Goal: Task Accomplishment & Management: Use online tool/utility

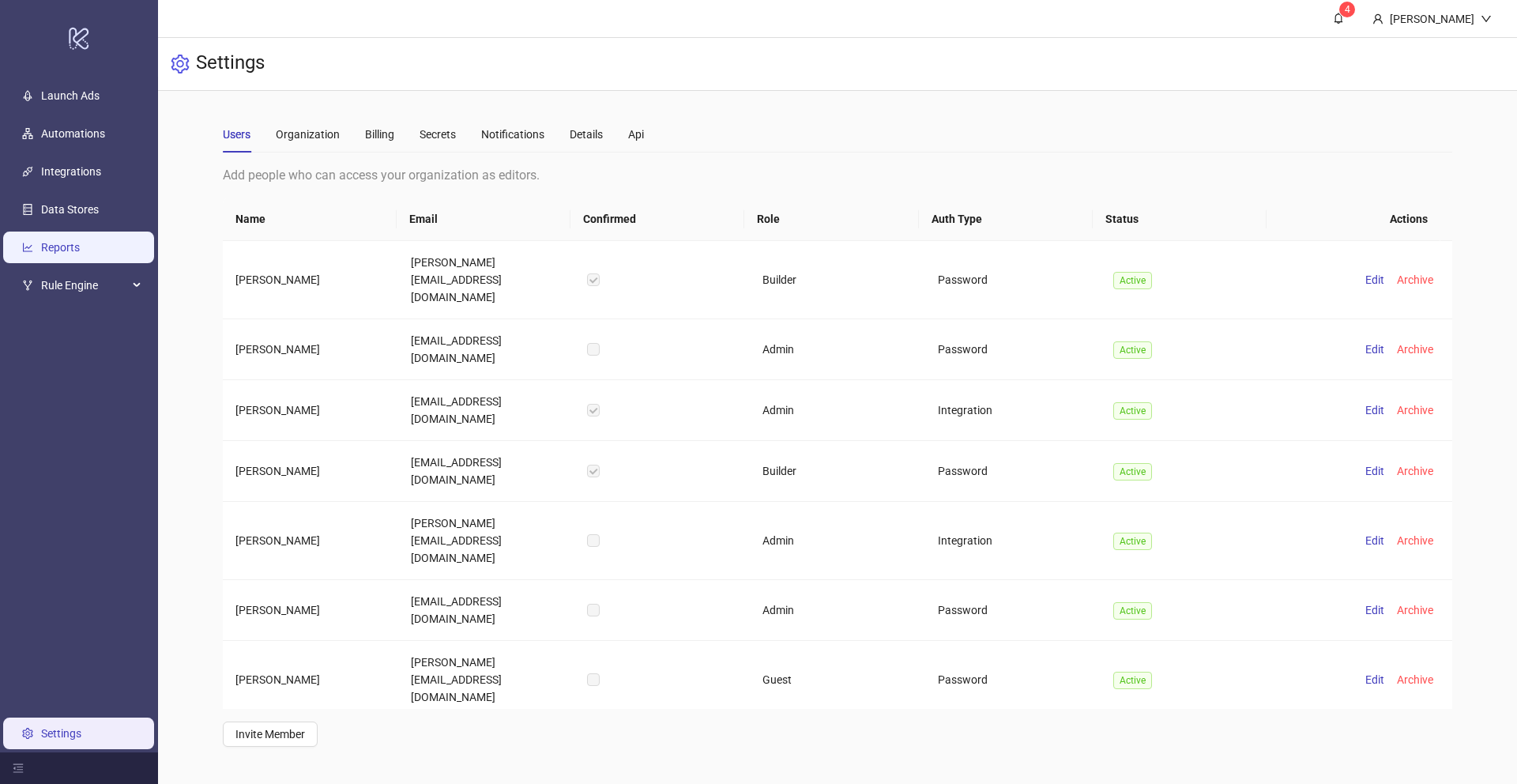
click at [65, 254] on link "Reports" at bounding box center [60, 247] width 38 height 13
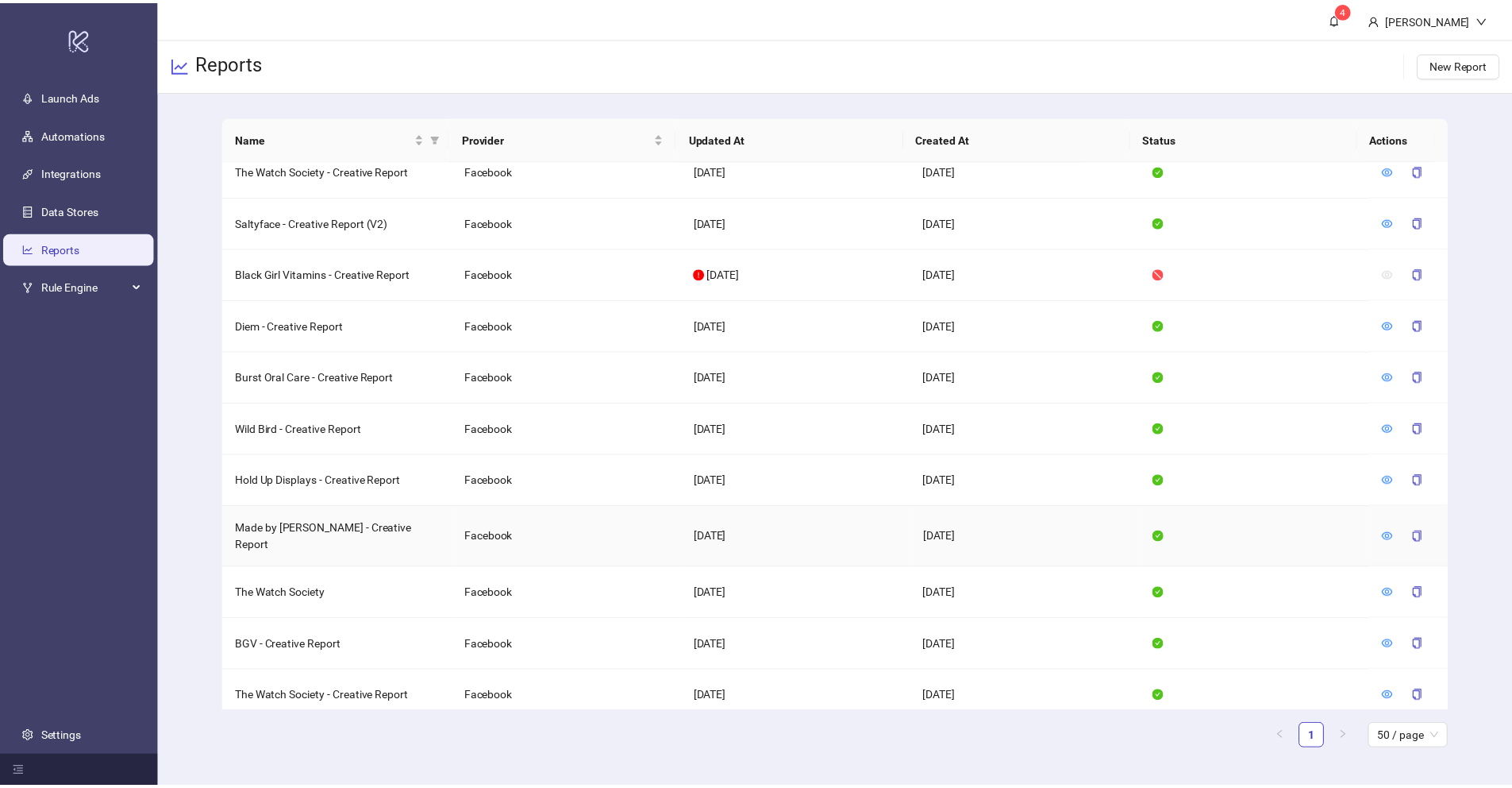
scroll to position [580, 0]
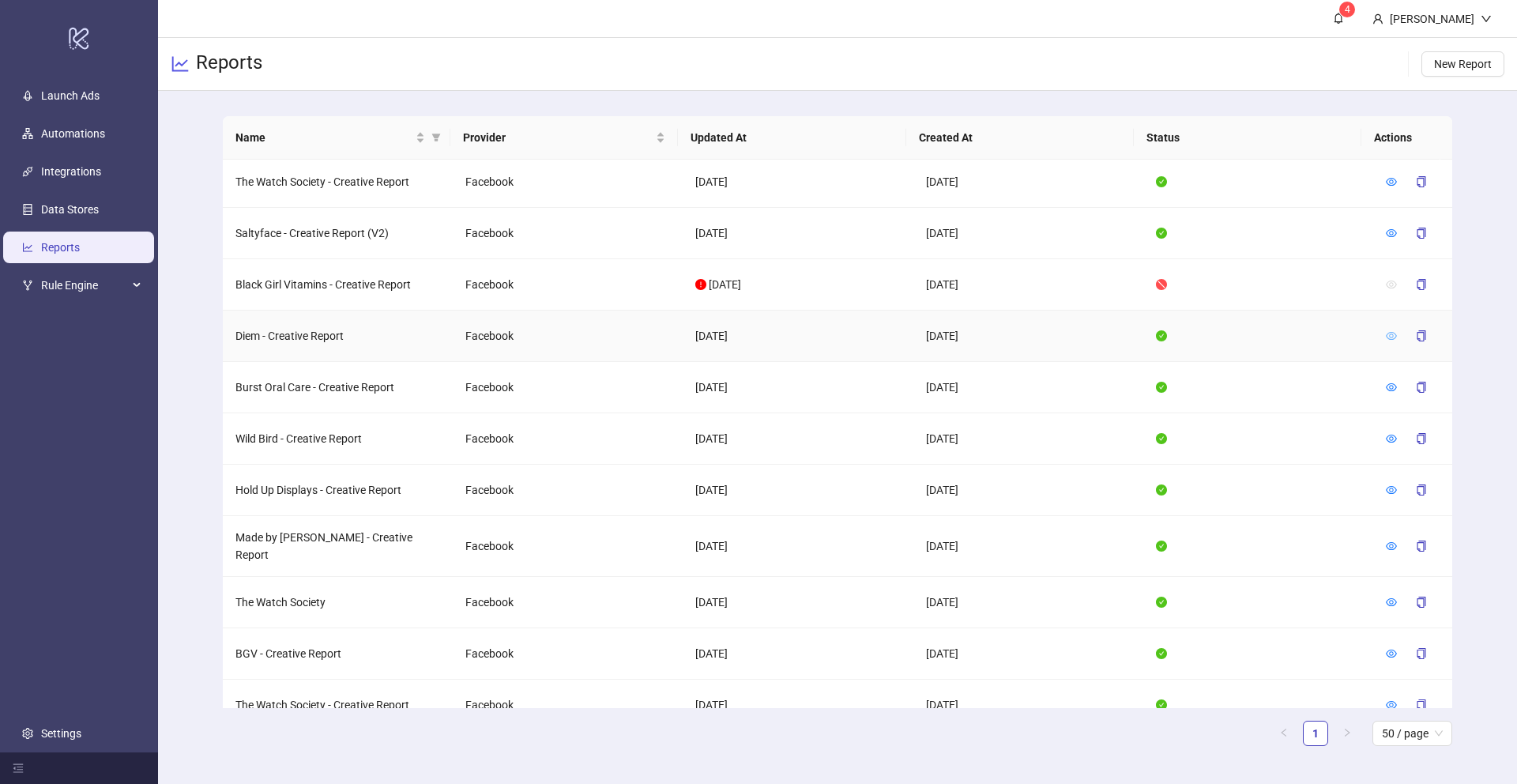
click at [1386, 327] on div at bounding box center [1413, 336] width 54 height 25
click at [1386, 332] on icon "eye" at bounding box center [1391, 336] width 11 height 8
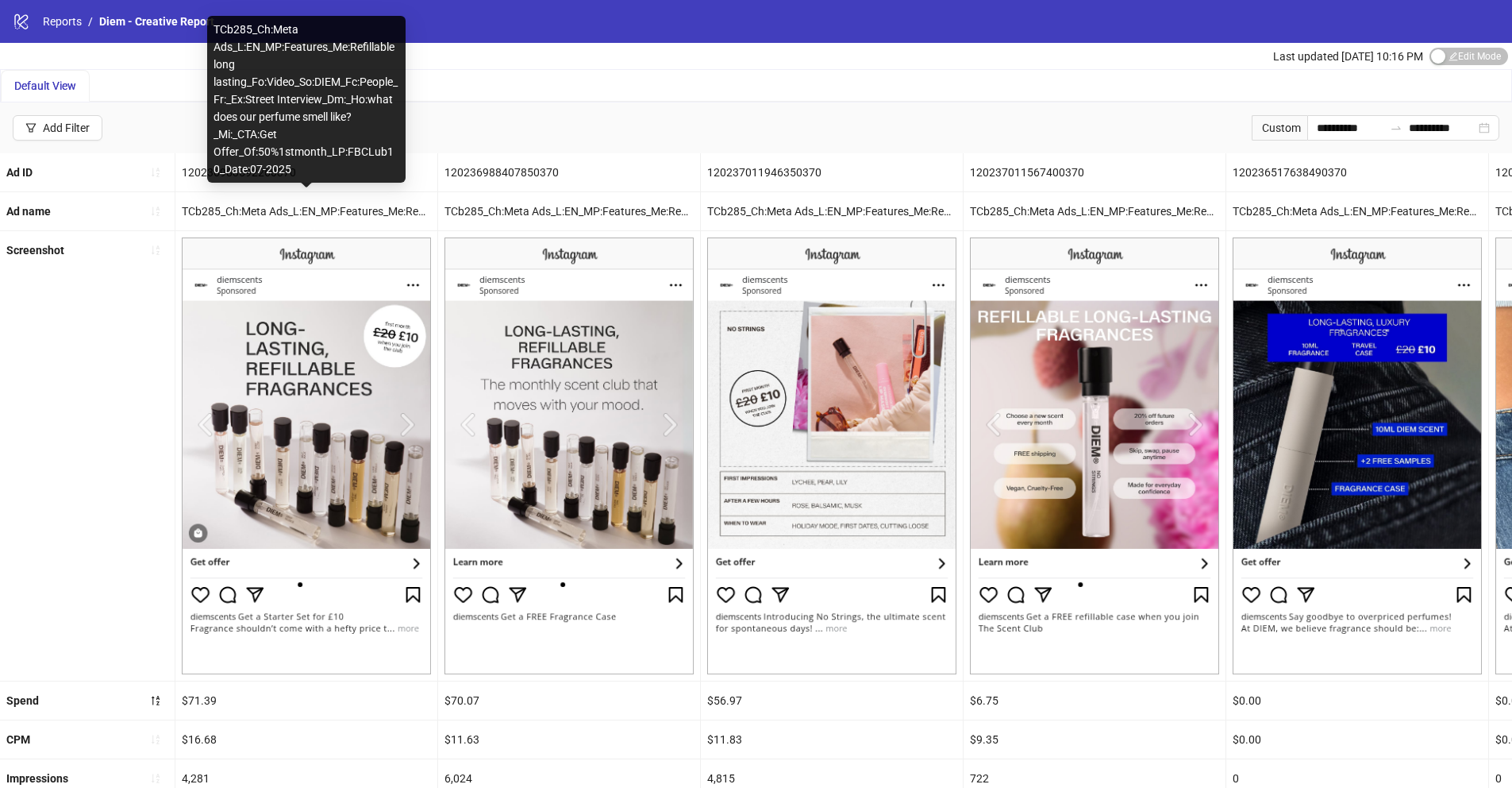
click at [293, 214] on div "TCb285_Ch:Meta Ads_L:EN_MP:Features_Me:Refillable long lasting_Fo:Video_So:DIEM…" at bounding box center [307, 211] width 262 height 38
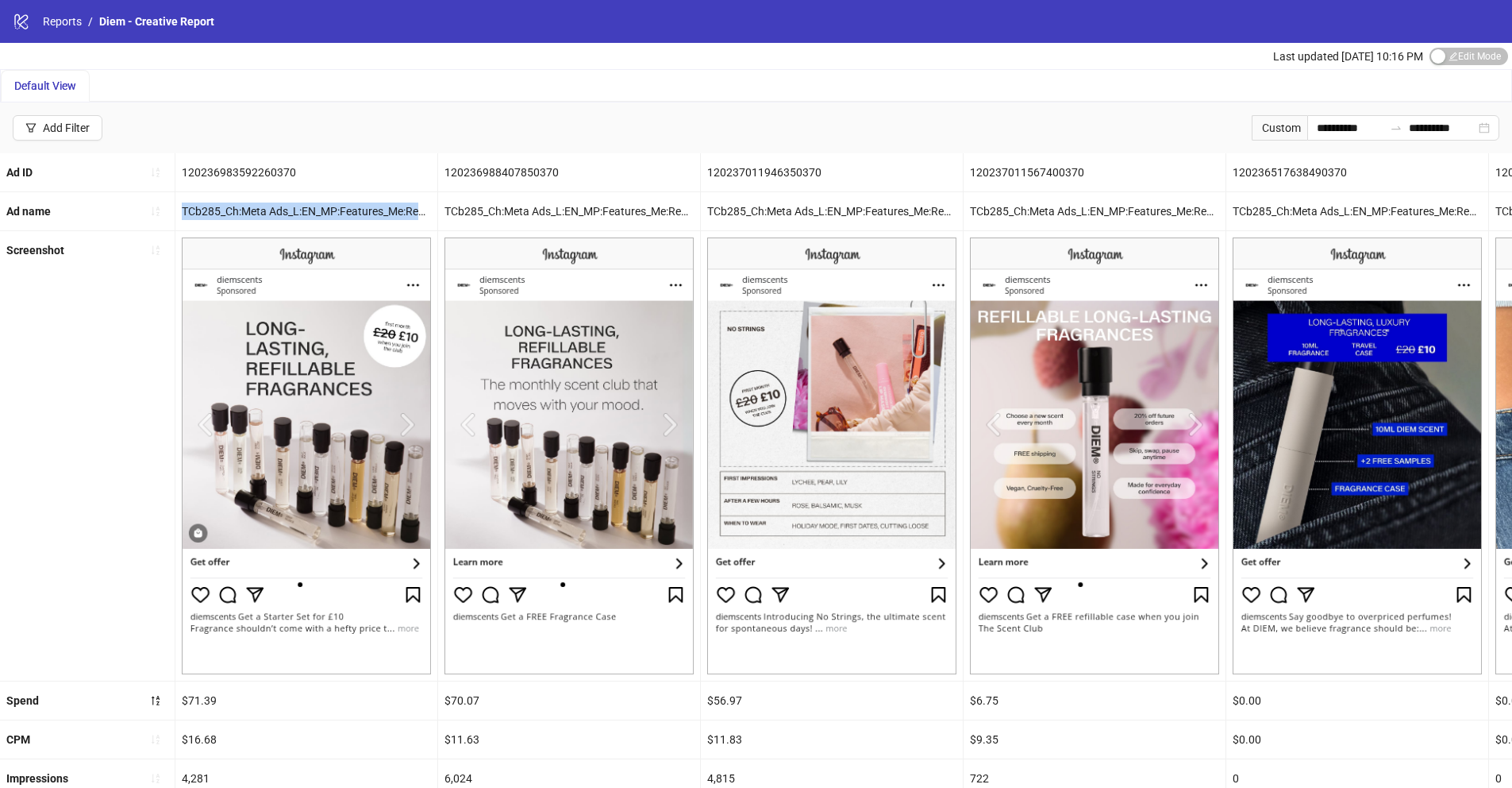
copy div "TCb285_Ch:Meta Ads_L:EN_MP:Features_Me:Refillable long lasting_Fo:Video_So:DIEM…"
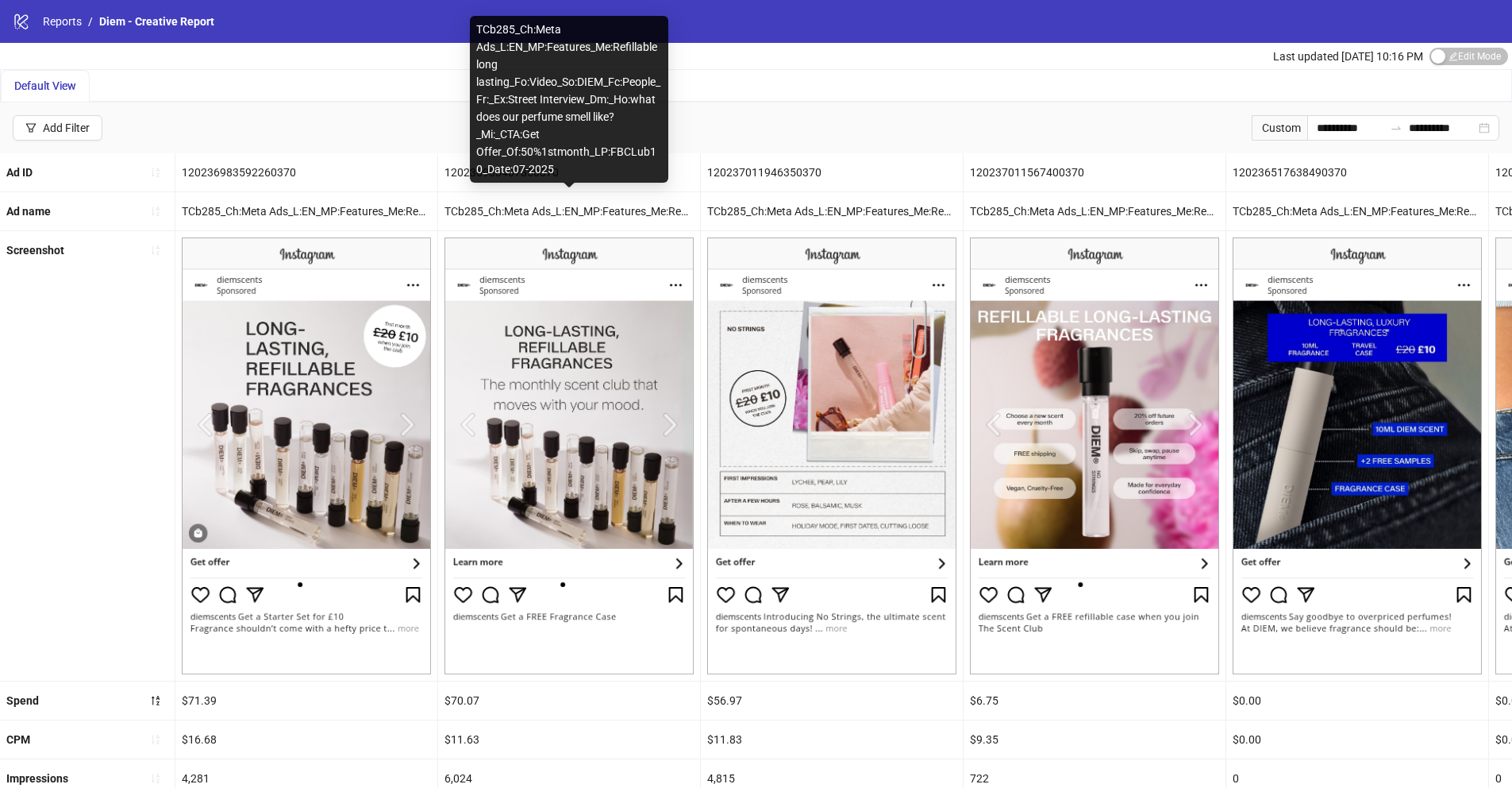
click at [580, 214] on div "TCb285_Ch:Meta Ads_L:EN_MP:Features_Me:Refillable long lasting_Fo:Video_So:DIEM…" at bounding box center [569, 211] width 262 height 38
copy div "TCb285_Ch:Meta Ads_L:EN_MP:Features_Me:Refillable long lasting_Fo:Video_So:DIEM…"
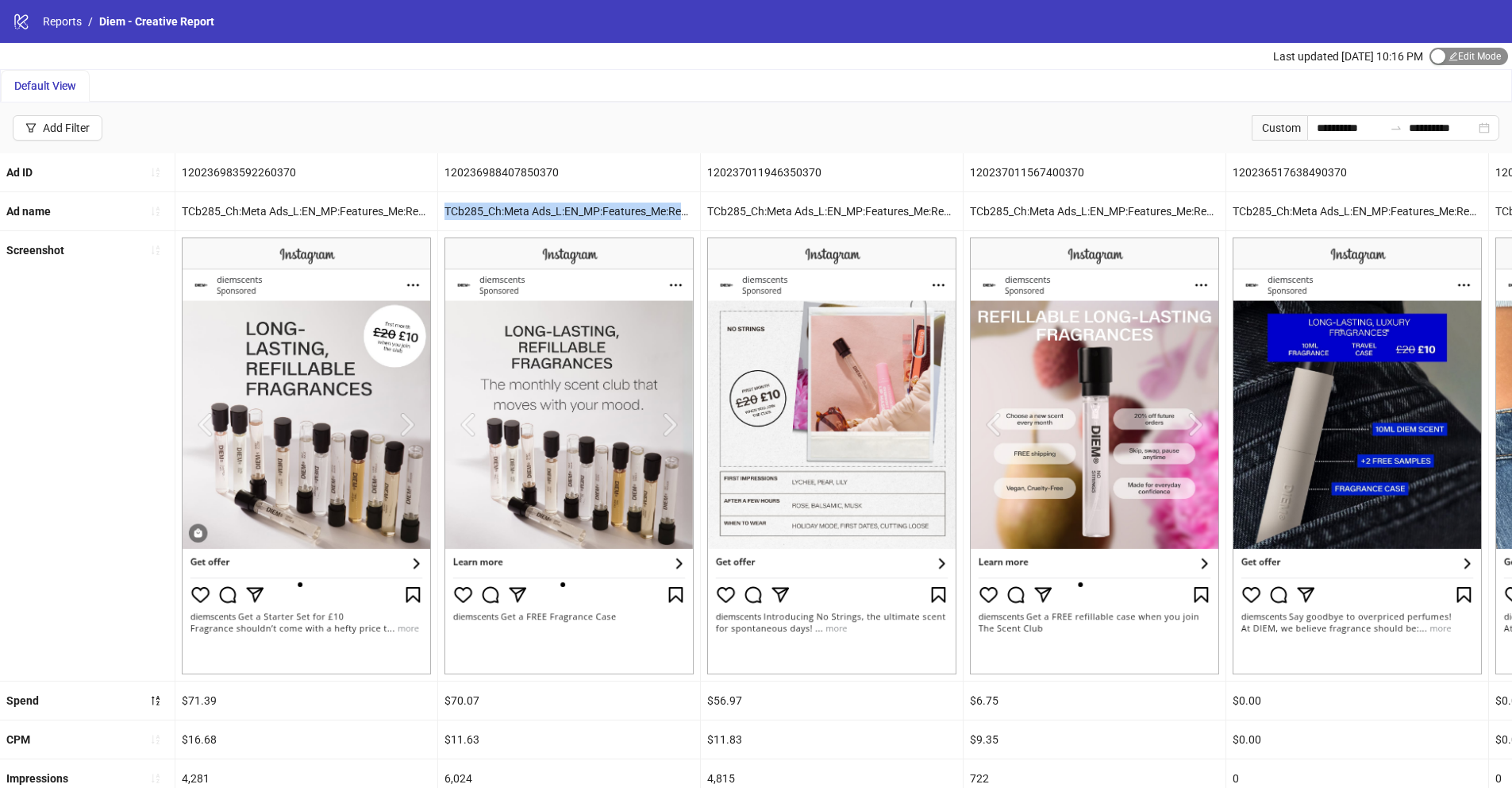
click at [1457, 53] on span "Edit Mode Edit Mode" at bounding box center [1469, 56] width 79 height 18
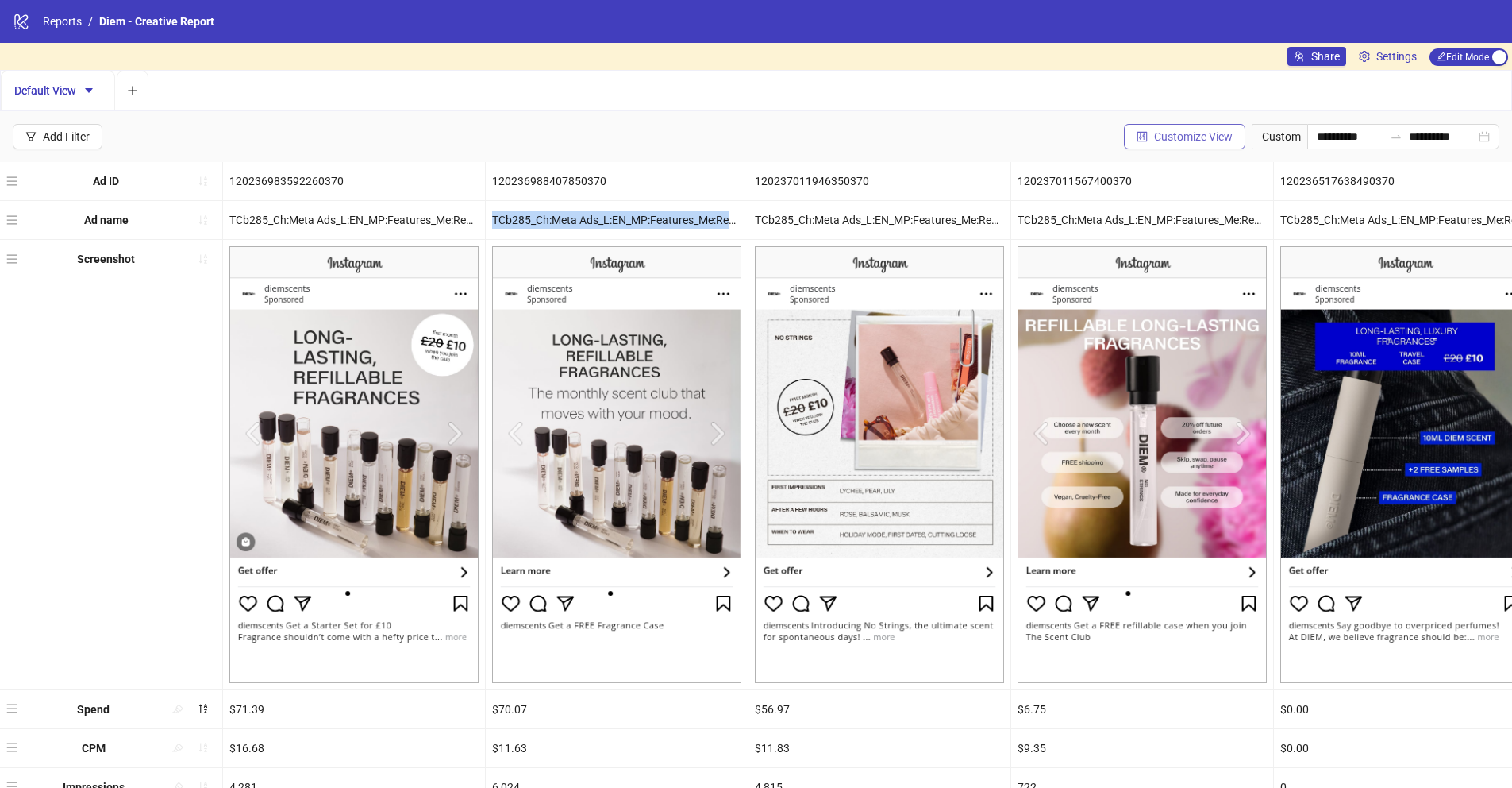
click at [1204, 140] on span "Customize View" at bounding box center [1193, 136] width 79 height 13
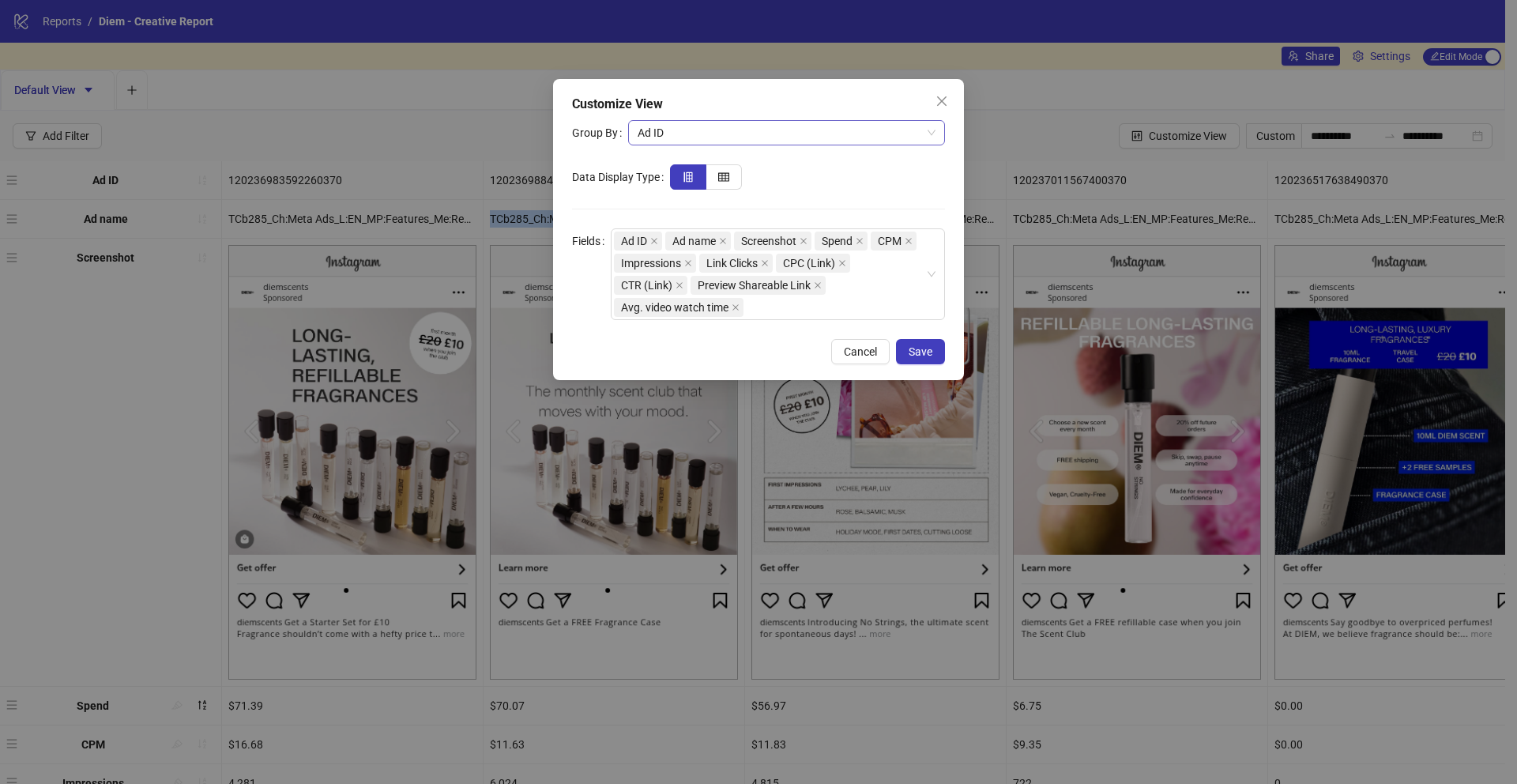
click at [783, 129] on span "Ad ID" at bounding box center [787, 133] width 298 height 23
click at [782, 131] on span "Ad ID" at bounding box center [787, 133] width 298 height 23
click at [847, 305] on div "Ad ID Ad name Screenshot Spend CPM Impressions Link Clicks CPC (Link) CTR (Link…" at bounding box center [770, 274] width 311 height 89
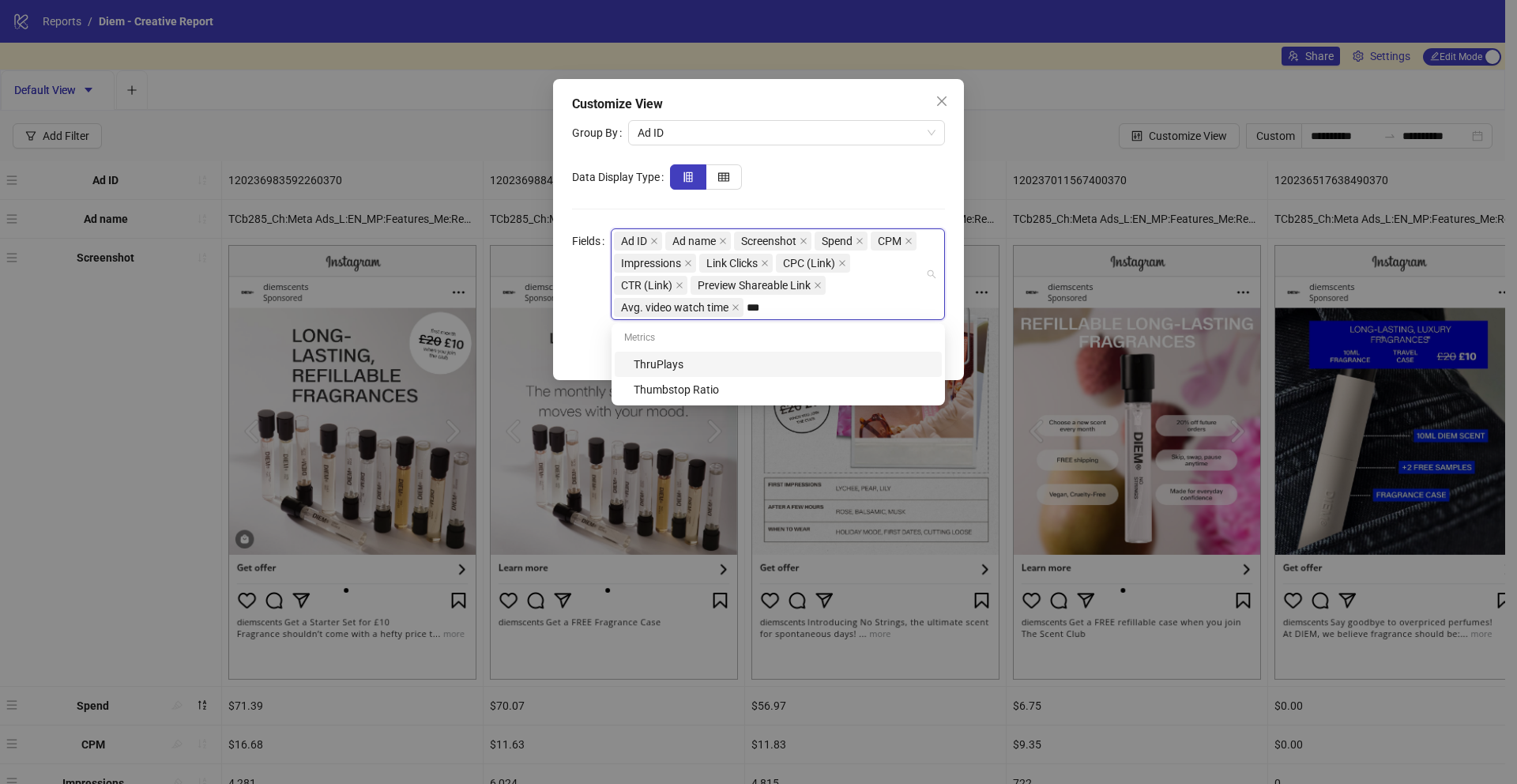
type input "****"
click at [876, 363] on div "Thumbstop Ratio" at bounding box center [782, 364] width 299 height 18
type input "**"
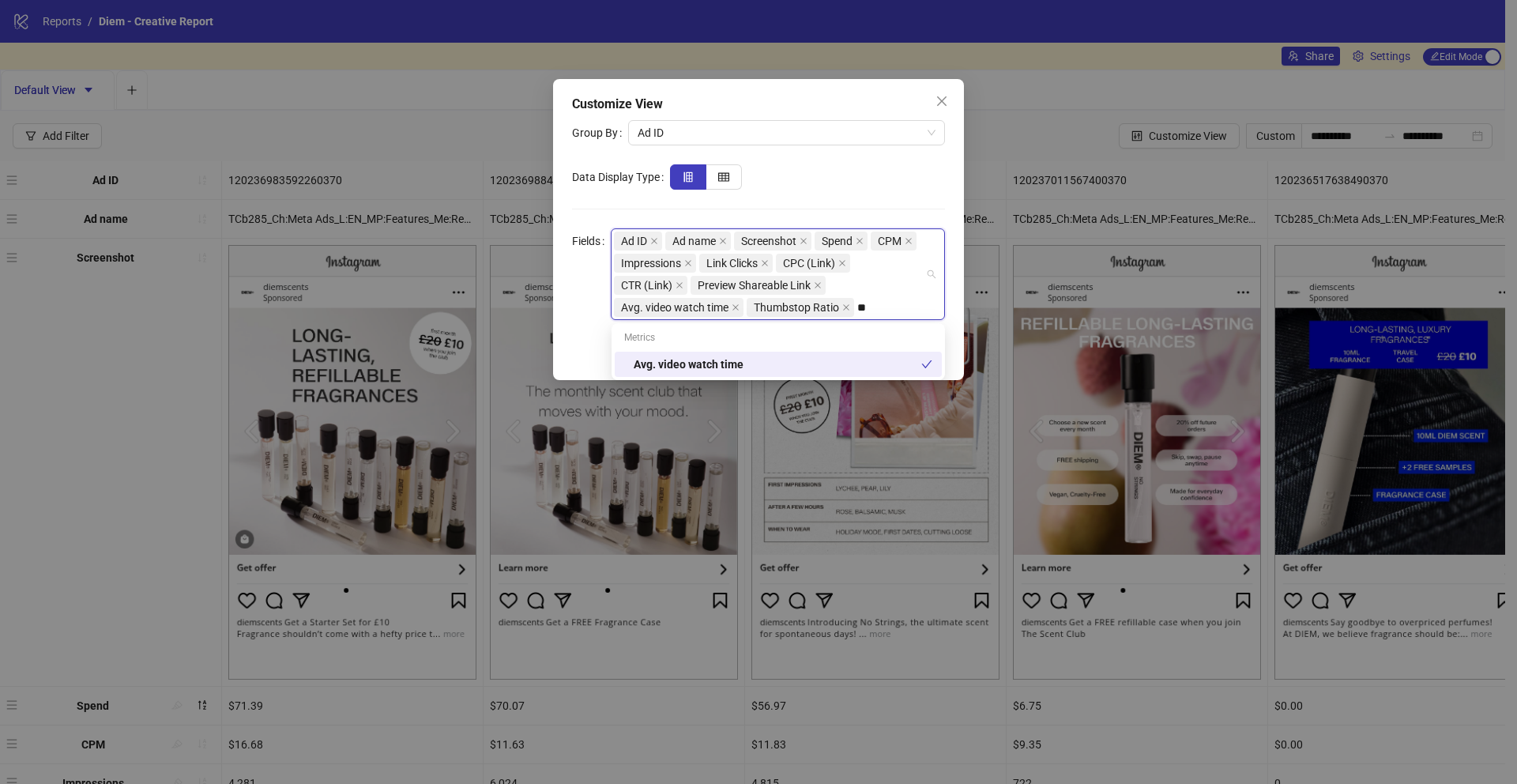
click at [761, 361] on div "Avg. video watch time" at bounding box center [777, 364] width 288 height 18
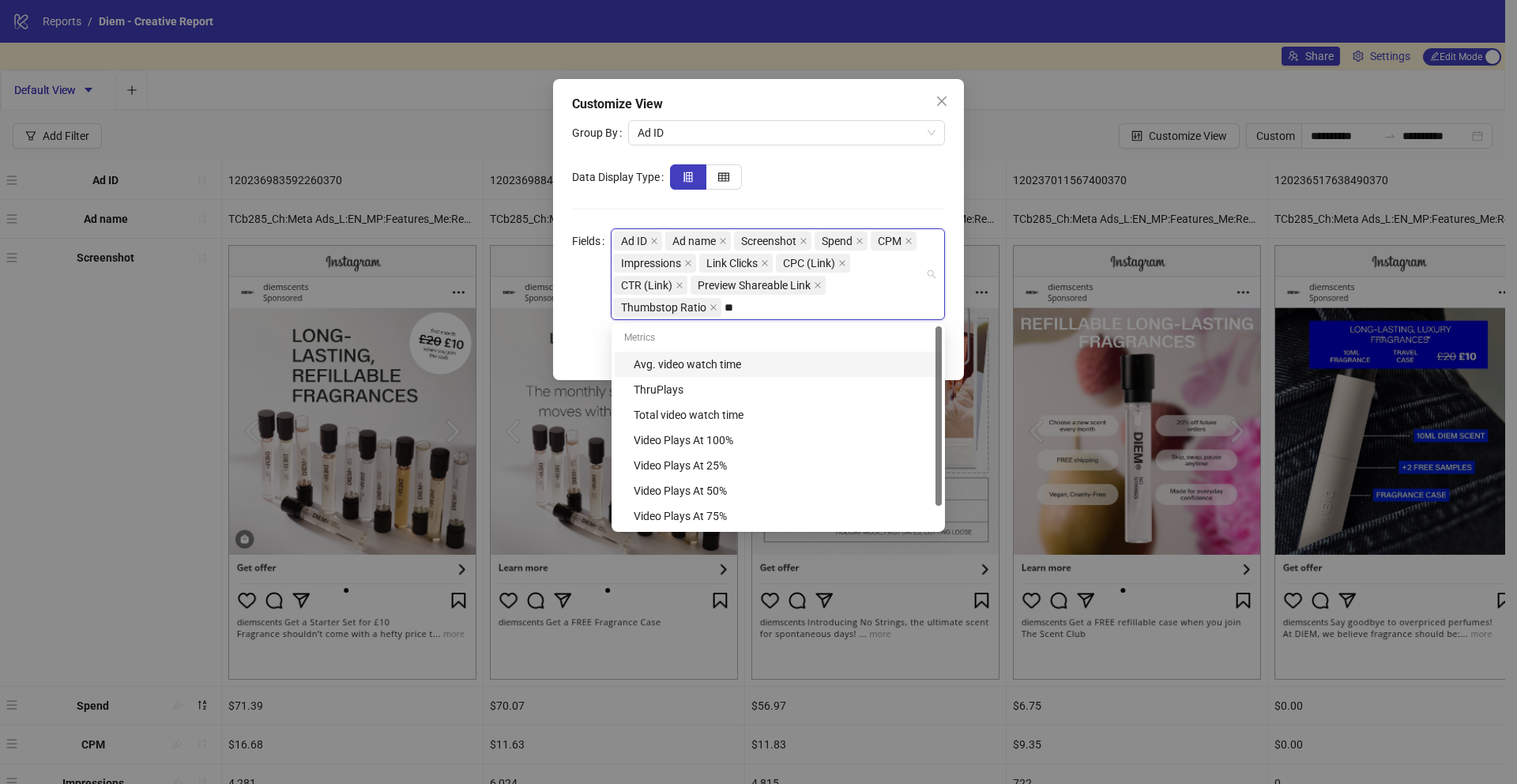
type input "***"
click at [817, 358] on div "Avg. video watch time" at bounding box center [782, 364] width 299 height 18
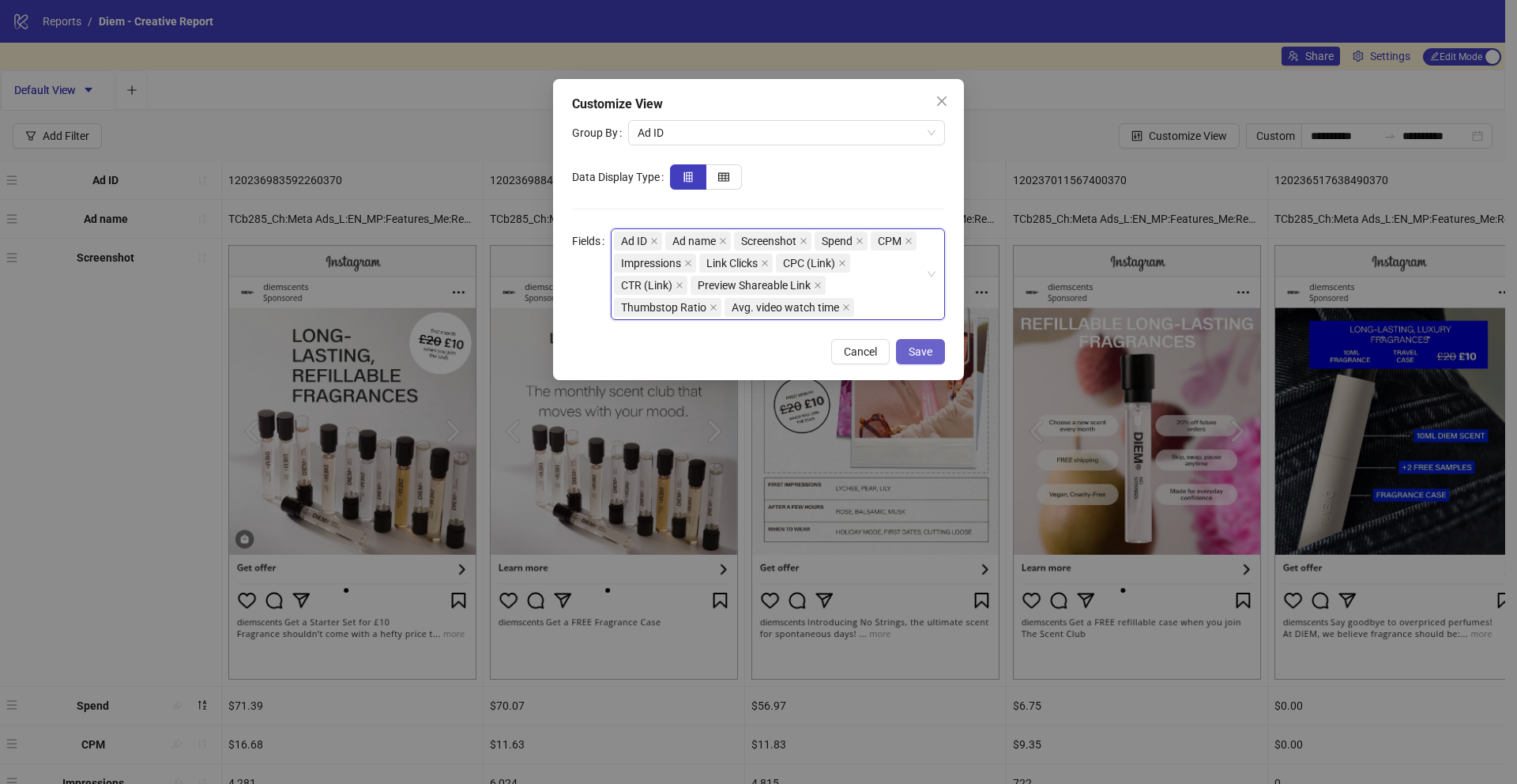
click at [935, 352] on button "Save" at bounding box center [920, 351] width 49 height 25
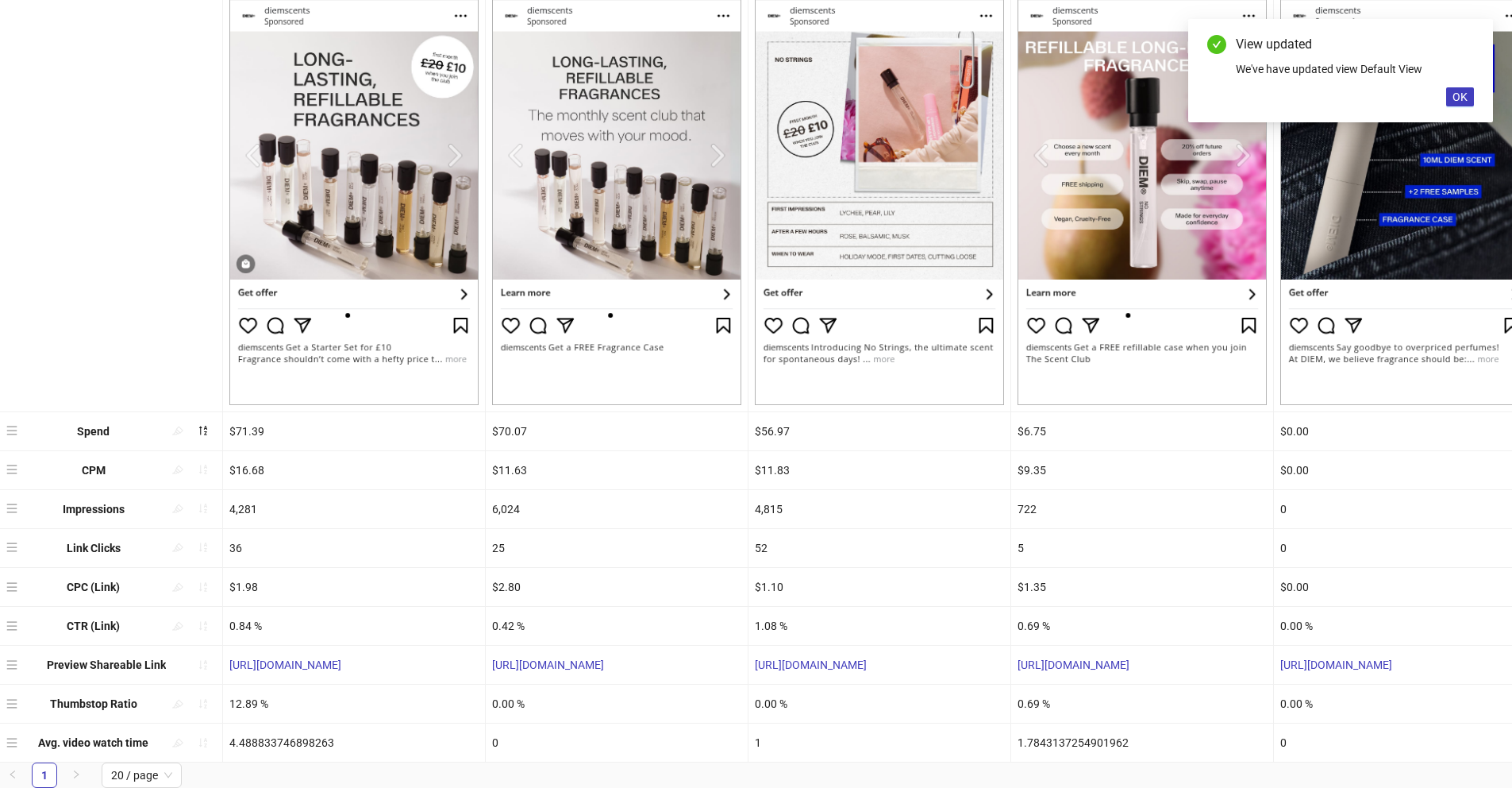
scroll to position [290, 0]
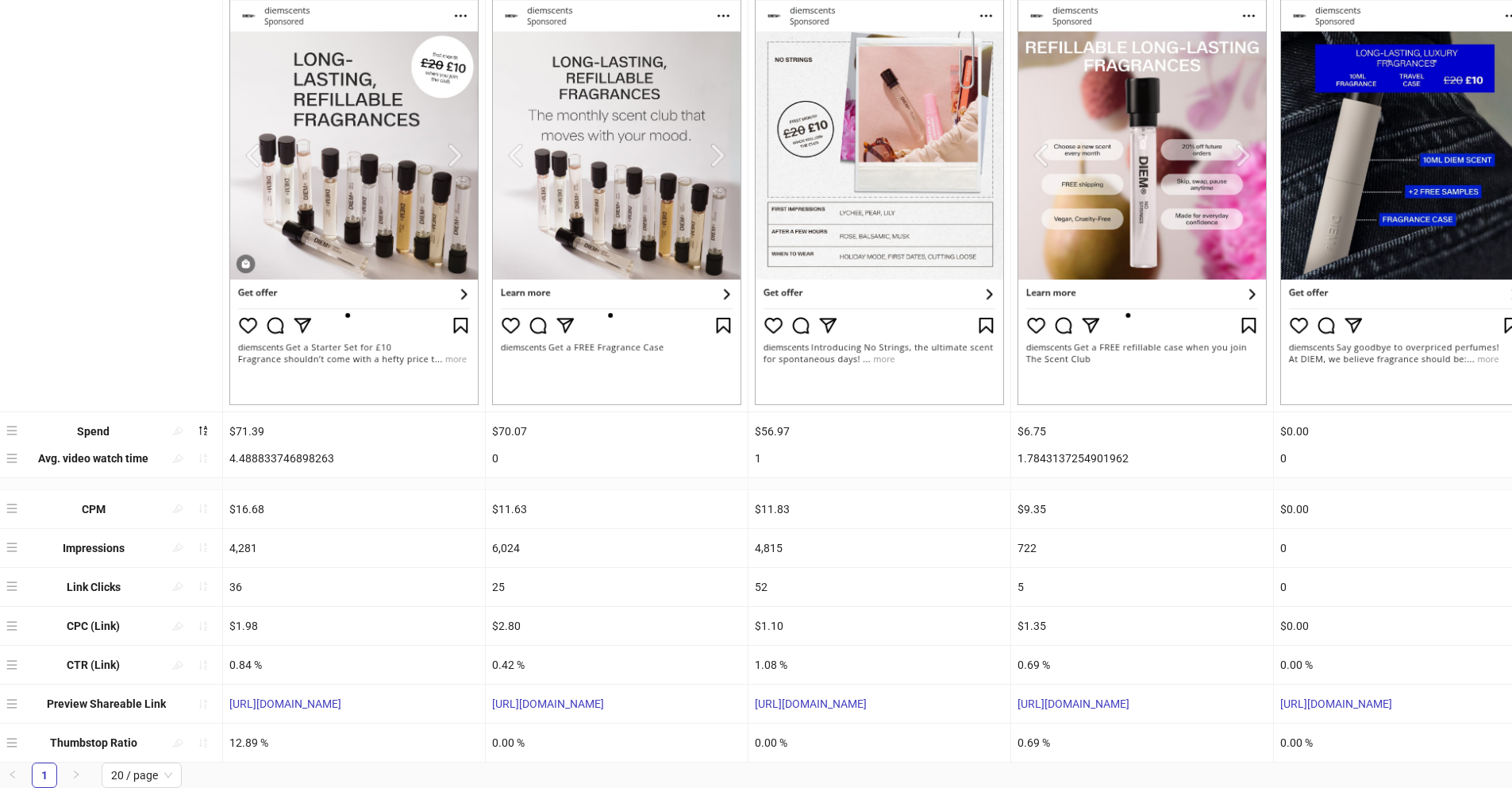
drag, startPoint x: 11, startPoint y: 733, endPoint x: 13, endPoint y: 462, distance: 271.0
click at [13, 462] on div "Ad ID 120236983592260370 120236988407850370 120237011946350370 1202370115674003…" at bounding box center [756, 323] width 1512 height 879
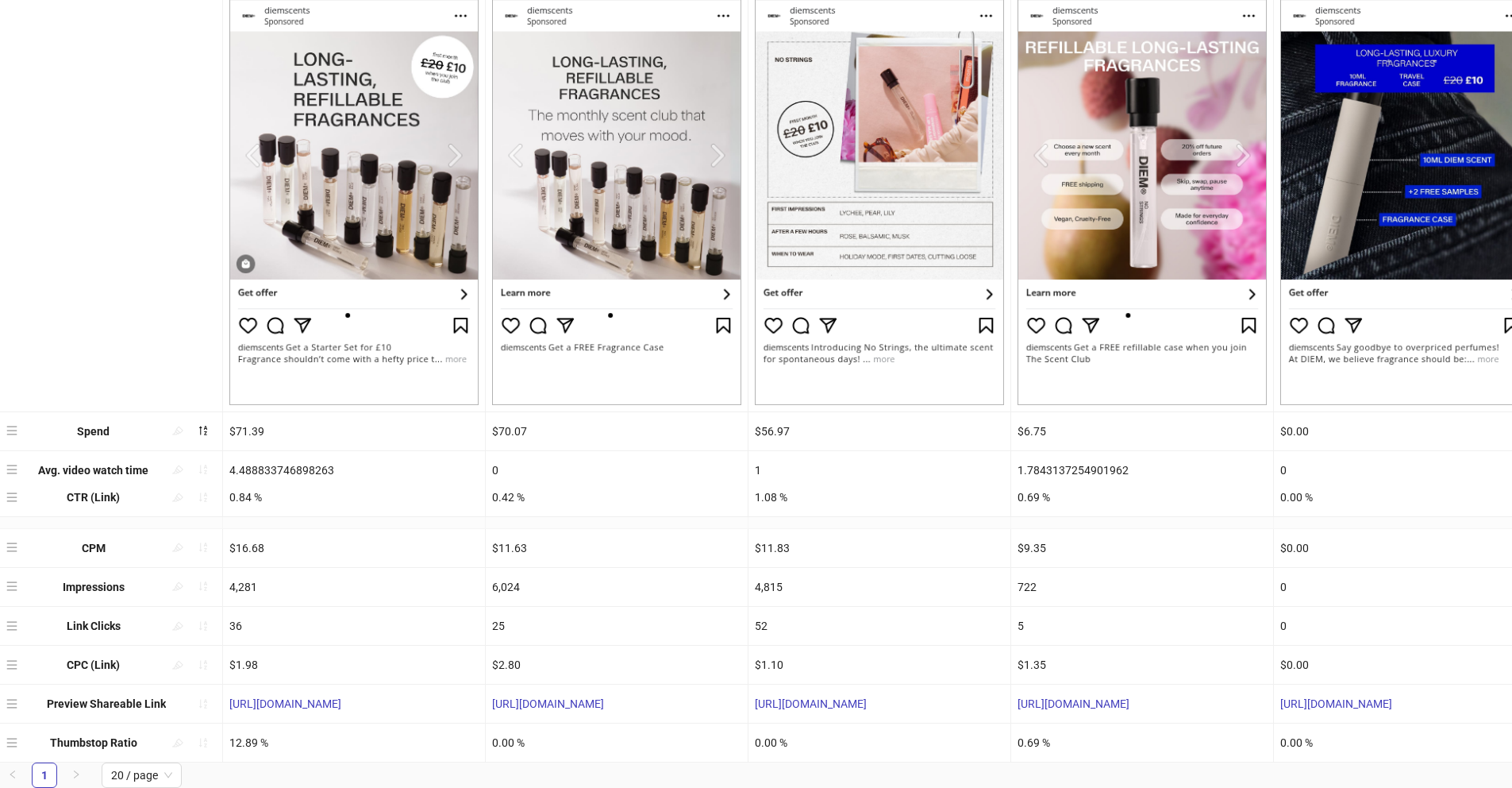
drag, startPoint x: 14, startPoint y: 660, endPoint x: 22, endPoint y: 500, distance: 160.2
click at [22, 500] on div "Ad ID 120236983592260370 120236988407850370 120237011946350370 1202370115674003…" at bounding box center [756, 323] width 1512 height 879
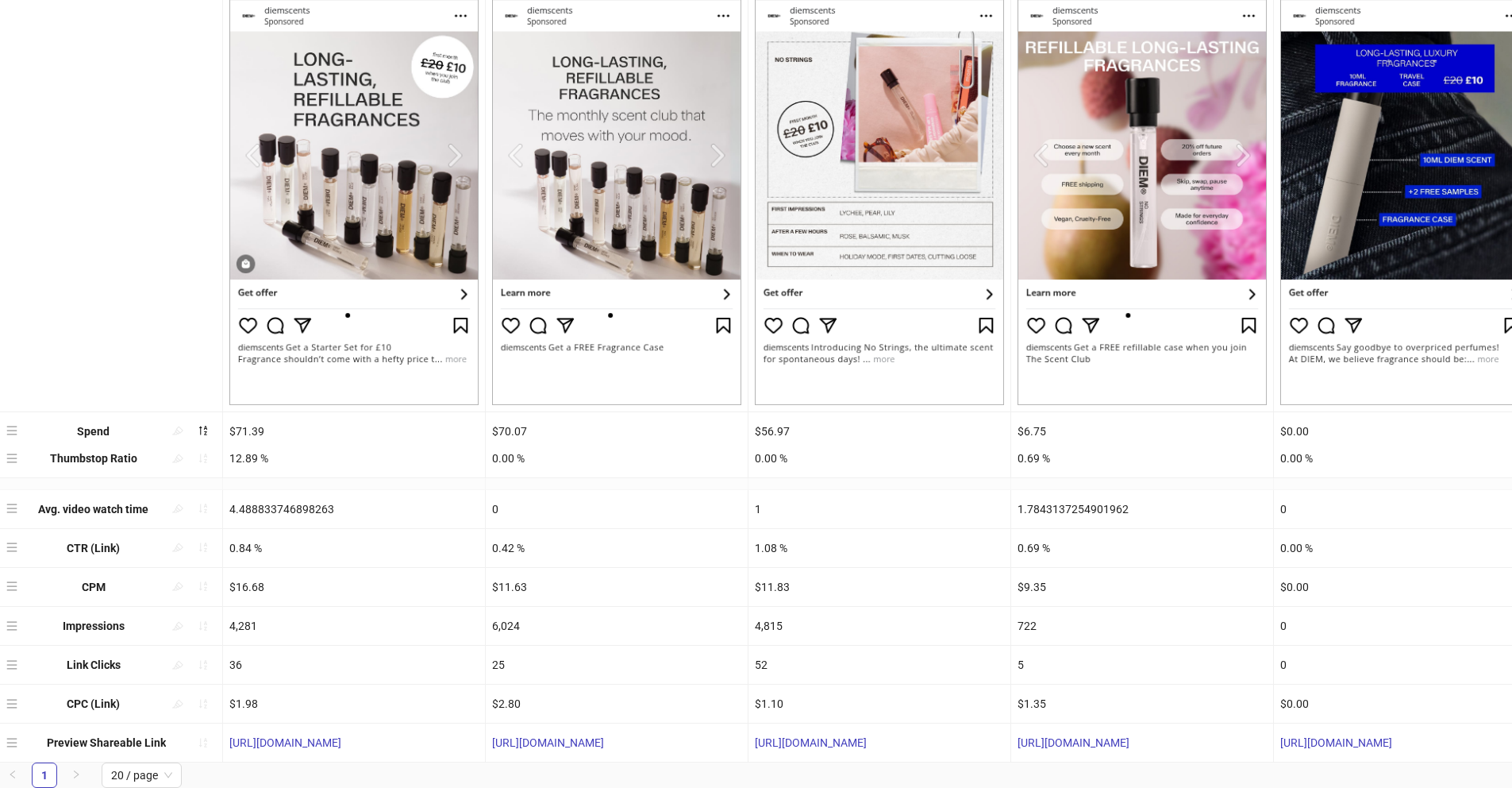
drag, startPoint x: 12, startPoint y: 731, endPoint x: 15, endPoint y: 451, distance: 280.0
click at [15, 451] on div "Ad ID 120236983592260370 120236988407850370 120237011946350370 1202370115674003…" at bounding box center [756, 323] width 1512 height 879
click at [271, 465] on div "12.89 %" at bounding box center [354, 469] width 262 height 38
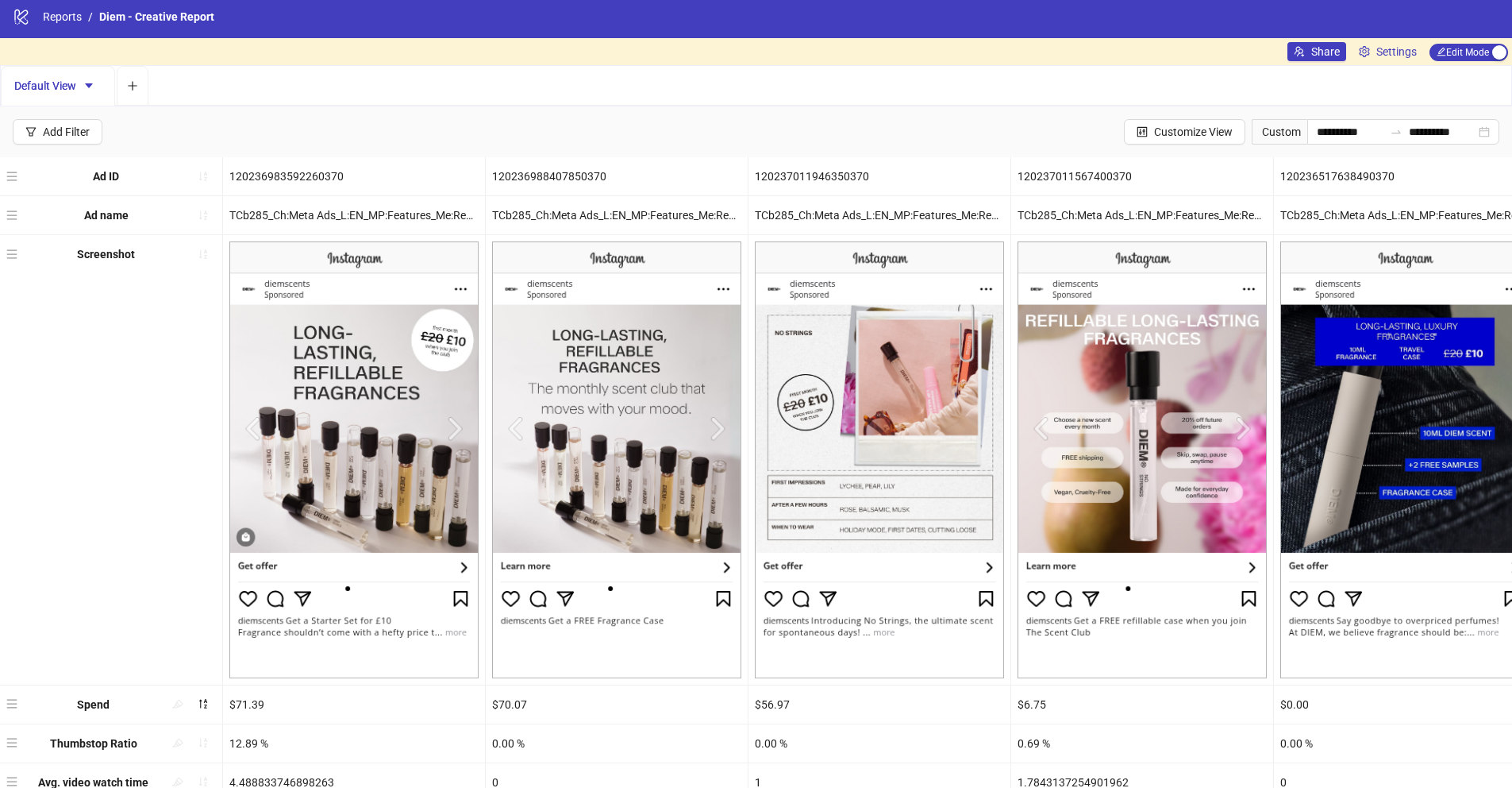
scroll to position [0, 0]
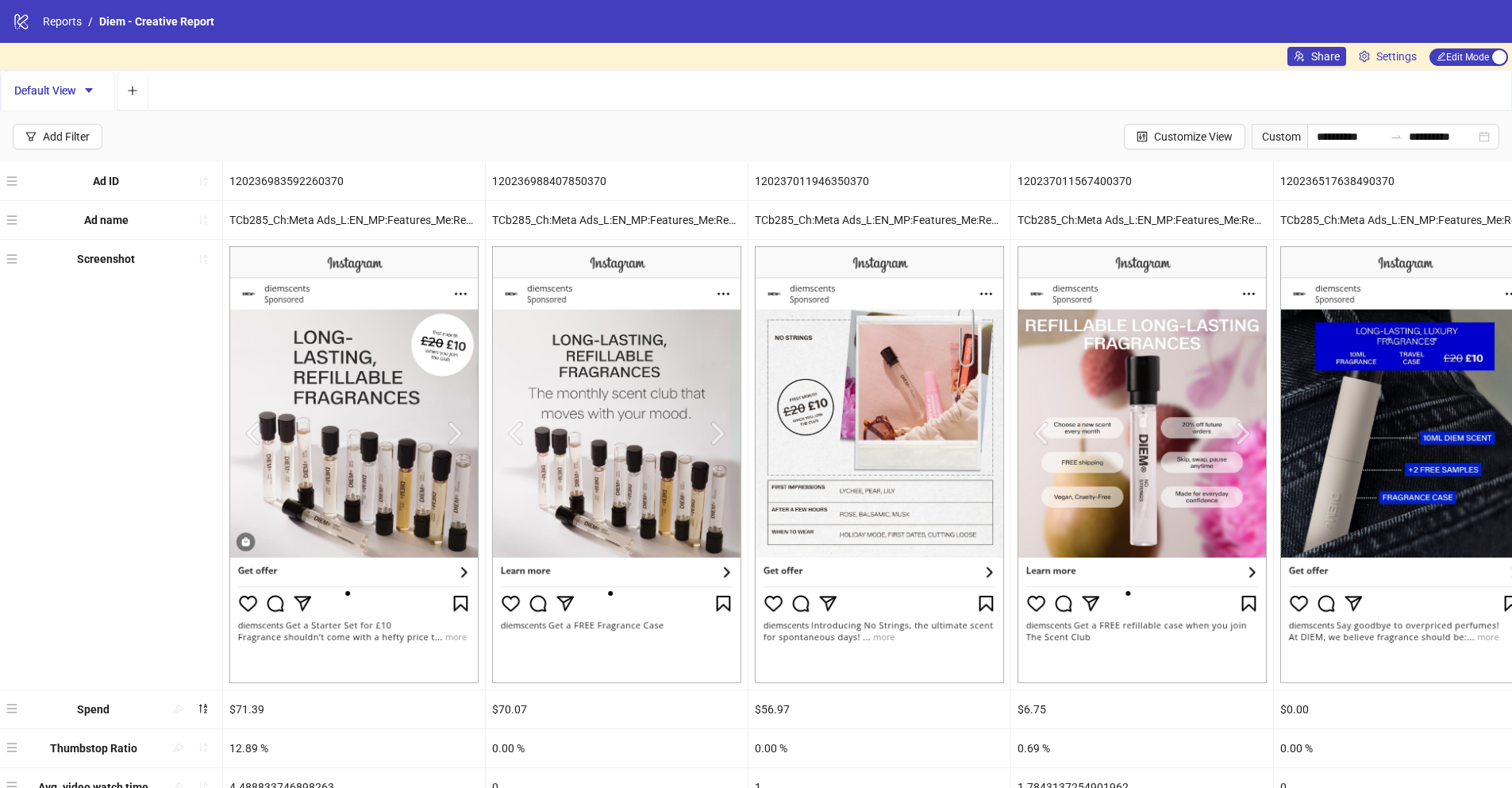
click at [309, 368] on img at bounding box center [354, 464] width 250 height 436
click at [322, 375] on img at bounding box center [354, 464] width 250 height 436
click at [1488, 58] on span "Edit Mode Edit Mode" at bounding box center [1469, 57] width 79 height 18
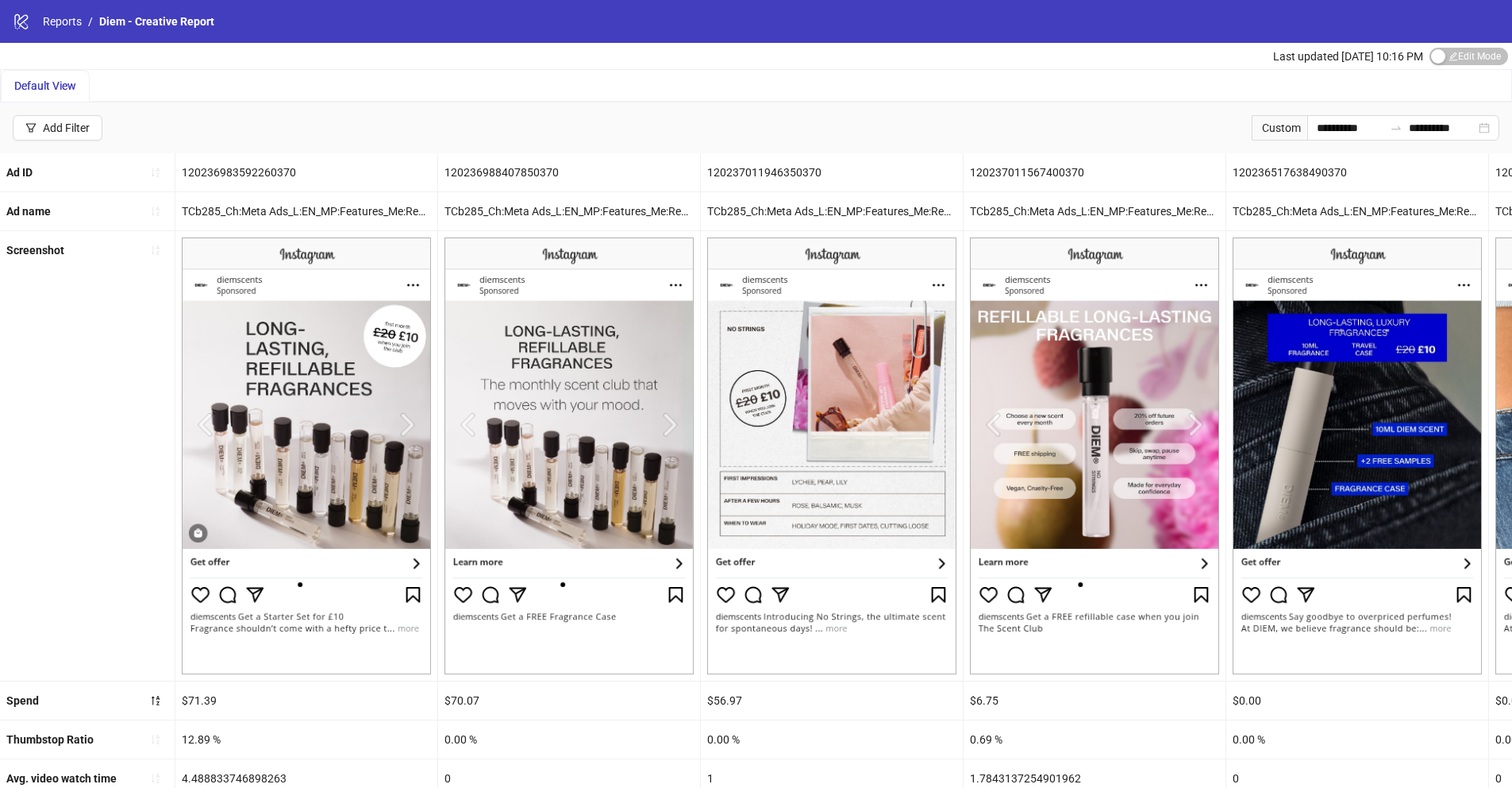
click at [259, 481] on img at bounding box center [306, 455] width 250 height 436
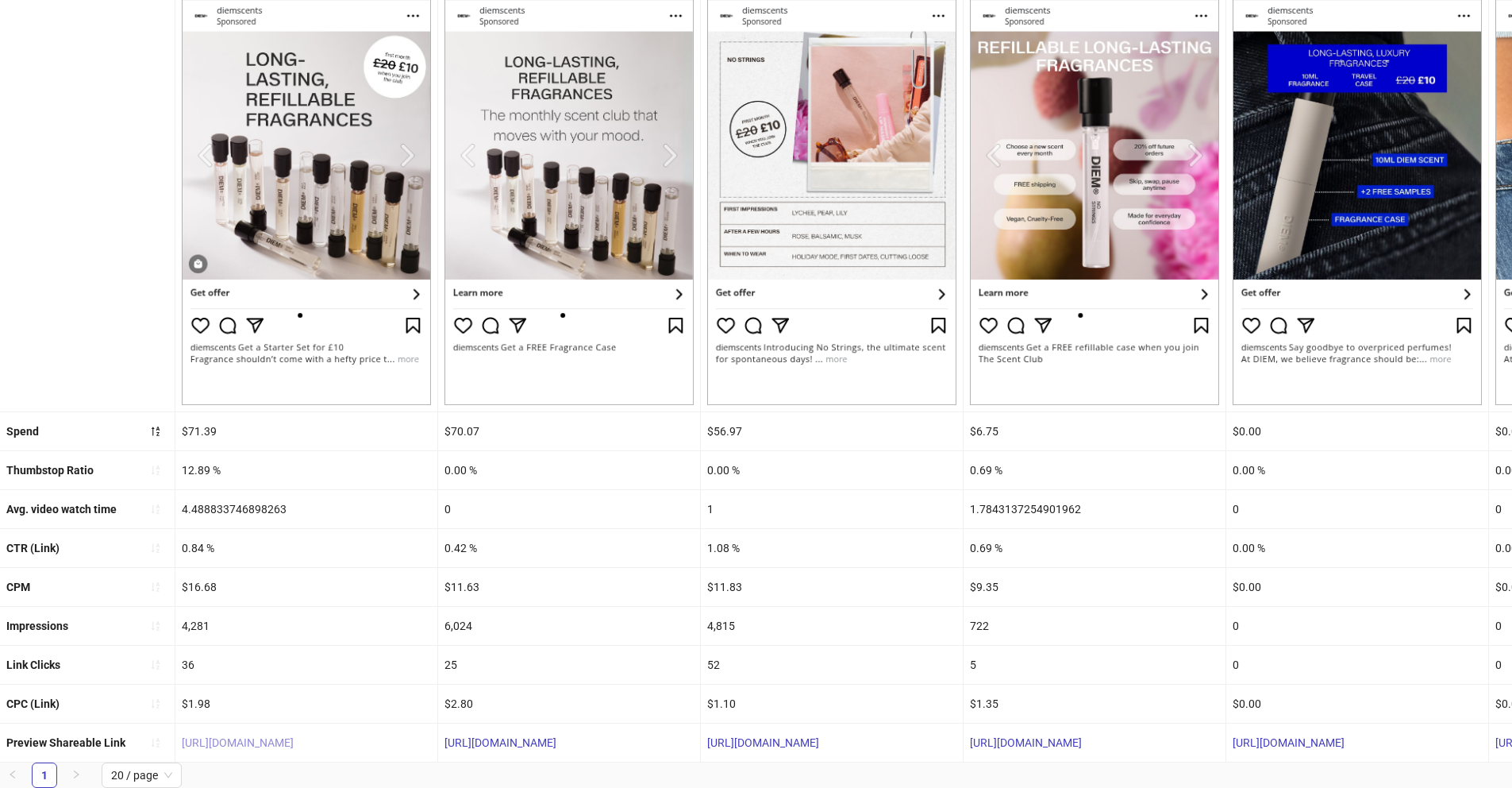
click at [277, 737] on link "[URL][DOMAIN_NAME]" at bounding box center [237, 743] width 112 height 13
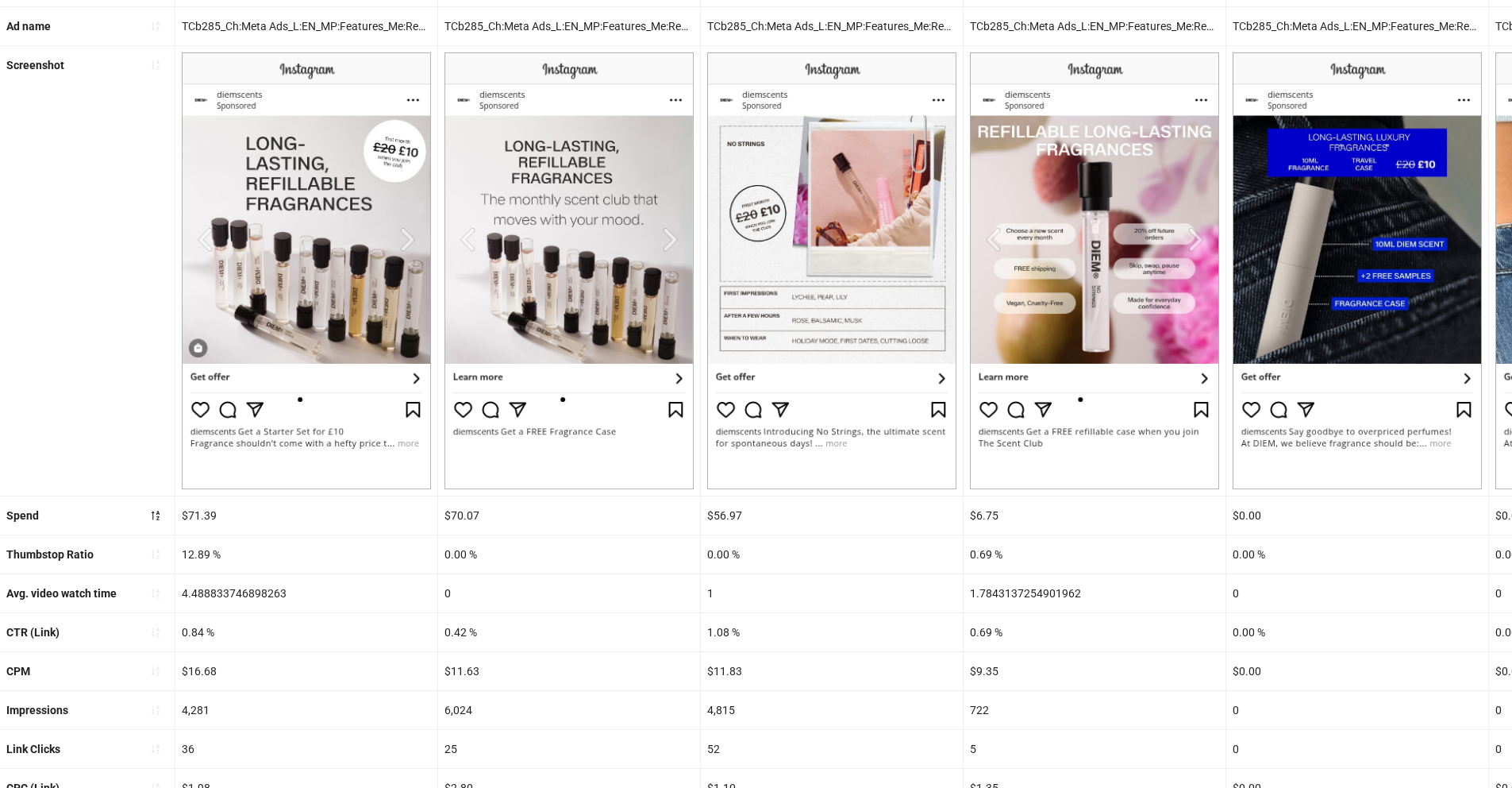
scroll to position [177, 0]
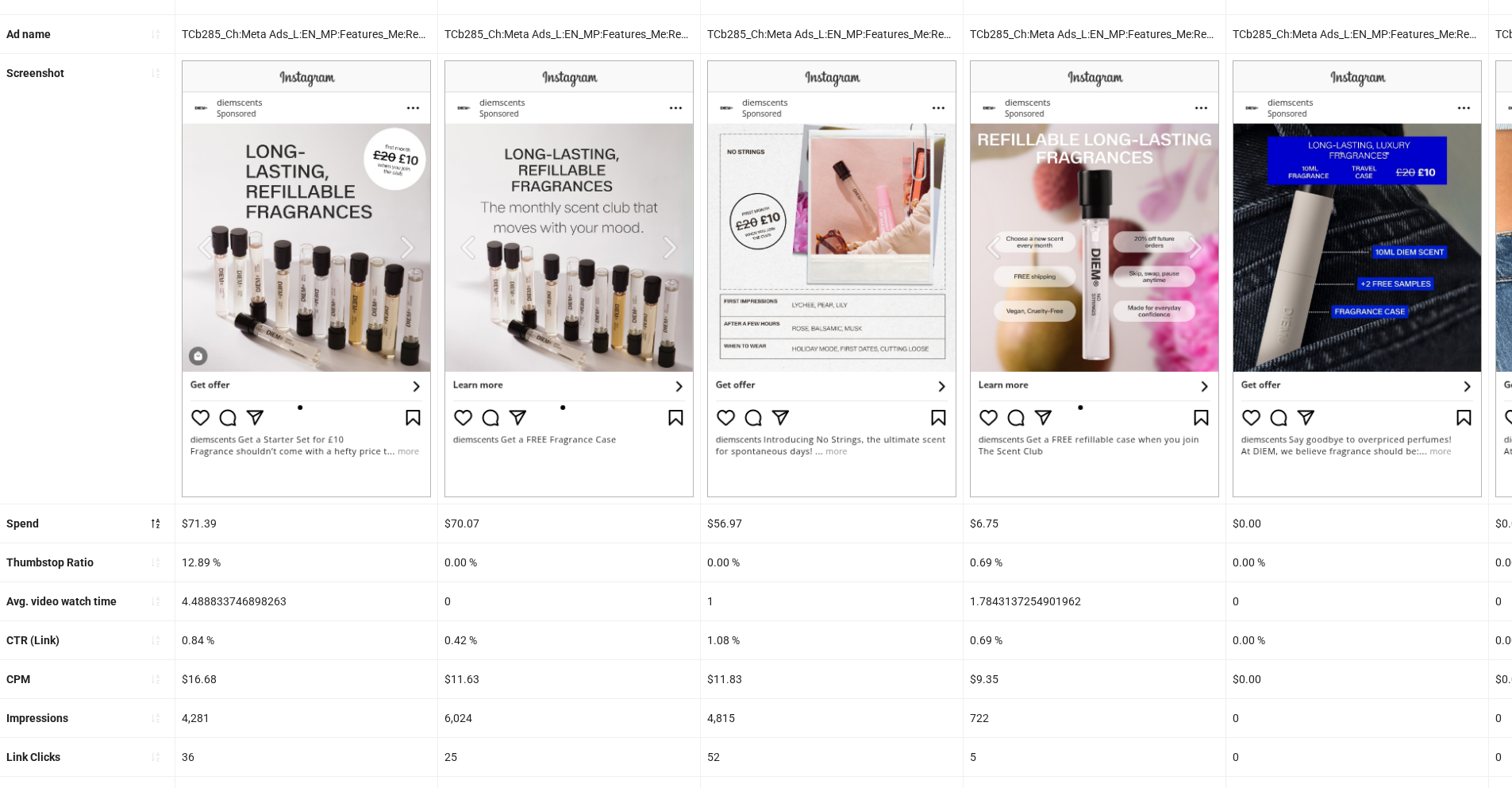
click at [603, 251] on img at bounding box center [569, 278] width 250 height 436
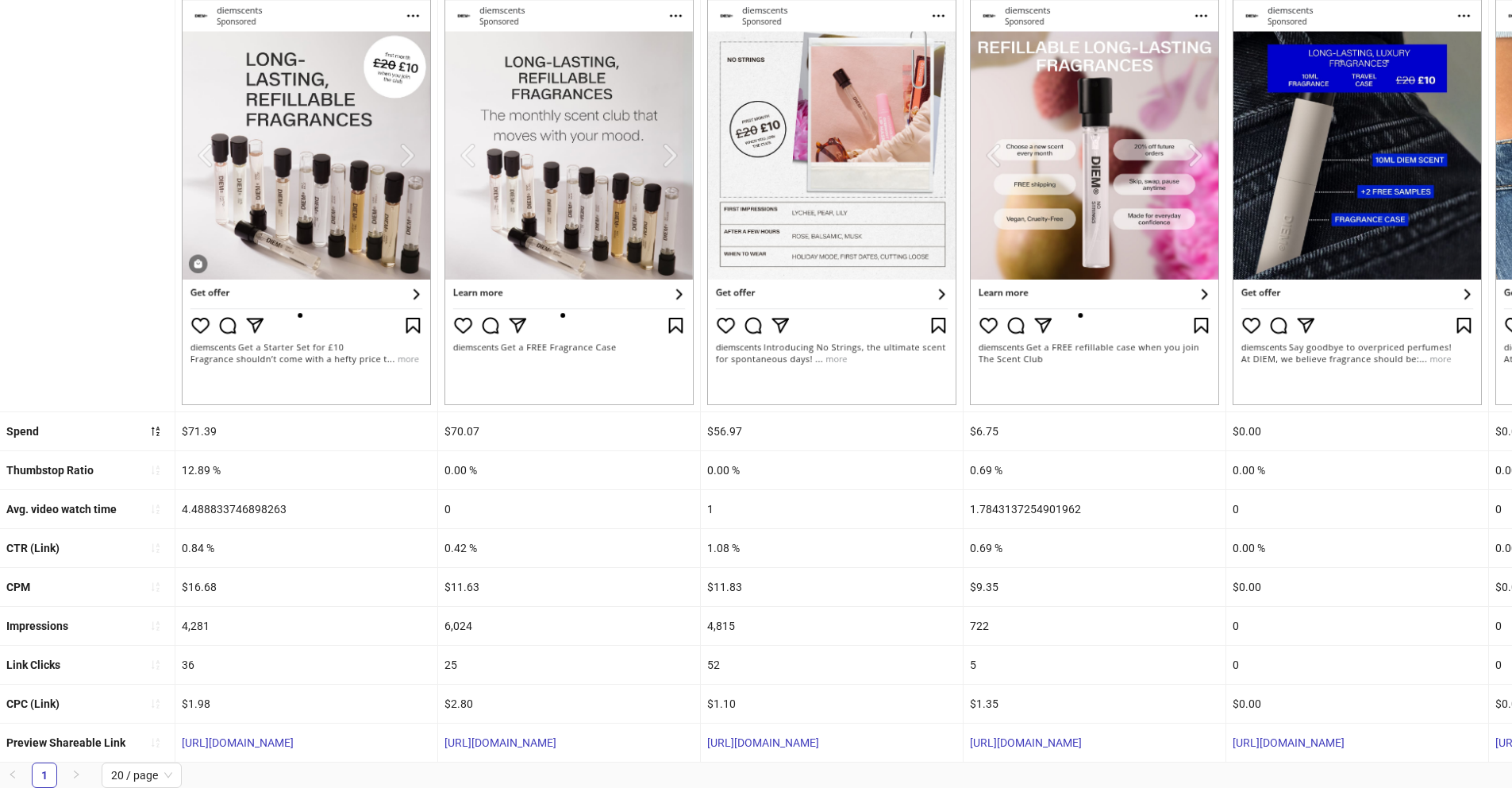
scroll to position [281, 0]
click at [556, 737] on link "[URL][DOMAIN_NAME]" at bounding box center [500, 743] width 112 height 13
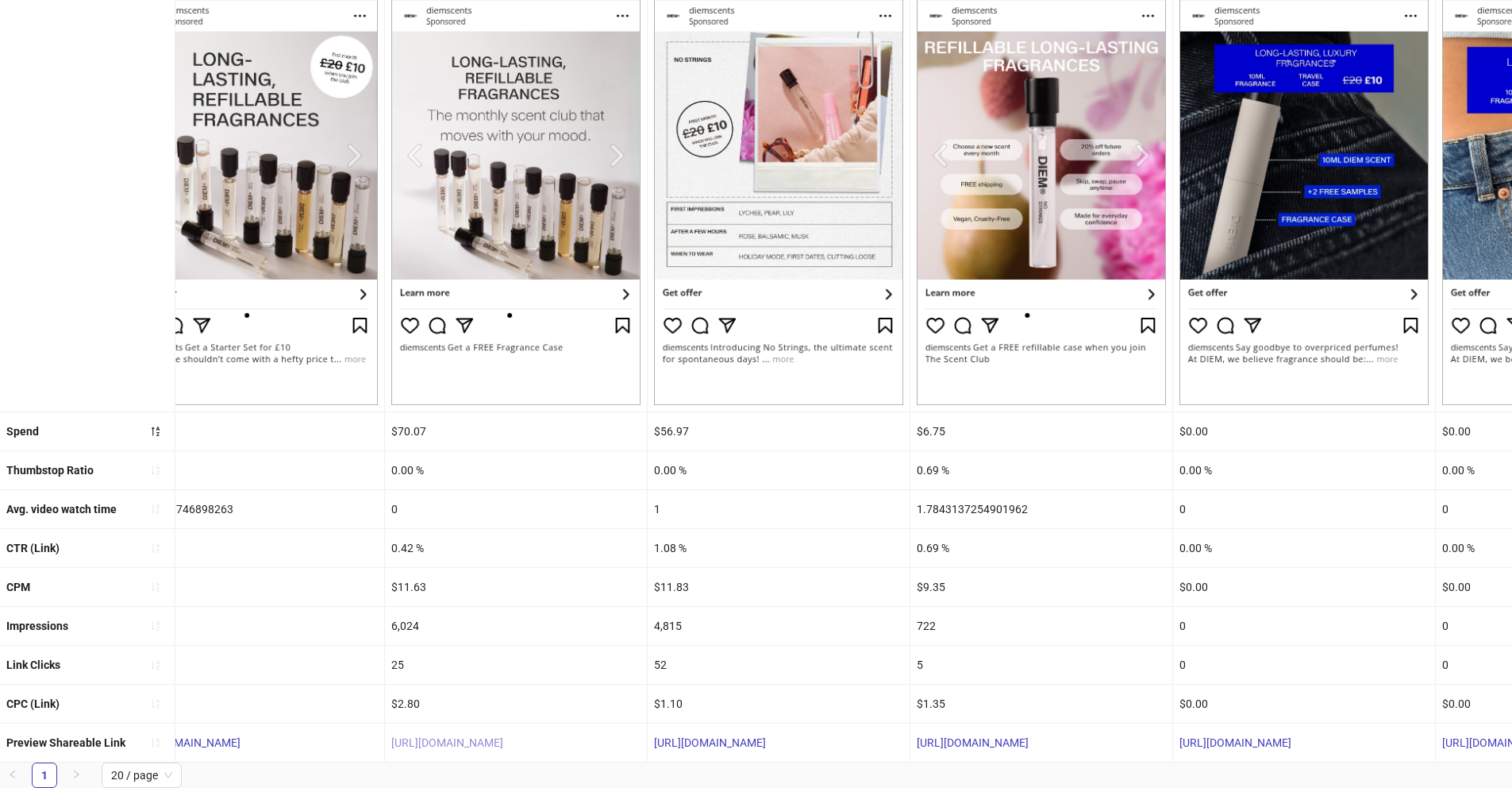
scroll to position [0, 0]
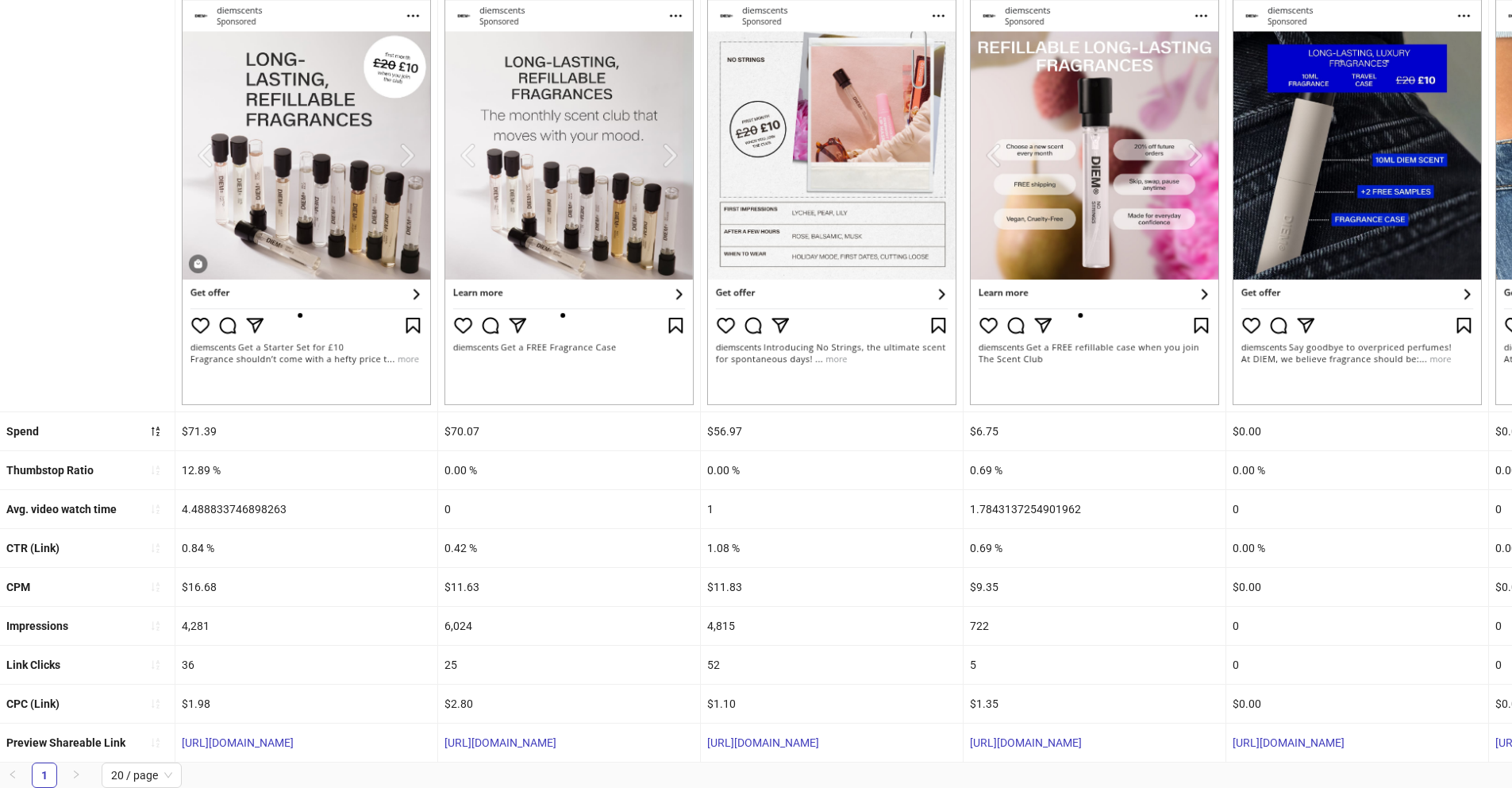
click at [198, 458] on div "12.89 %" at bounding box center [307, 469] width 262 height 38
click at [408, 155] on img at bounding box center [306, 186] width 250 height 436
click at [406, 148] on img at bounding box center [306, 186] width 250 height 436
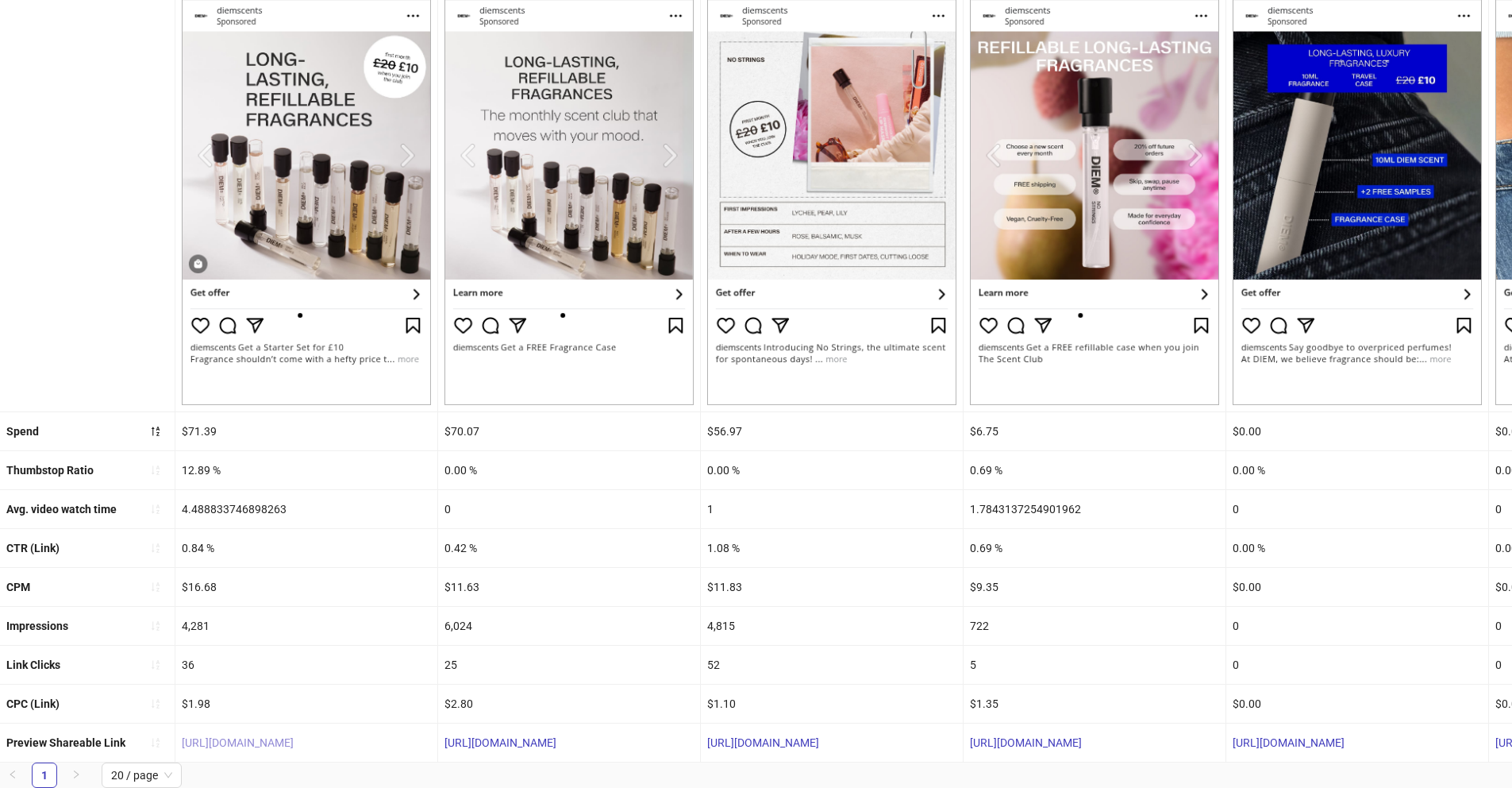
click at [293, 737] on link "[URL][DOMAIN_NAME]" at bounding box center [237, 743] width 112 height 13
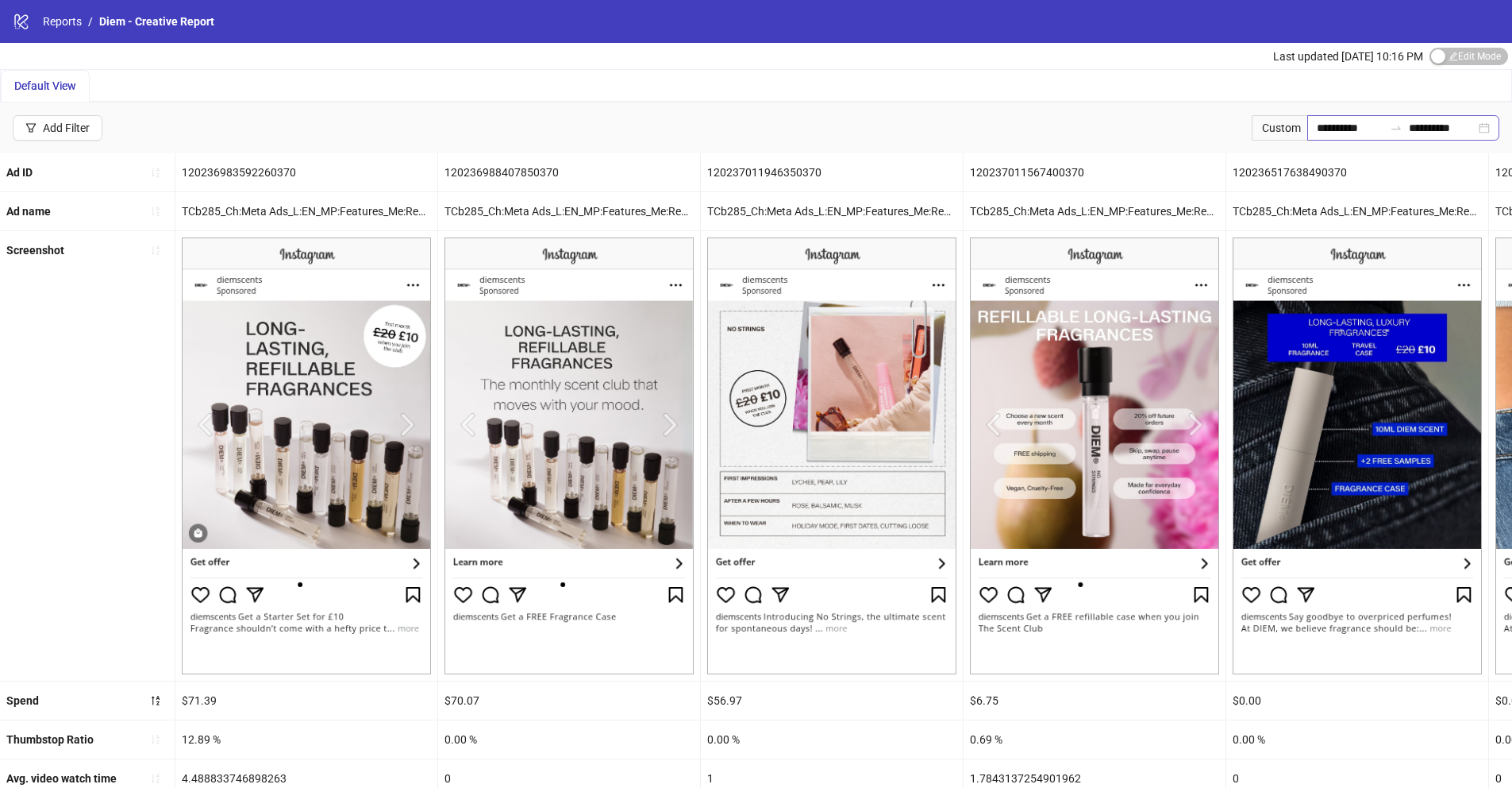
click at [1494, 132] on div "**********" at bounding box center [1404, 128] width 192 height 25
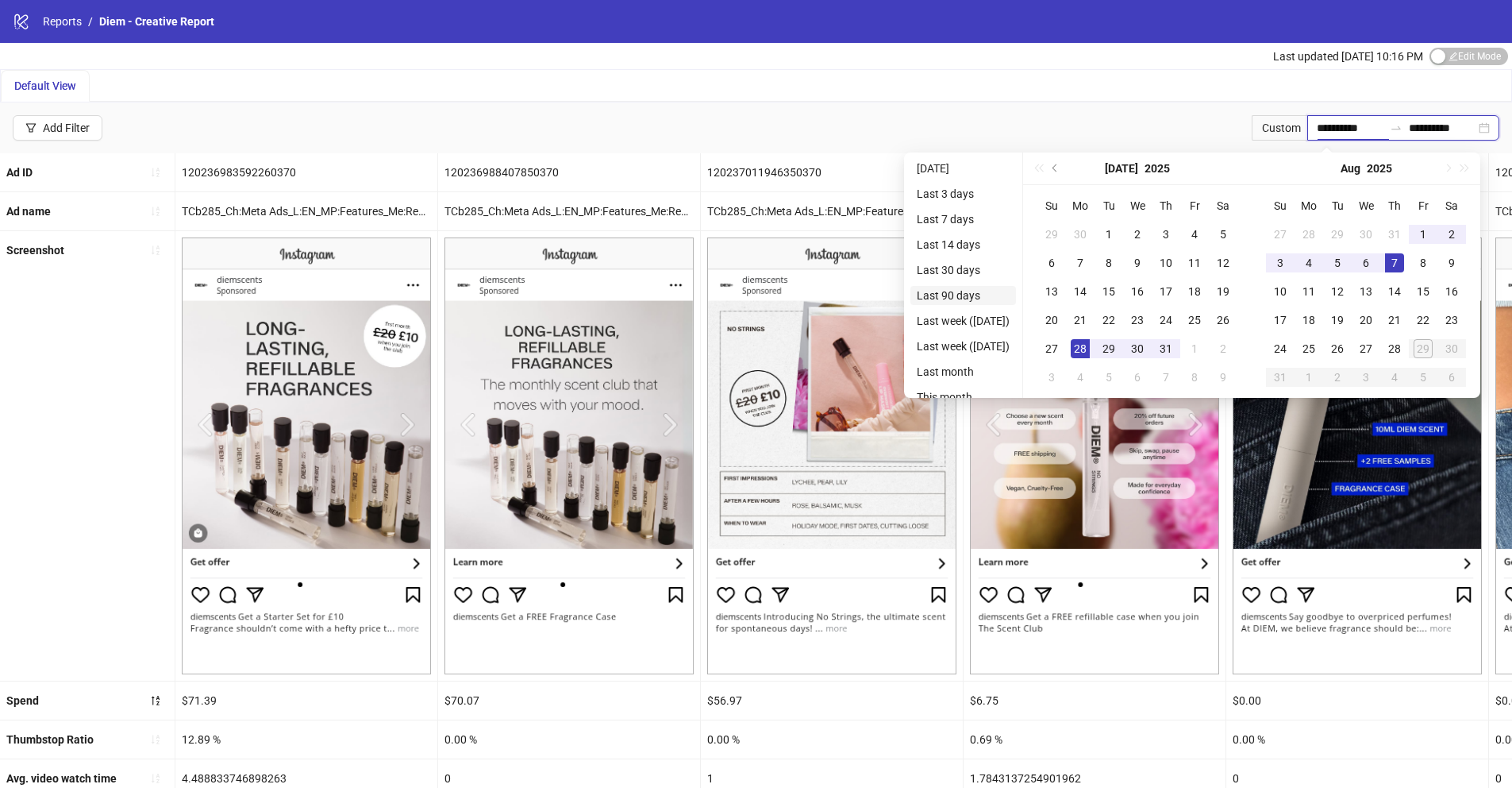
type input "**********"
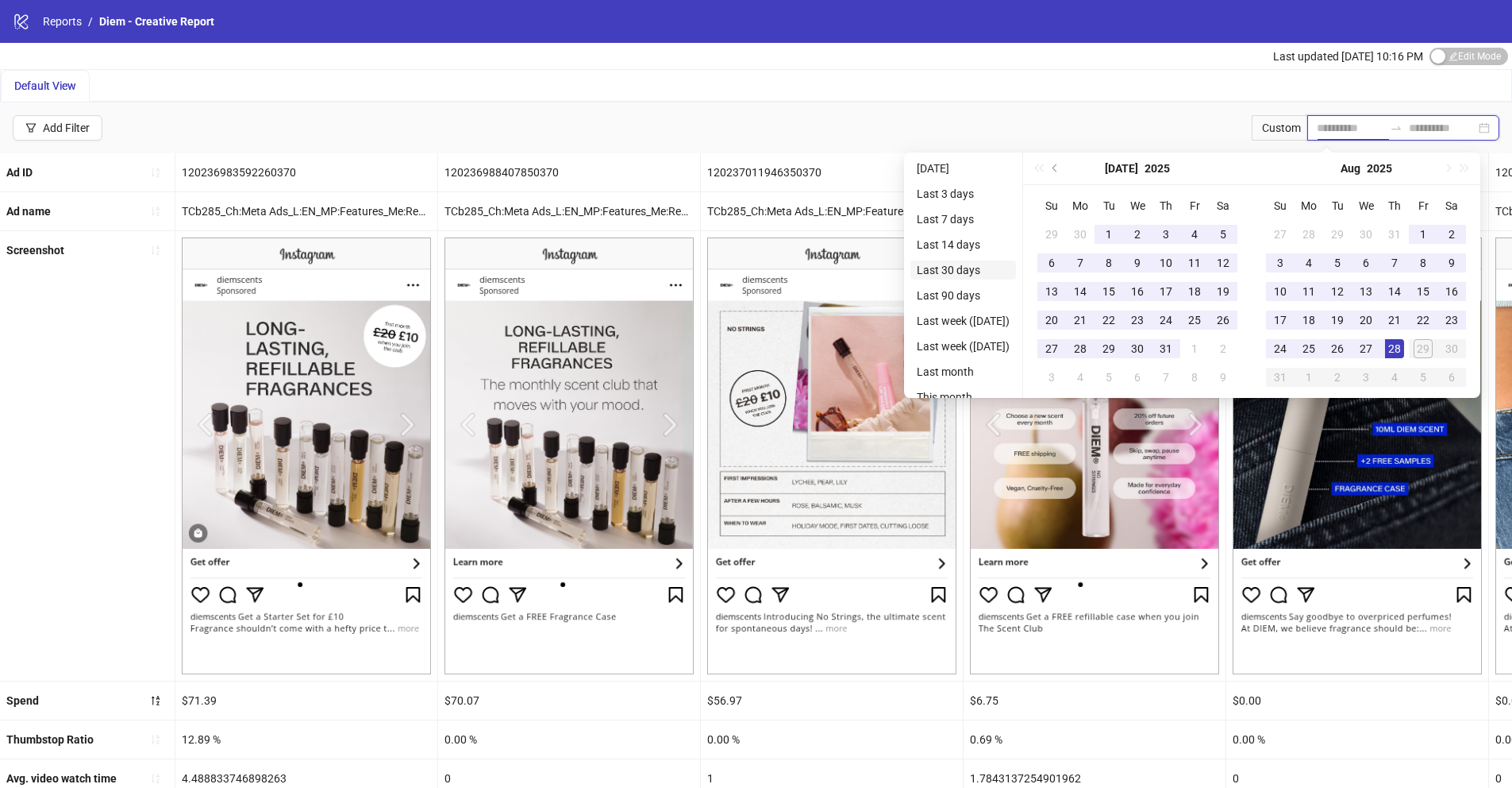
type input "**********"
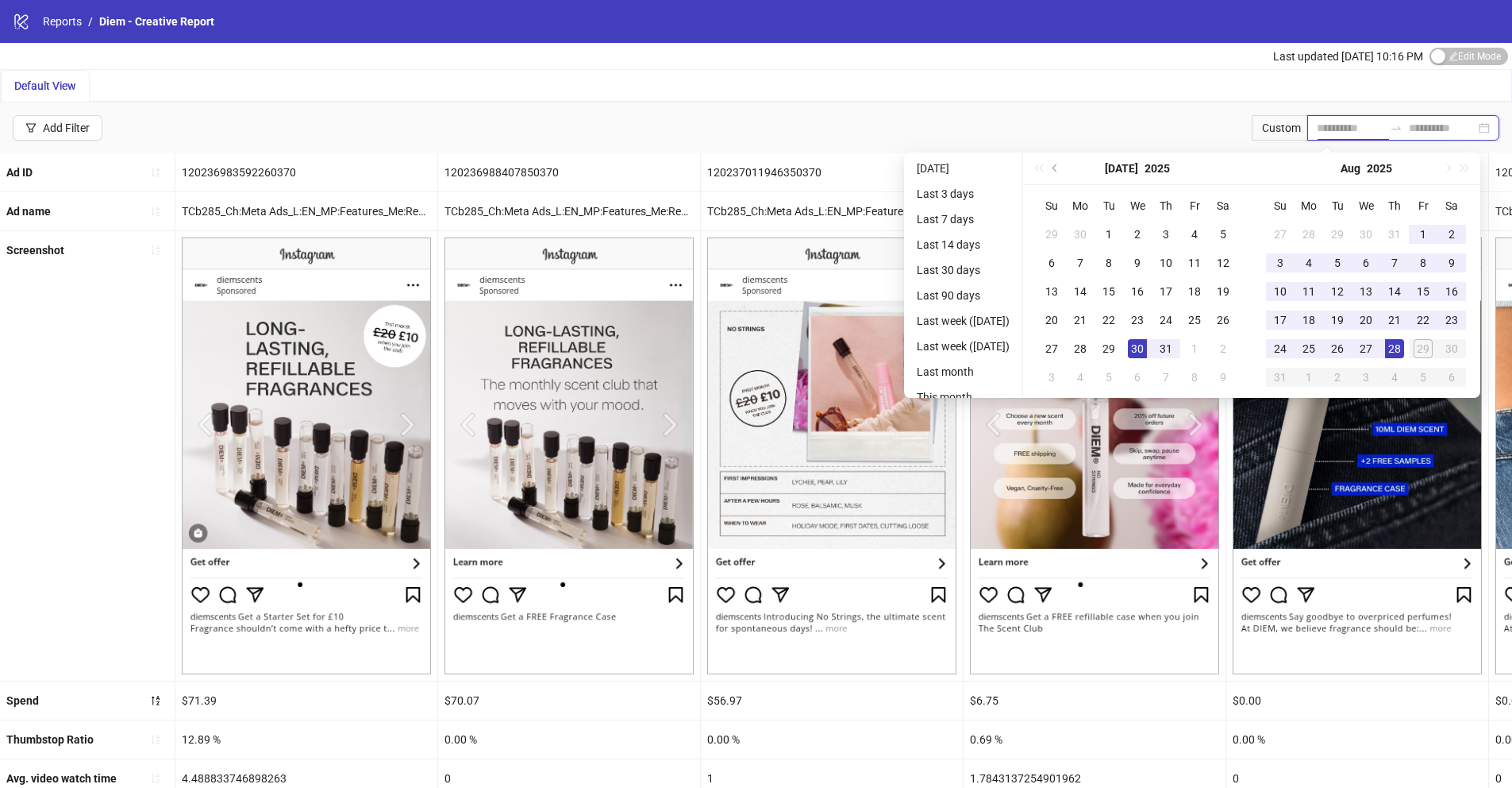
type input "**********"
click at [977, 239] on li "Last 14 days" at bounding box center [963, 245] width 106 height 19
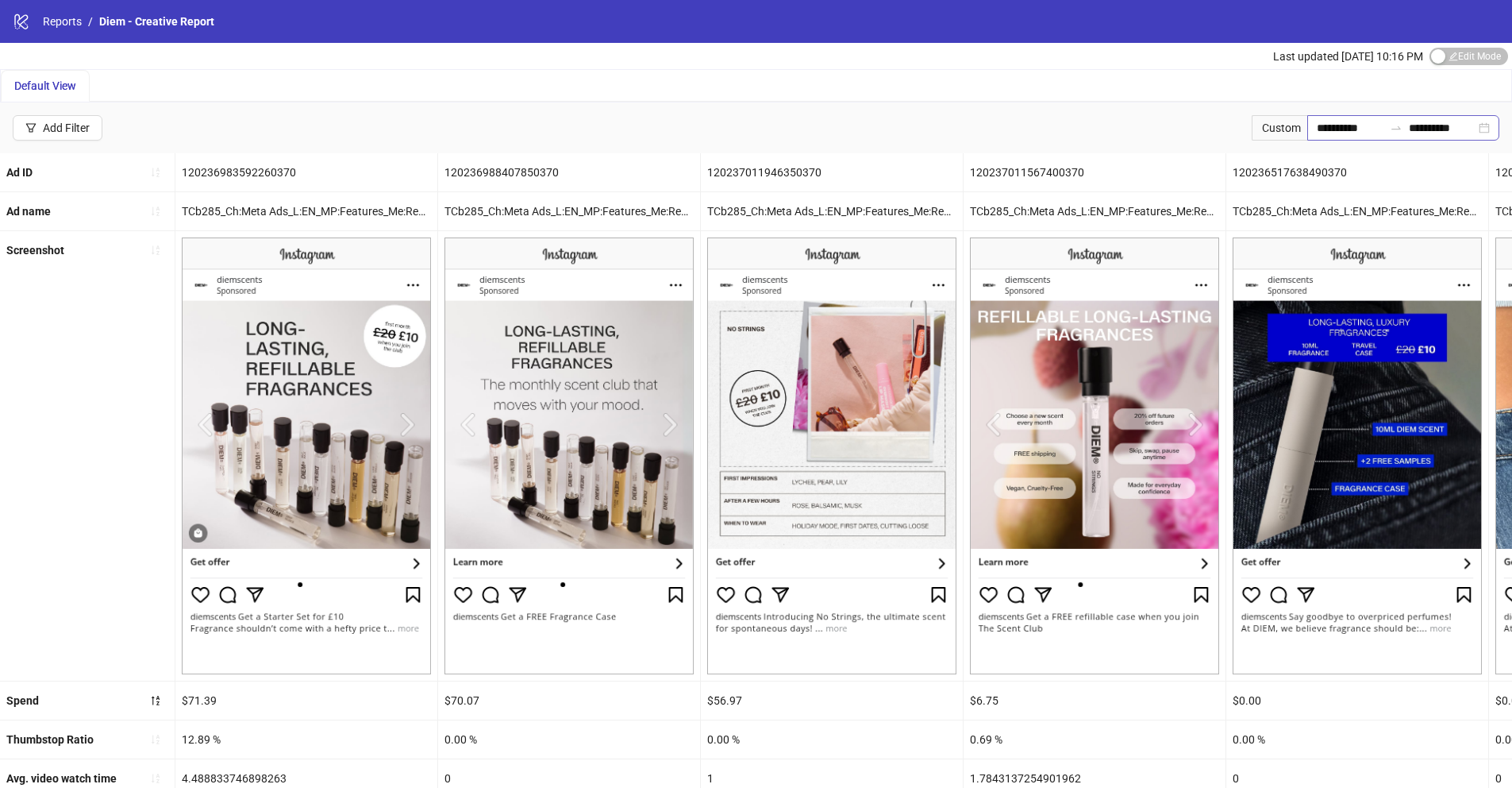
click at [1484, 130] on div "**********" at bounding box center [1404, 128] width 192 height 25
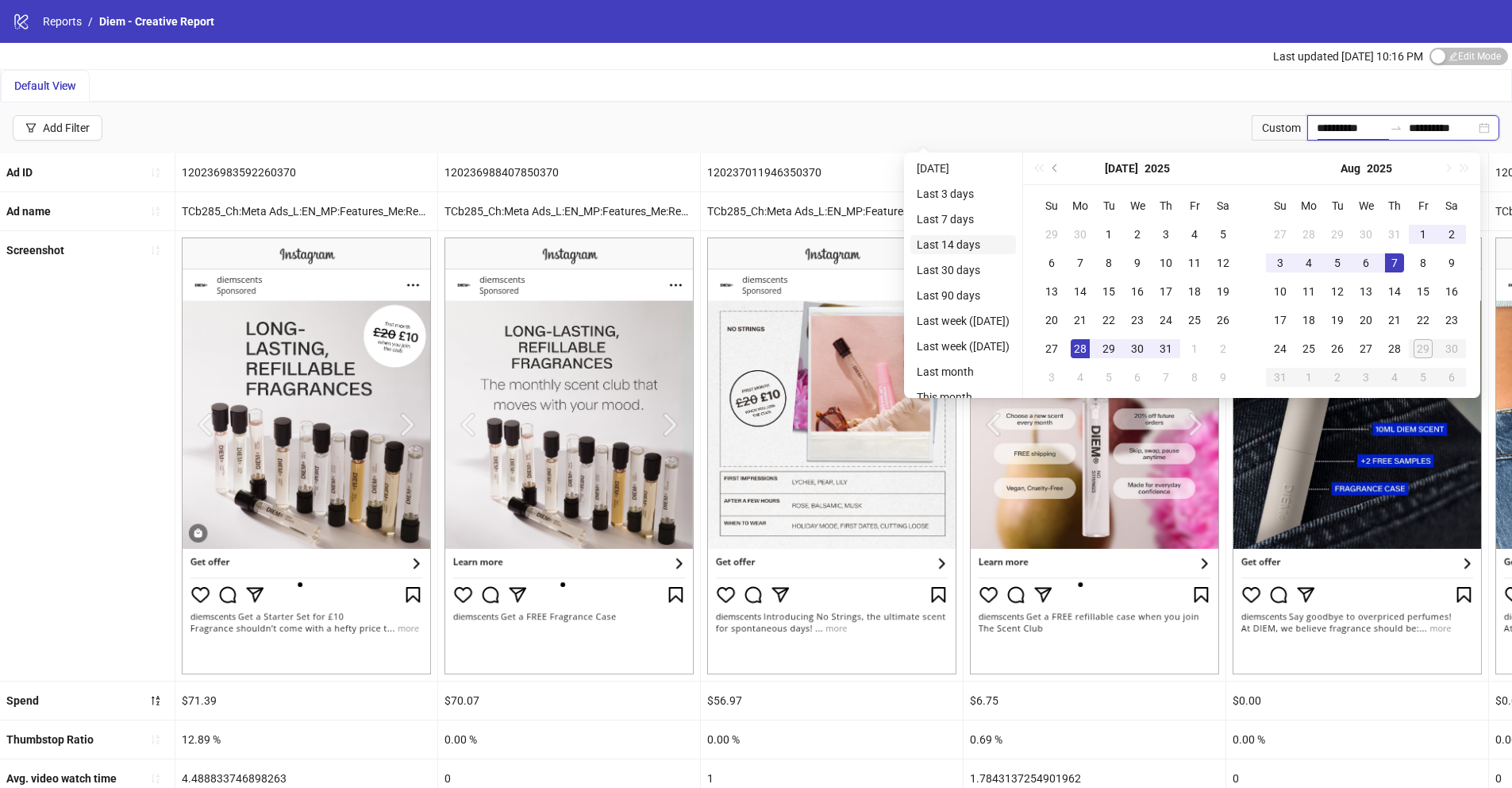
type input "**********"
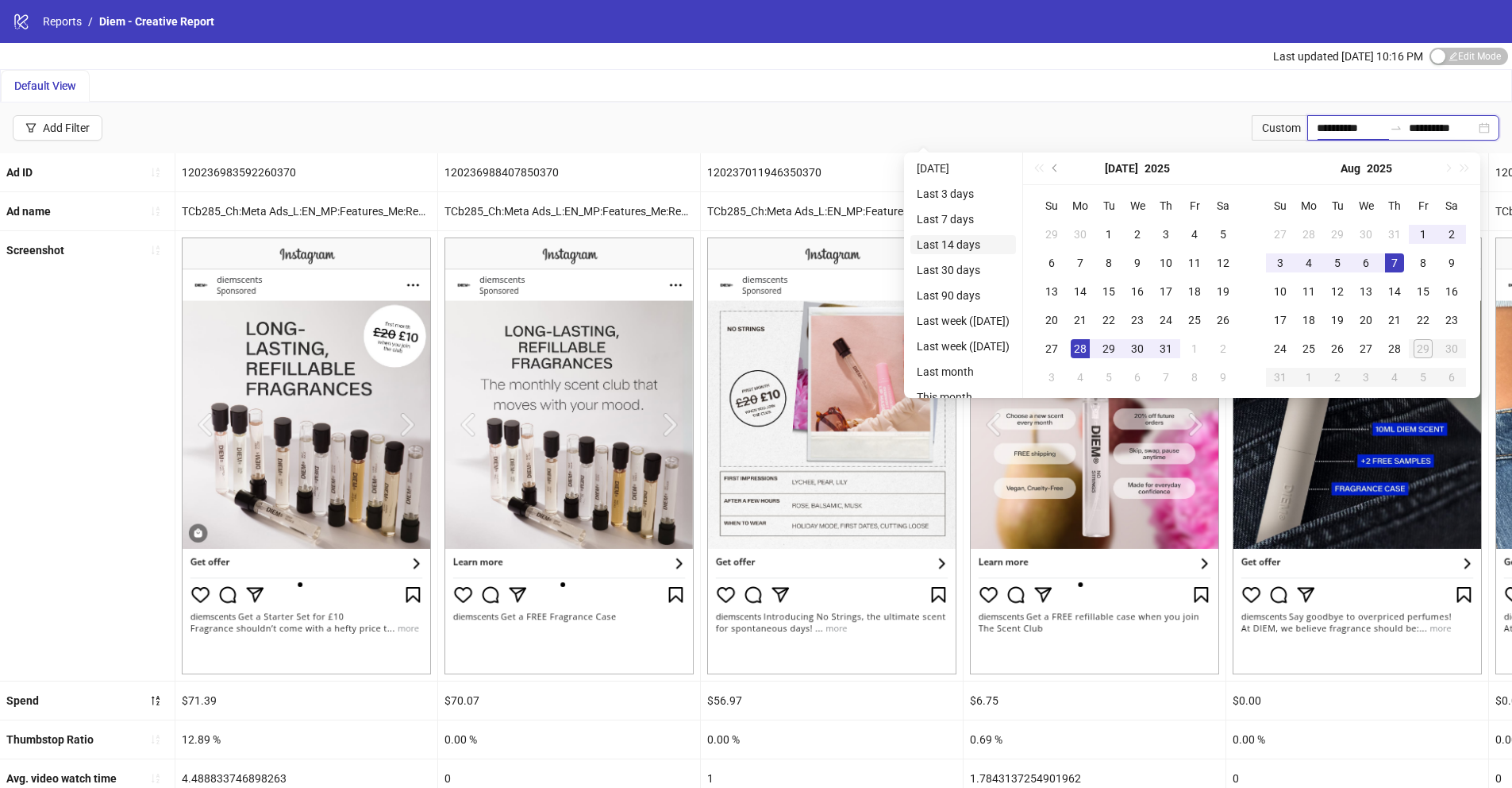
type input "**********"
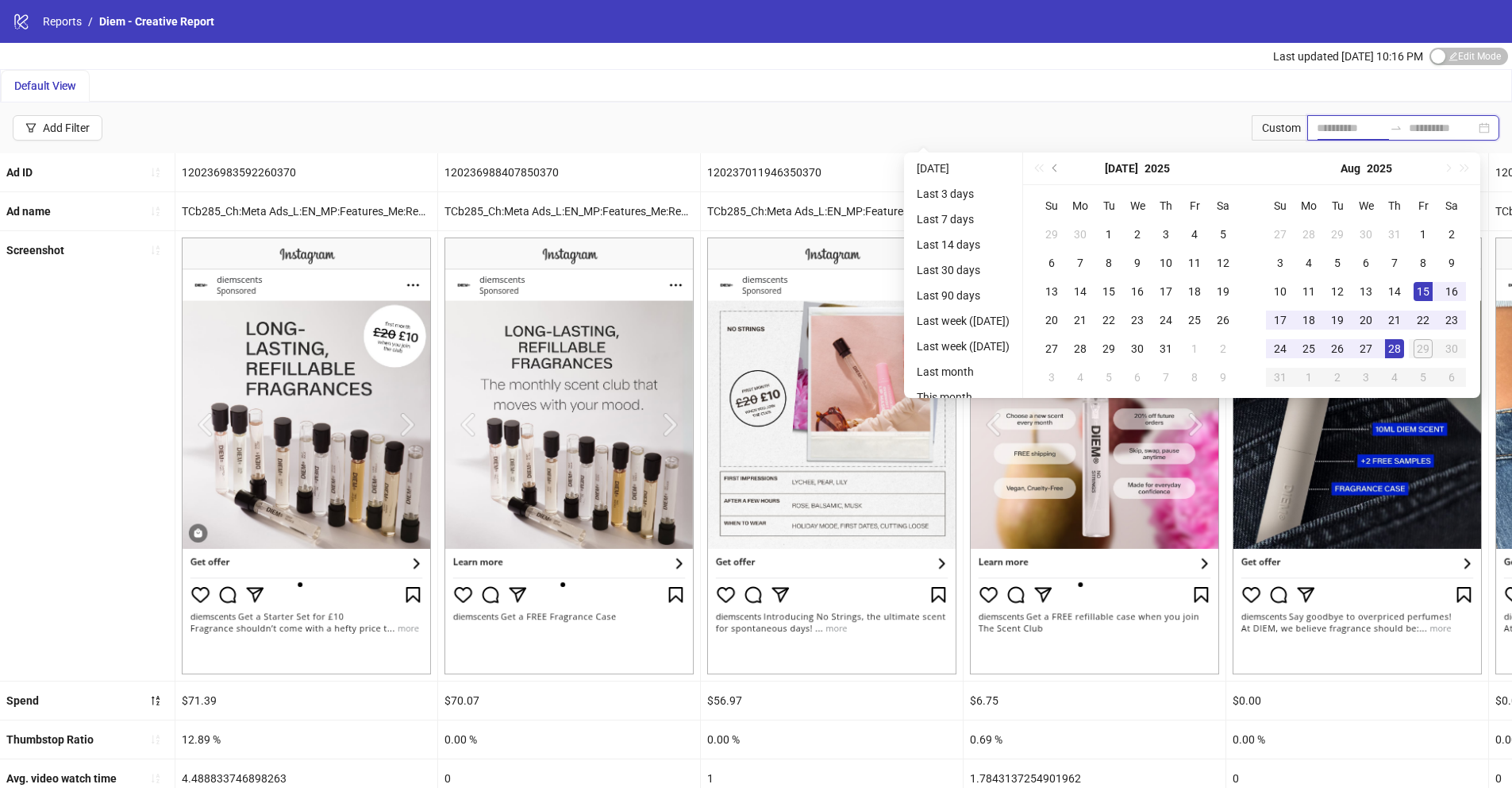
type input "**********"
click at [958, 244] on li "Last 14 days" at bounding box center [963, 245] width 106 height 19
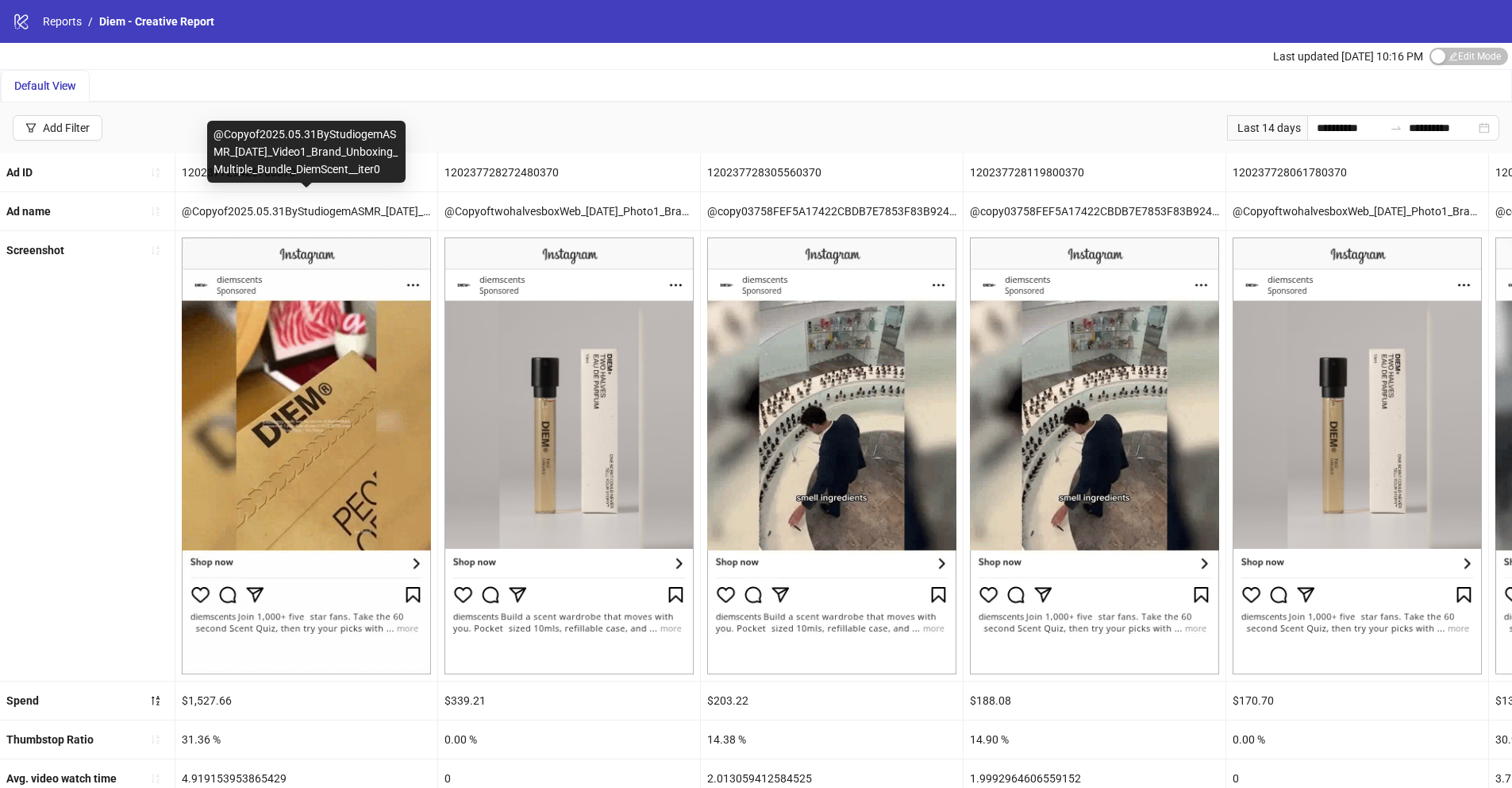
click at [304, 212] on div "@Copyof2025.05.31ByStudiogemASMR_08-07-25_Video1_Brand_Unboxing_Multiple_Bundle…" at bounding box center [307, 211] width 262 height 38
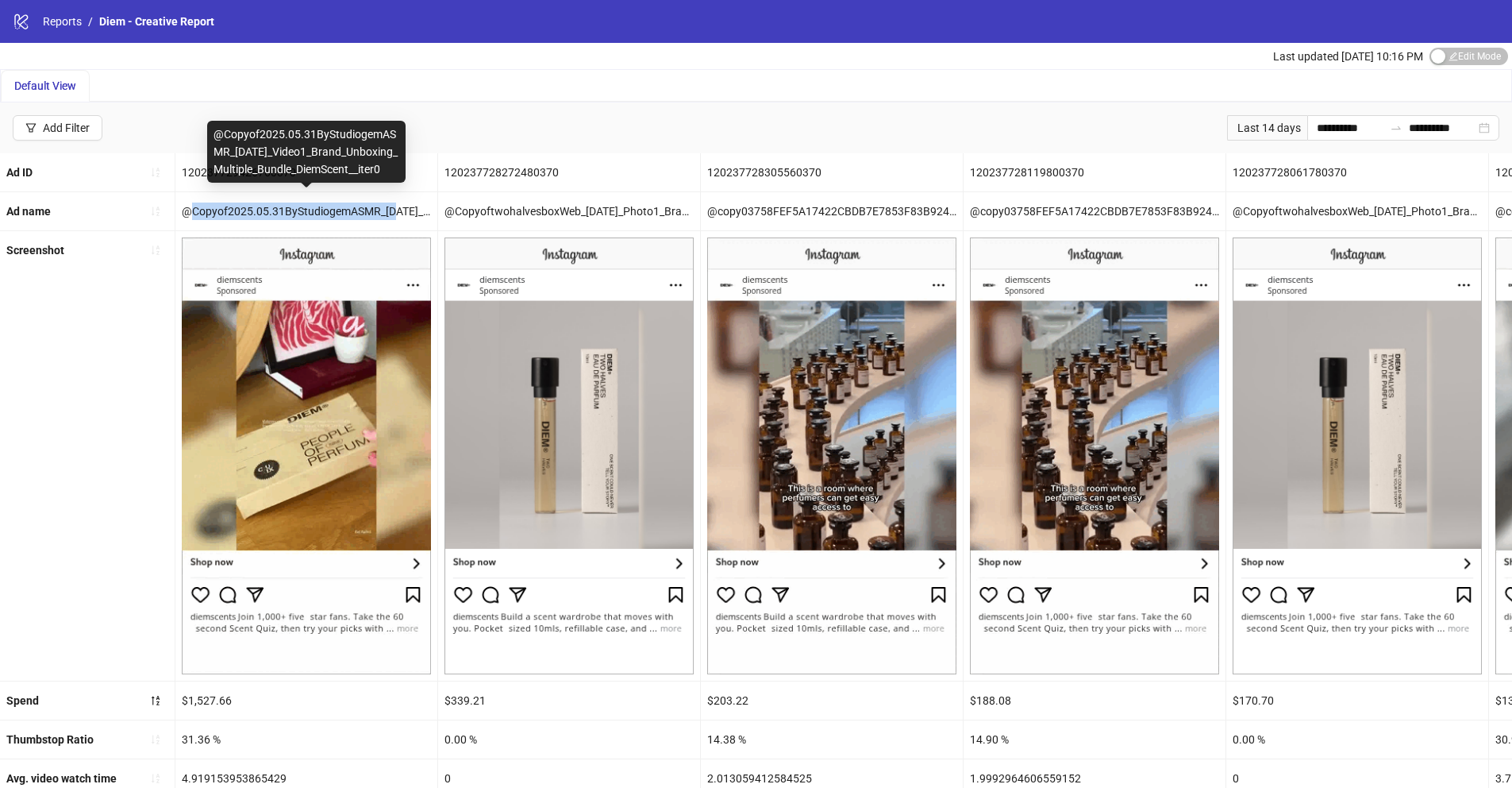
click at [304, 212] on div "@Copyof2025.05.31ByStudiogemASMR_08-07-25_Video1_Brand_Unboxing_Multiple_Bundle…" at bounding box center [307, 211] width 262 height 38
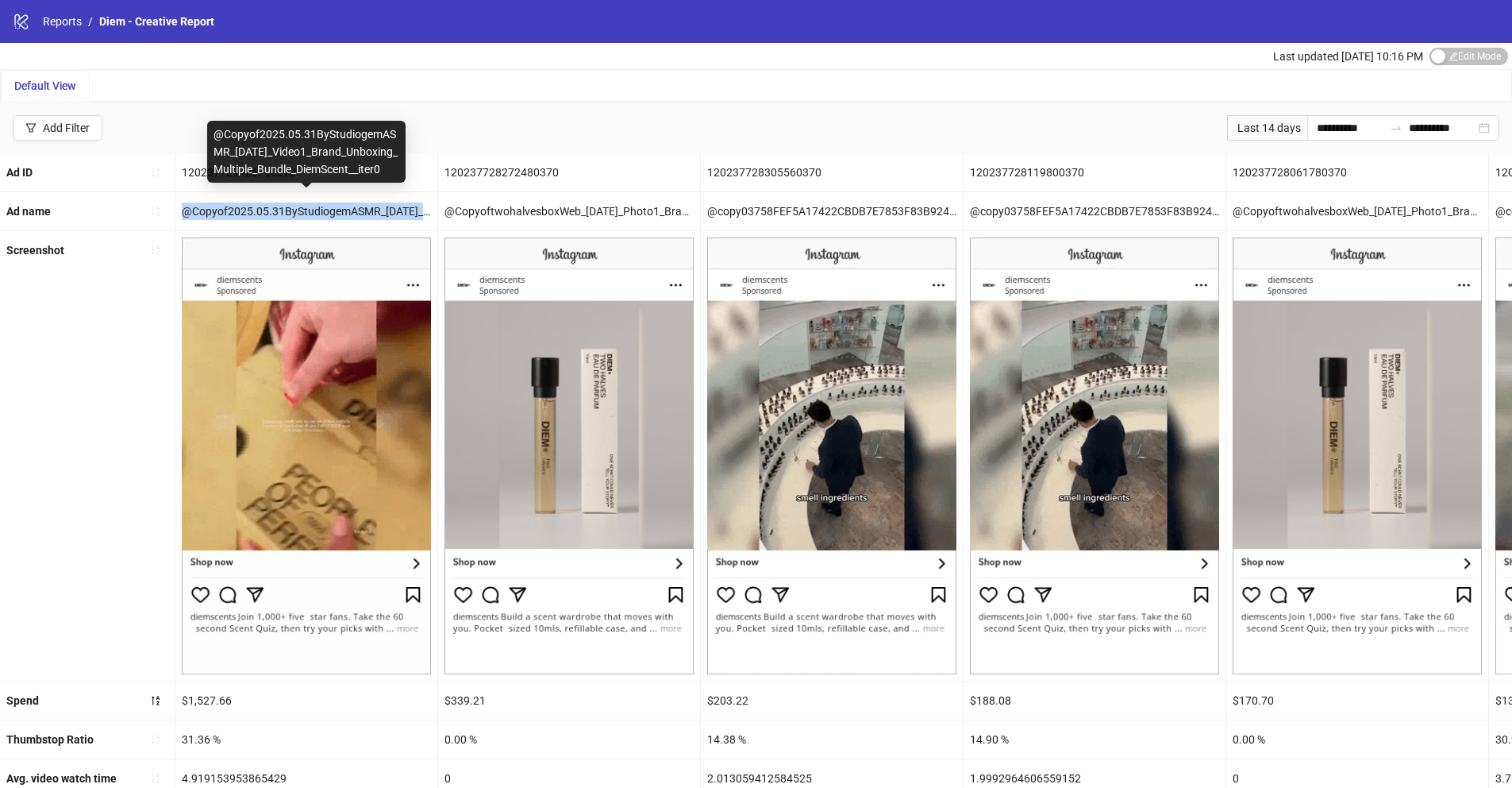
click at [304, 212] on div "@Copyof2025.05.31ByStudiogemASMR_08-07-25_Video1_Brand_Unboxing_Multiple_Bundle…" at bounding box center [307, 211] width 262 height 38
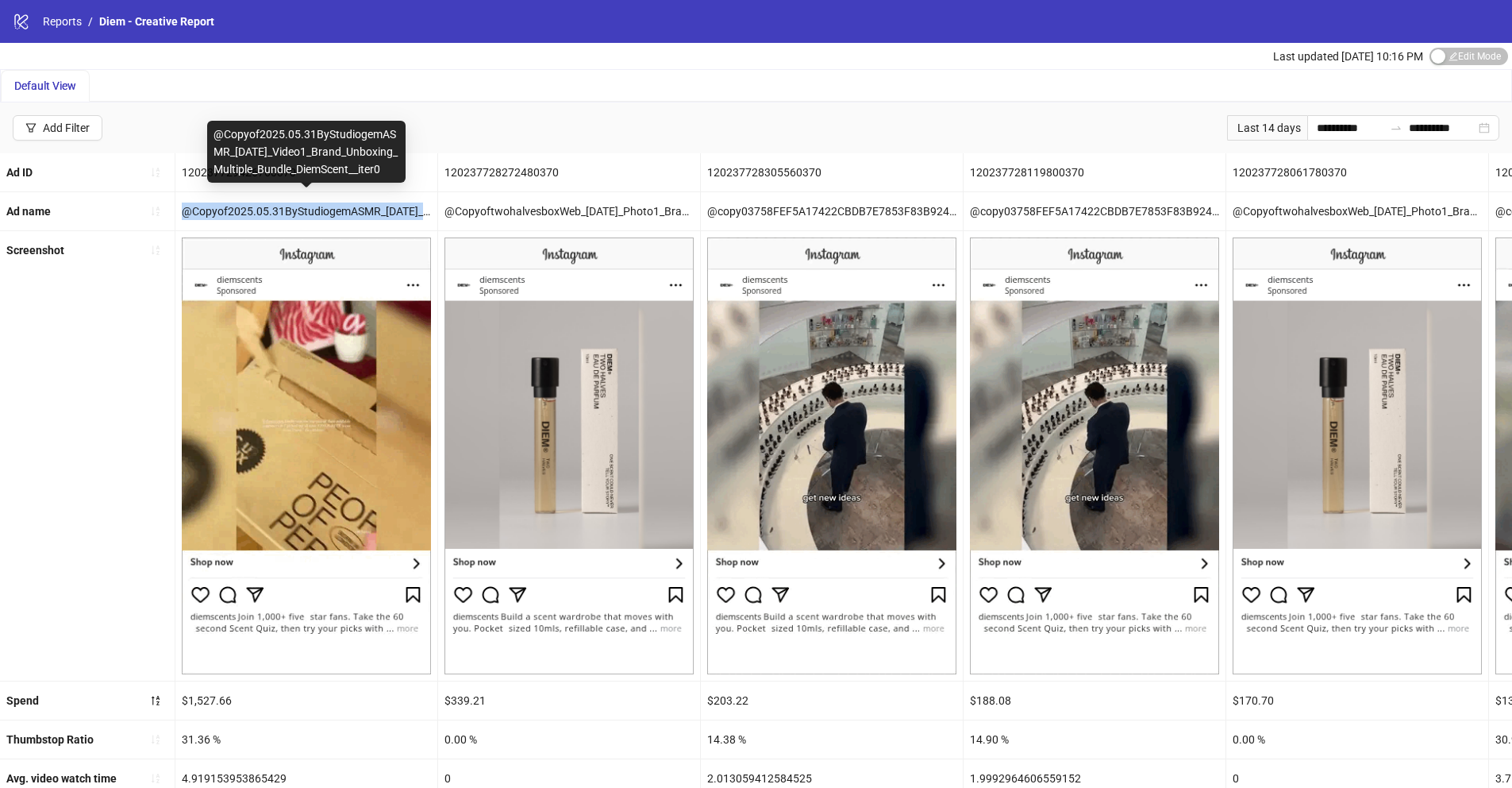
copy div "@Copyof2025.05.31ByStudiogemASMR_08-07-25_Video1_Brand_Unboxing_Multiple_Bundle…"
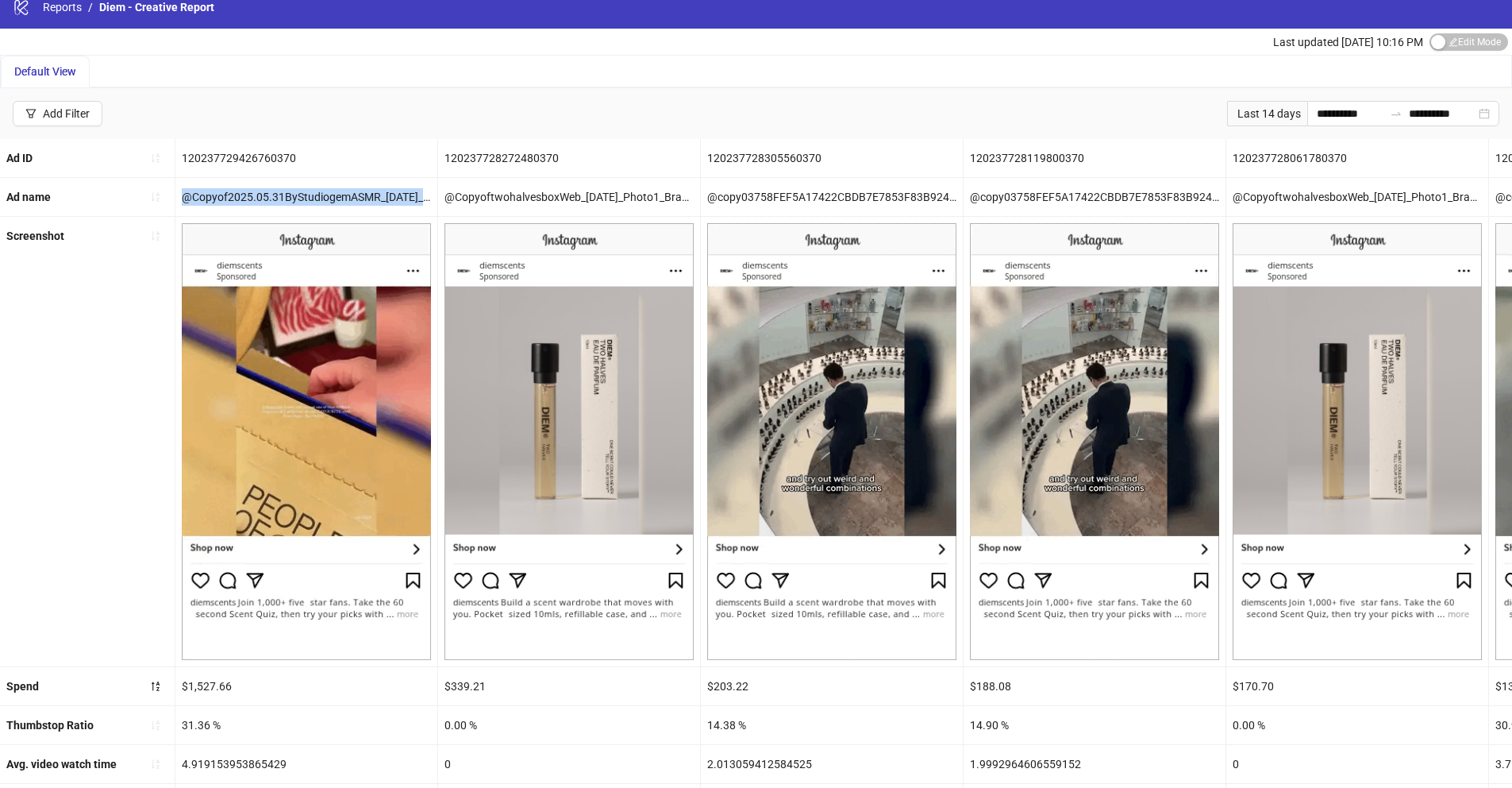
scroll to position [20, 0]
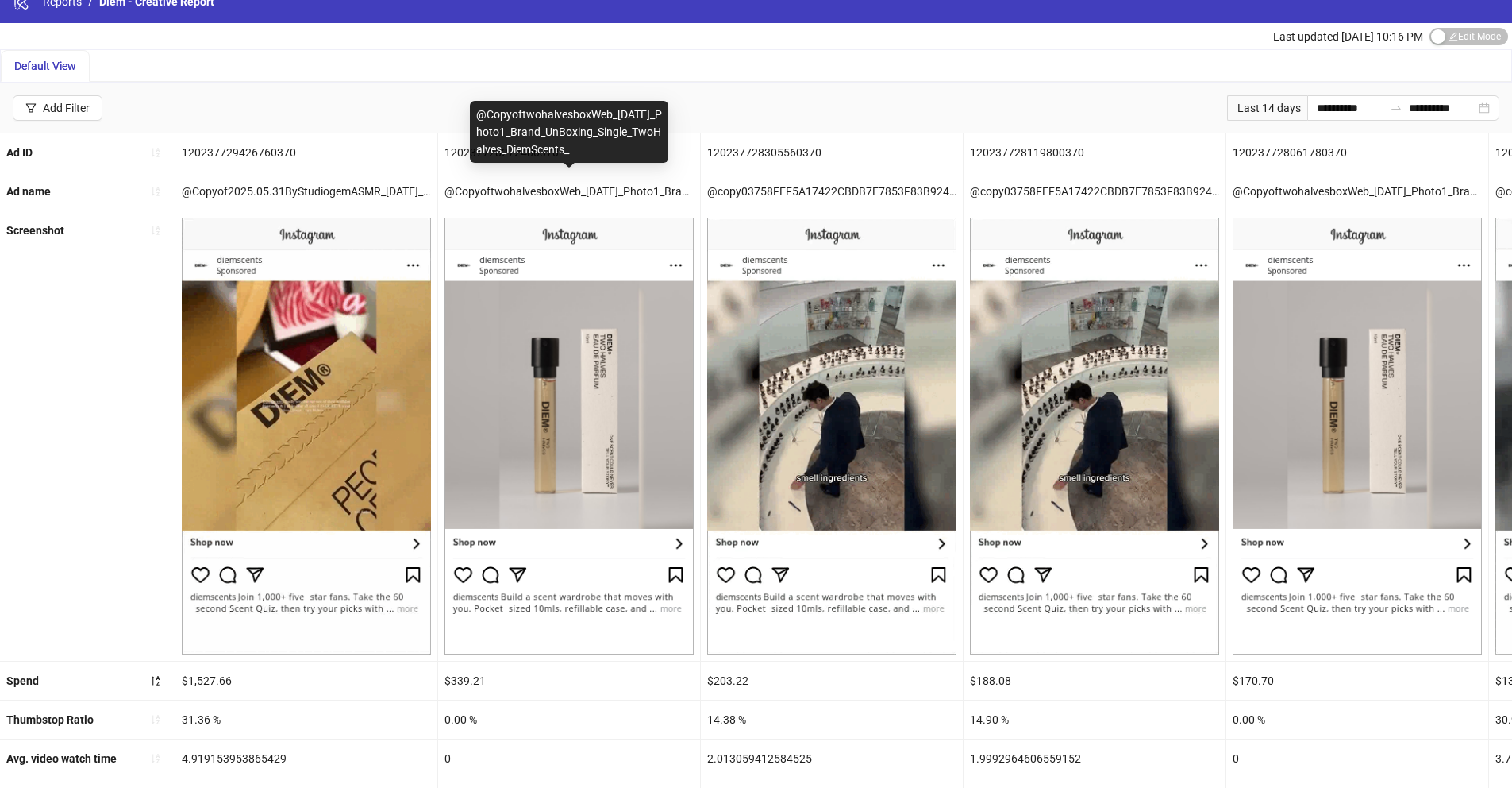
click at [539, 191] on div "@CopyoftwohalvesboxWeb_08-04-25_Photo1_Brand_UnBoxing_Single_TwoHalves_DiemScen…" at bounding box center [569, 191] width 262 height 38
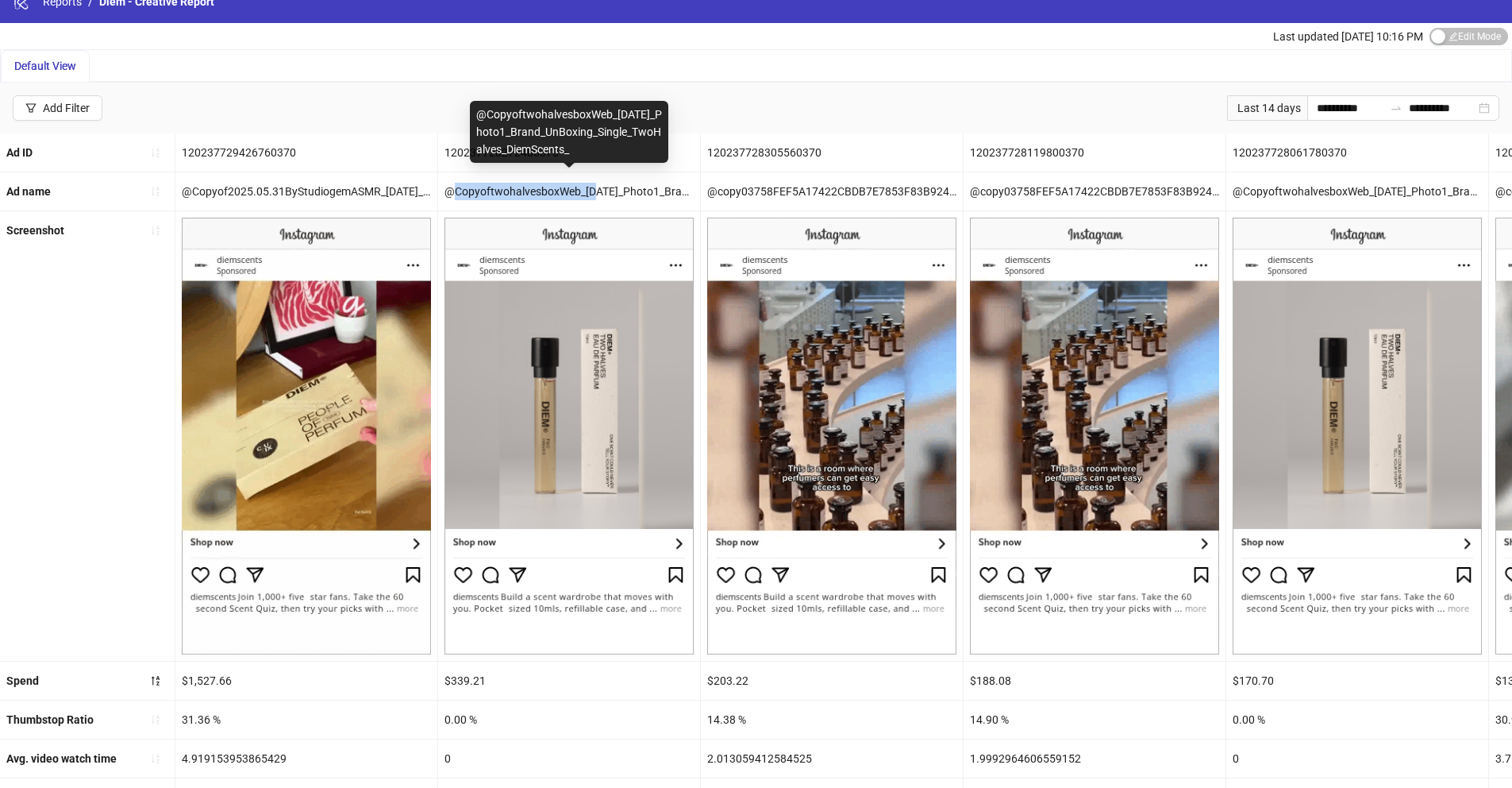
click at [539, 191] on div "@CopyoftwohalvesboxWeb_08-04-25_Photo1_Brand_UnBoxing_Single_TwoHalves_DiemScen…" at bounding box center [569, 191] width 262 height 38
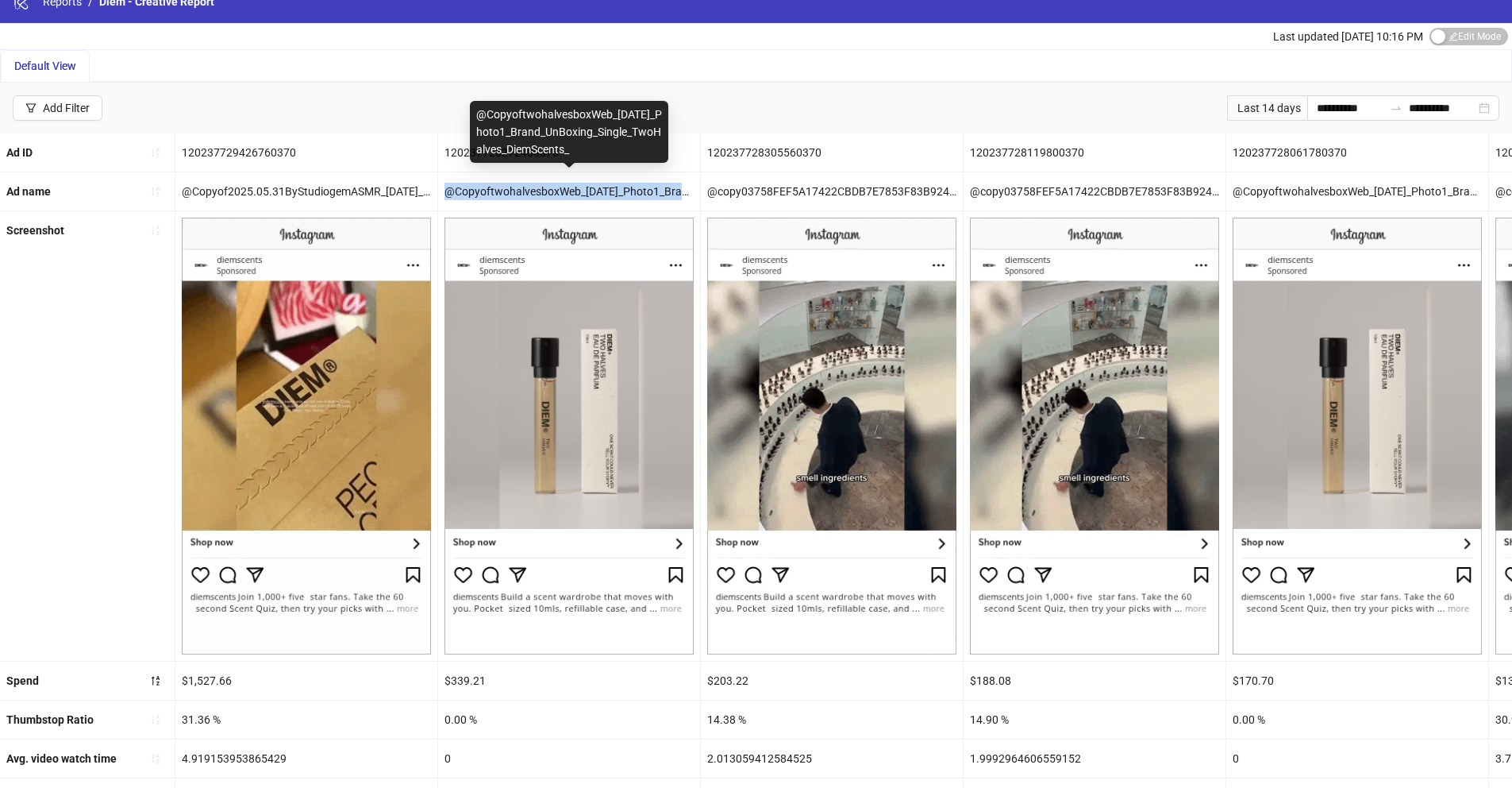
click at [539, 191] on div "@CopyoftwohalvesboxWeb_08-04-25_Photo1_Brand_UnBoxing_Single_TwoHalves_DiemScen…" at bounding box center [569, 191] width 262 height 38
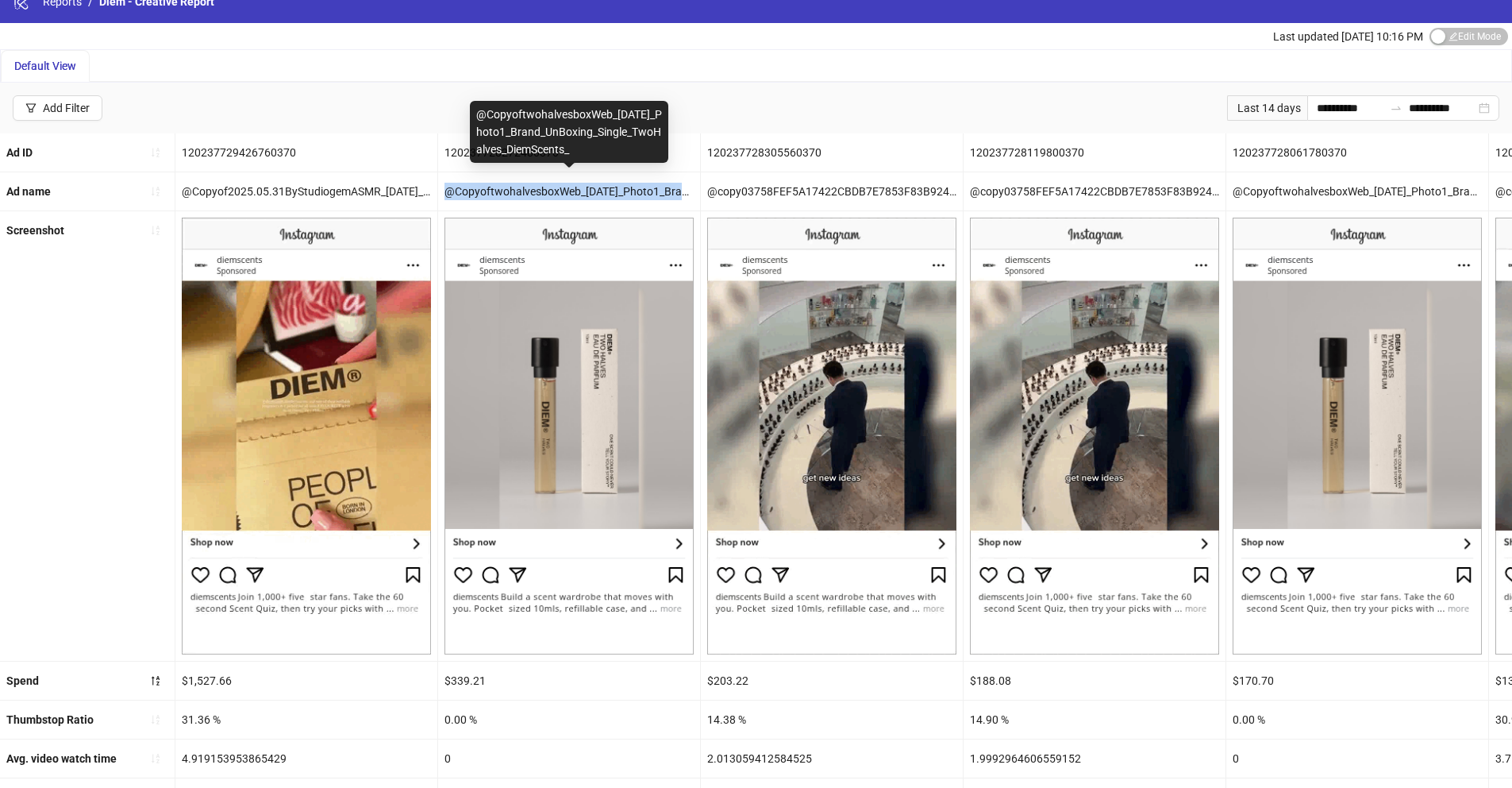
copy div "@CopyoftwohalvesboxWeb_08-04-25_Photo1_Brand_UnBoxing_Single_TwoHalves_DiemScen…"
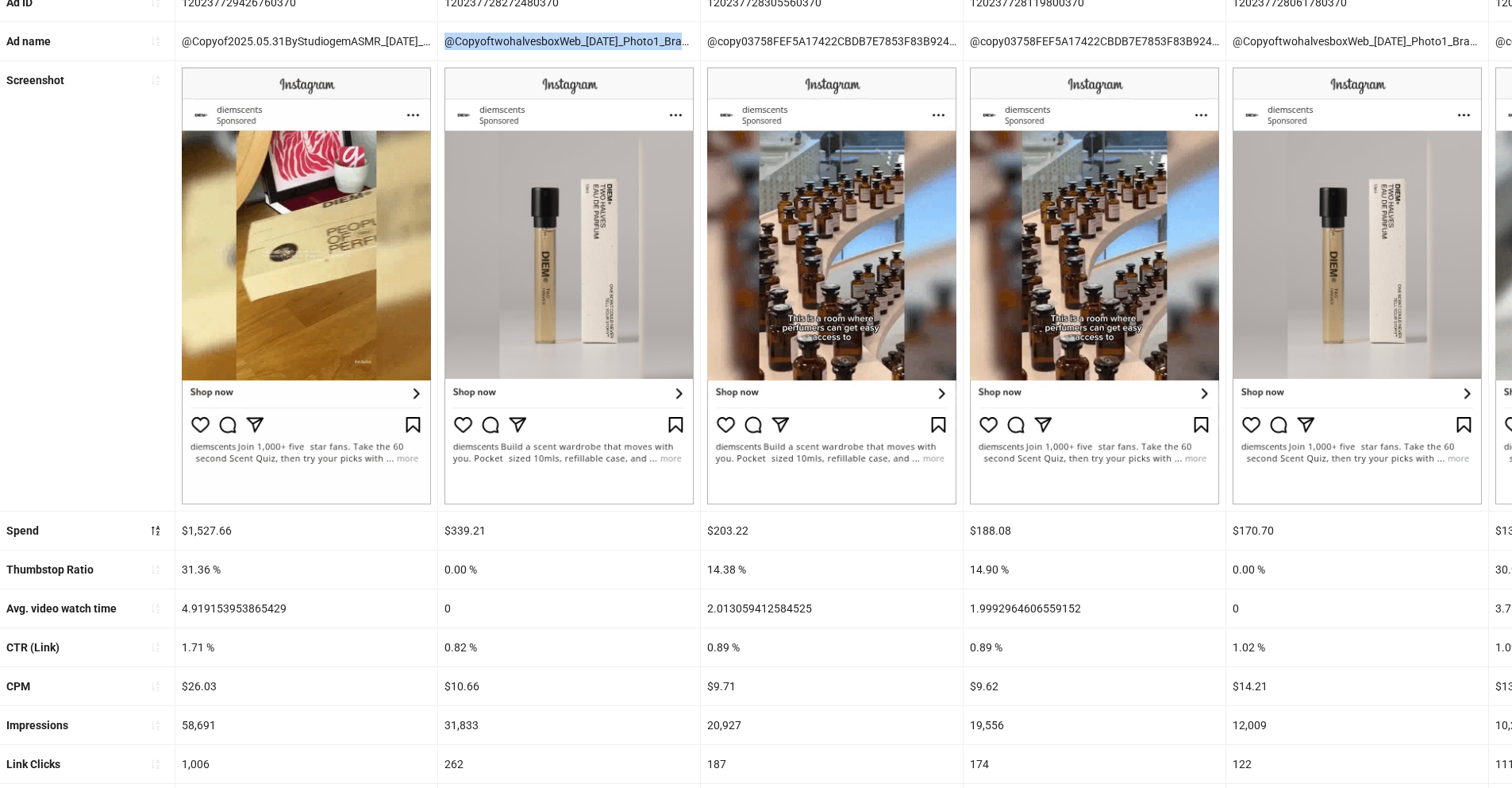
scroll to position [281, 0]
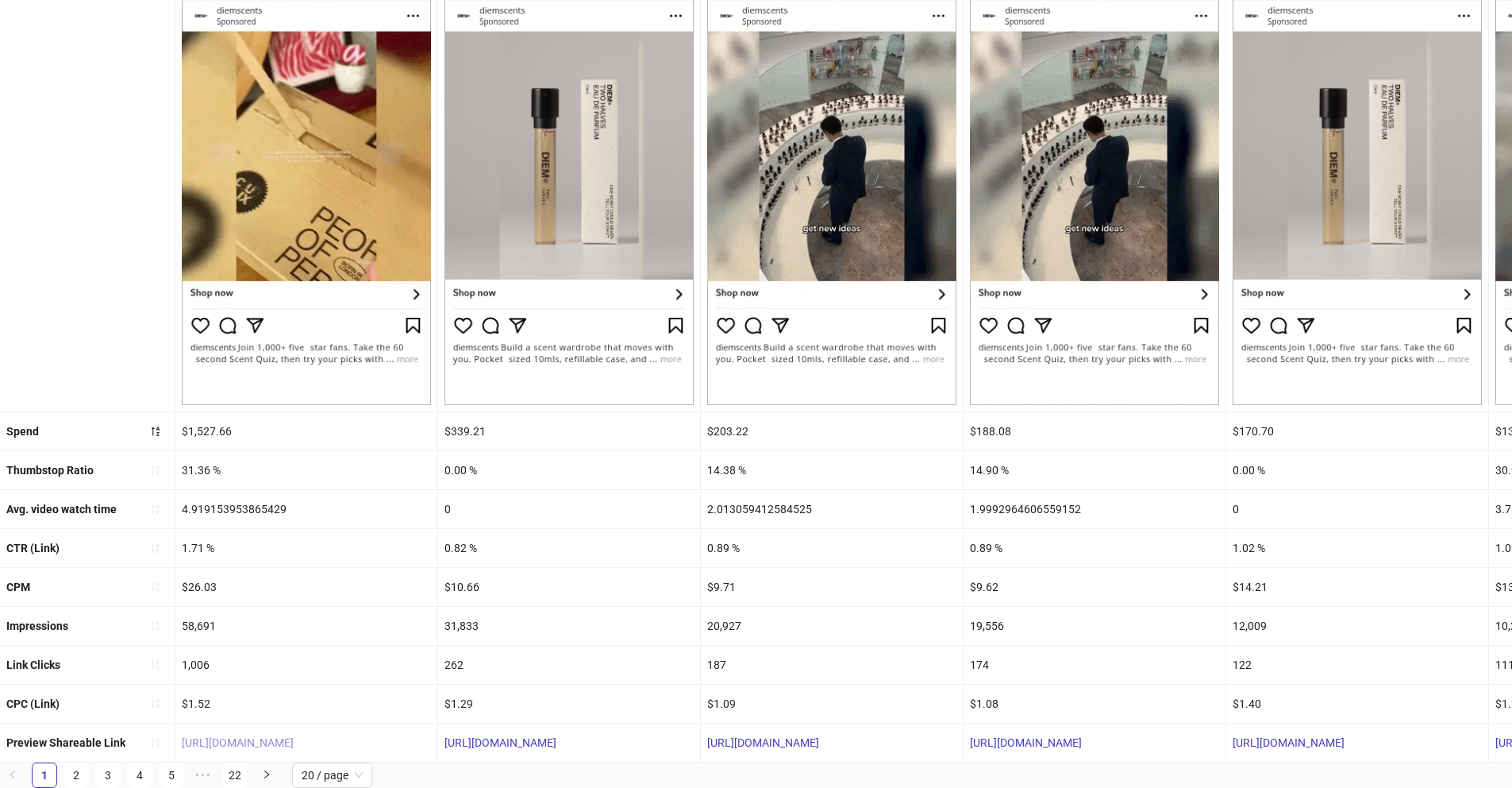
click at [272, 737] on link "https://fb.me/1WhnxeGH8HgLIdp" at bounding box center [237, 743] width 112 height 13
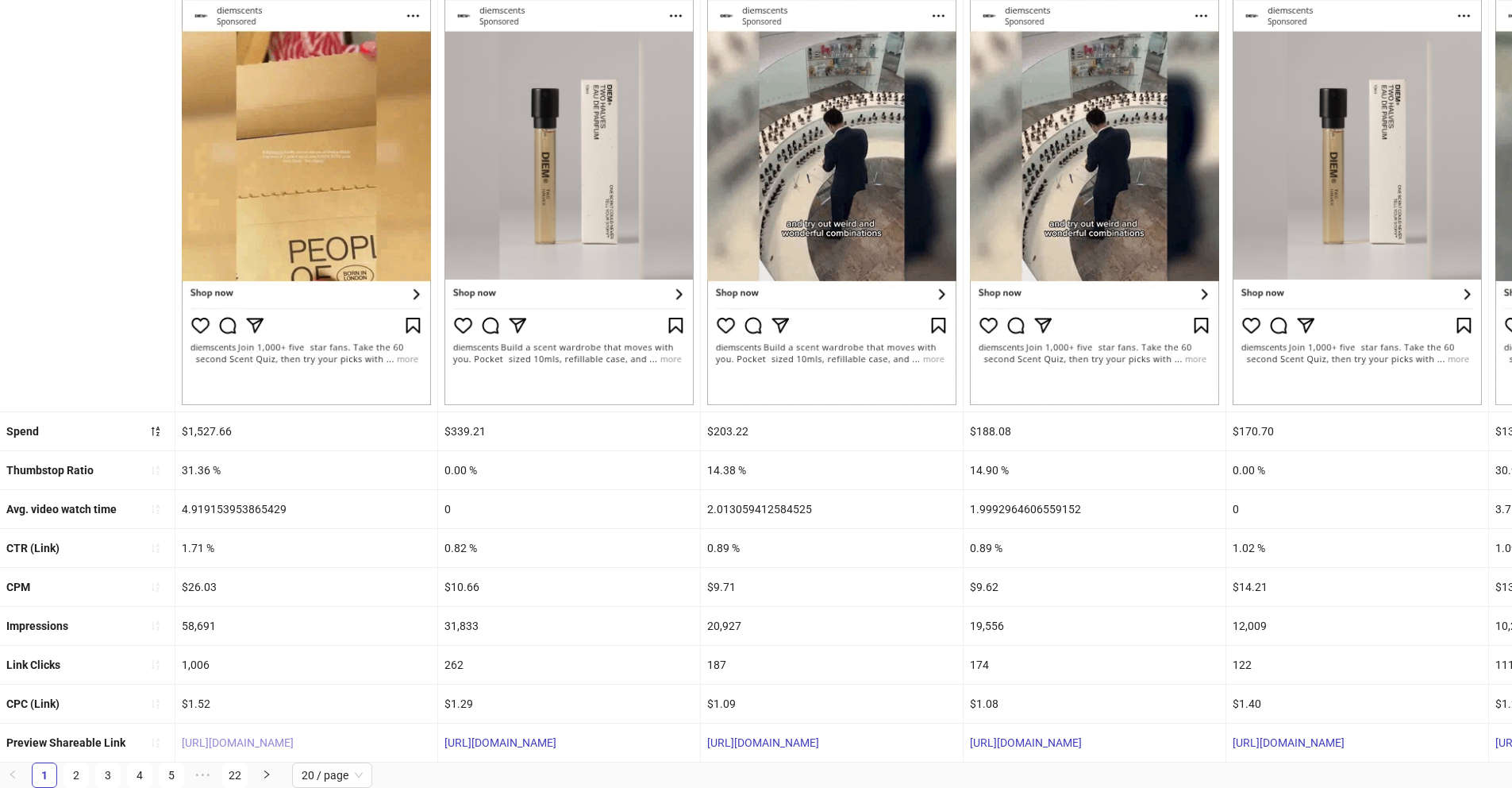
click at [293, 737] on link "https://fb.me/1WhnxeGH8HgLIdp" at bounding box center [237, 743] width 112 height 13
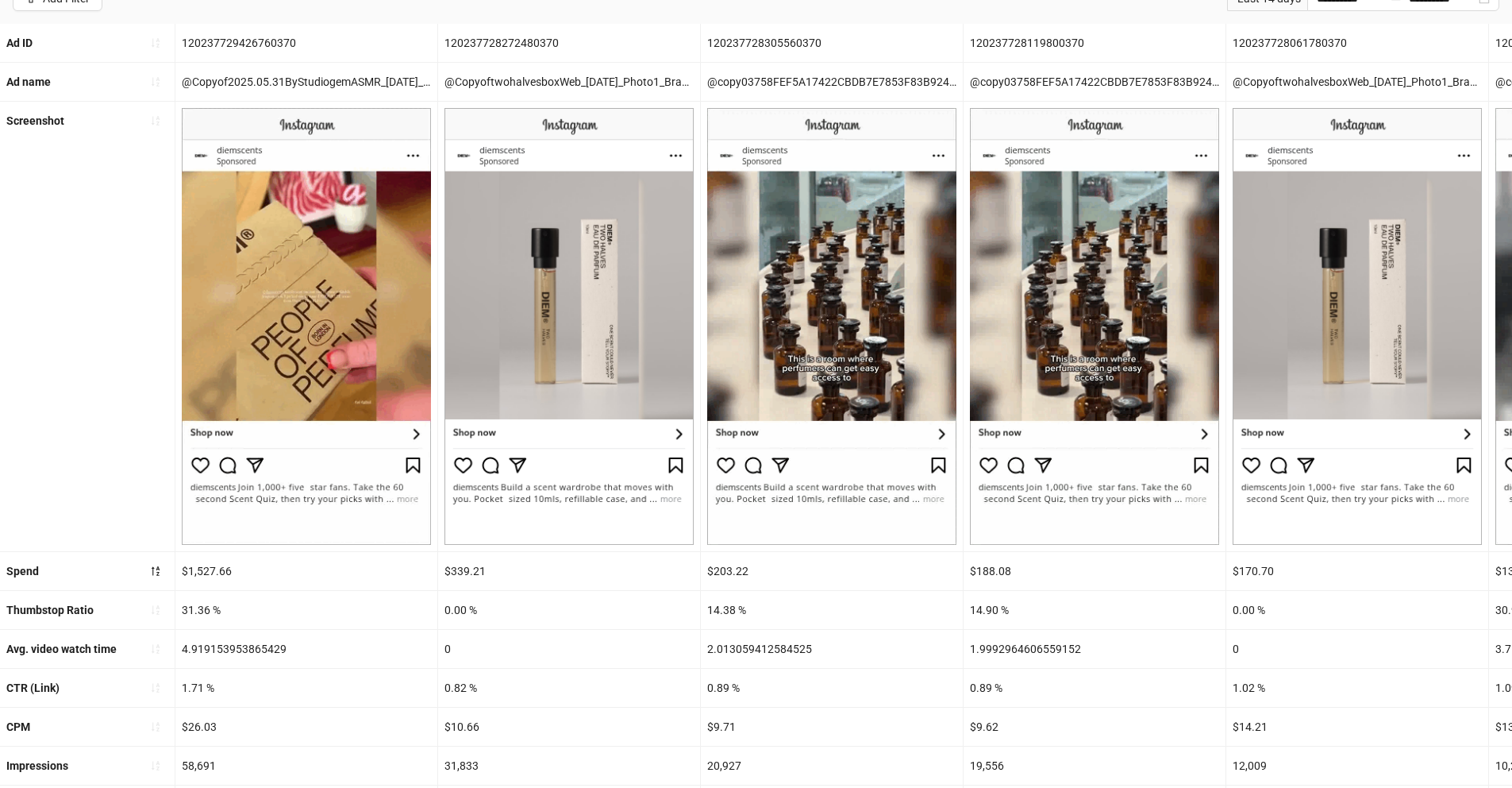
scroll to position [0, 0]
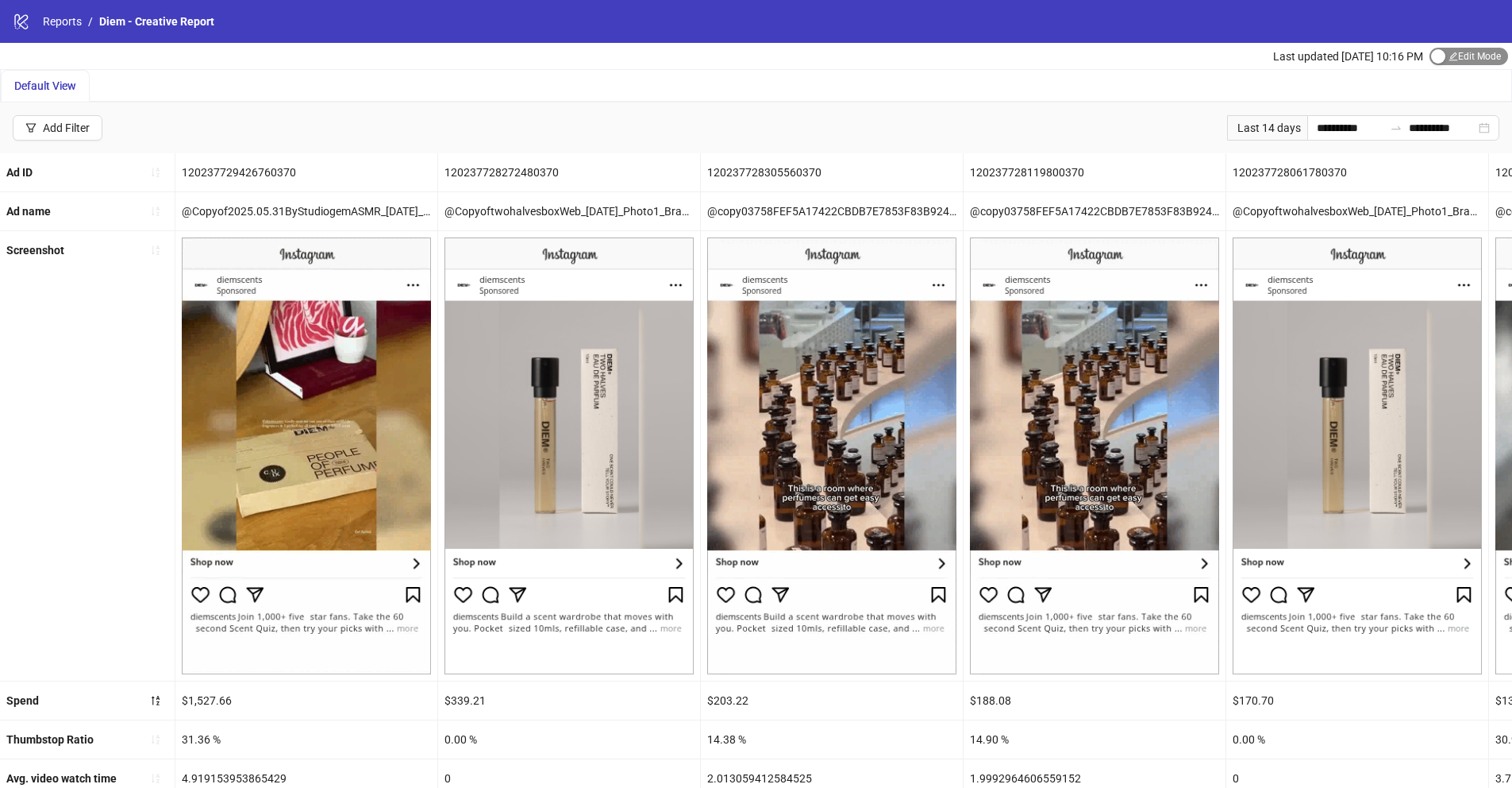
click at [1443, 61] on span "Edit Mode Edit Mode" at bounding box center [1469, 56] width 79 height 18
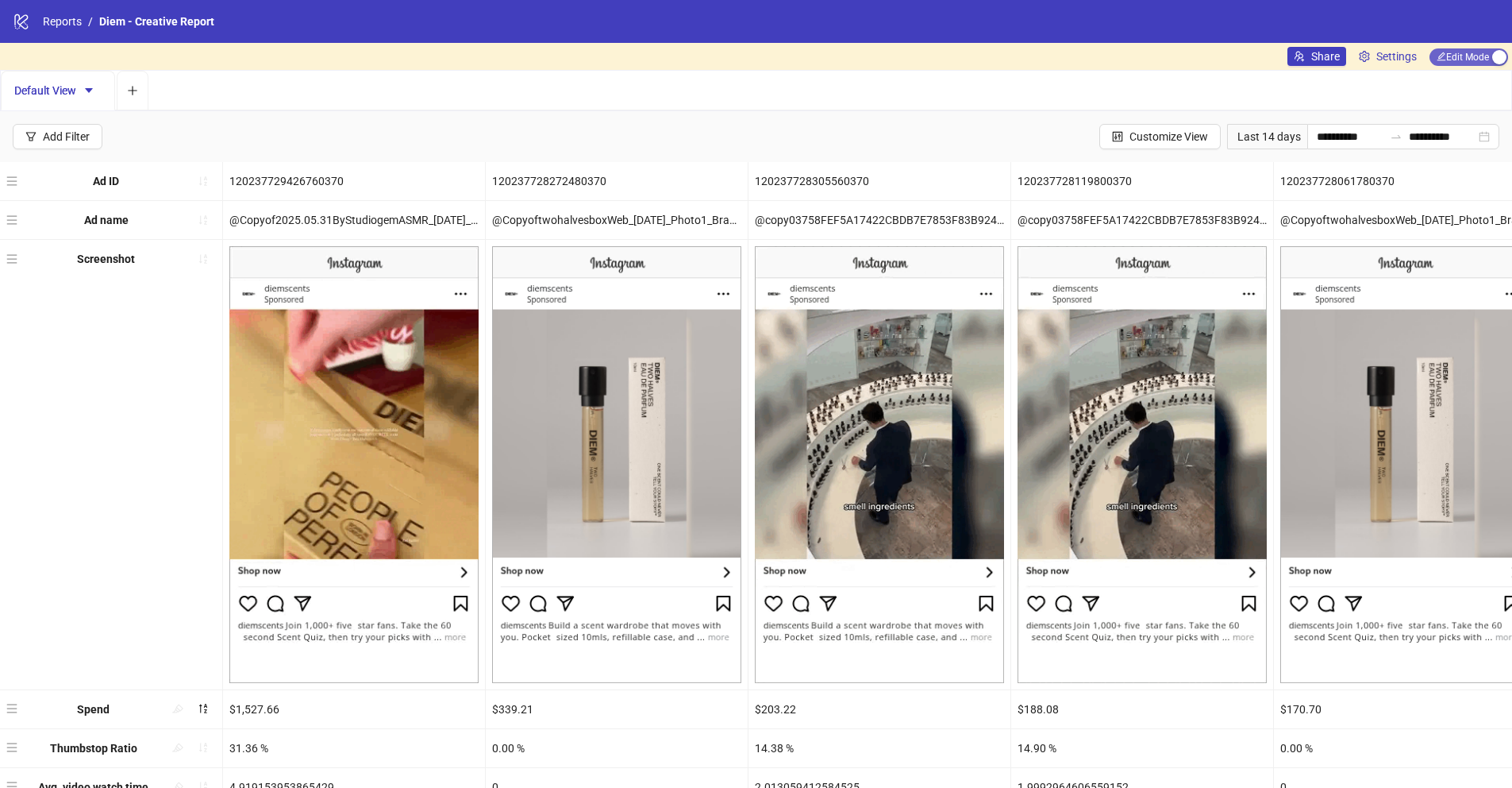
click at [1452, 56] on span "Edit Mode Edit Mode" at bounding box center [1469, 57] width 79 height 18
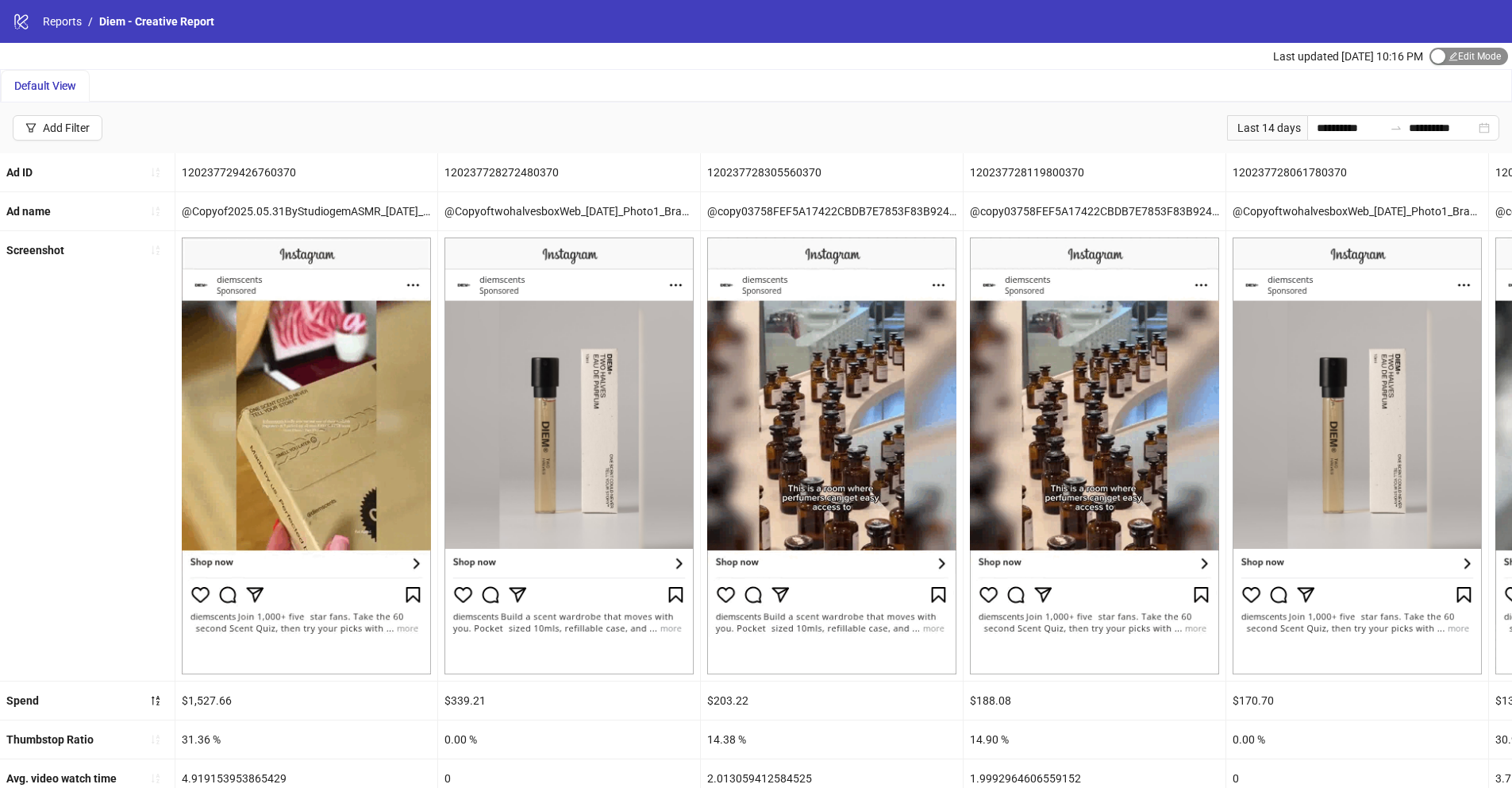
click at [1452, 56] on span "Edit Mode Edit Mode" at bounding box center [1469, 56] width 79 height 18
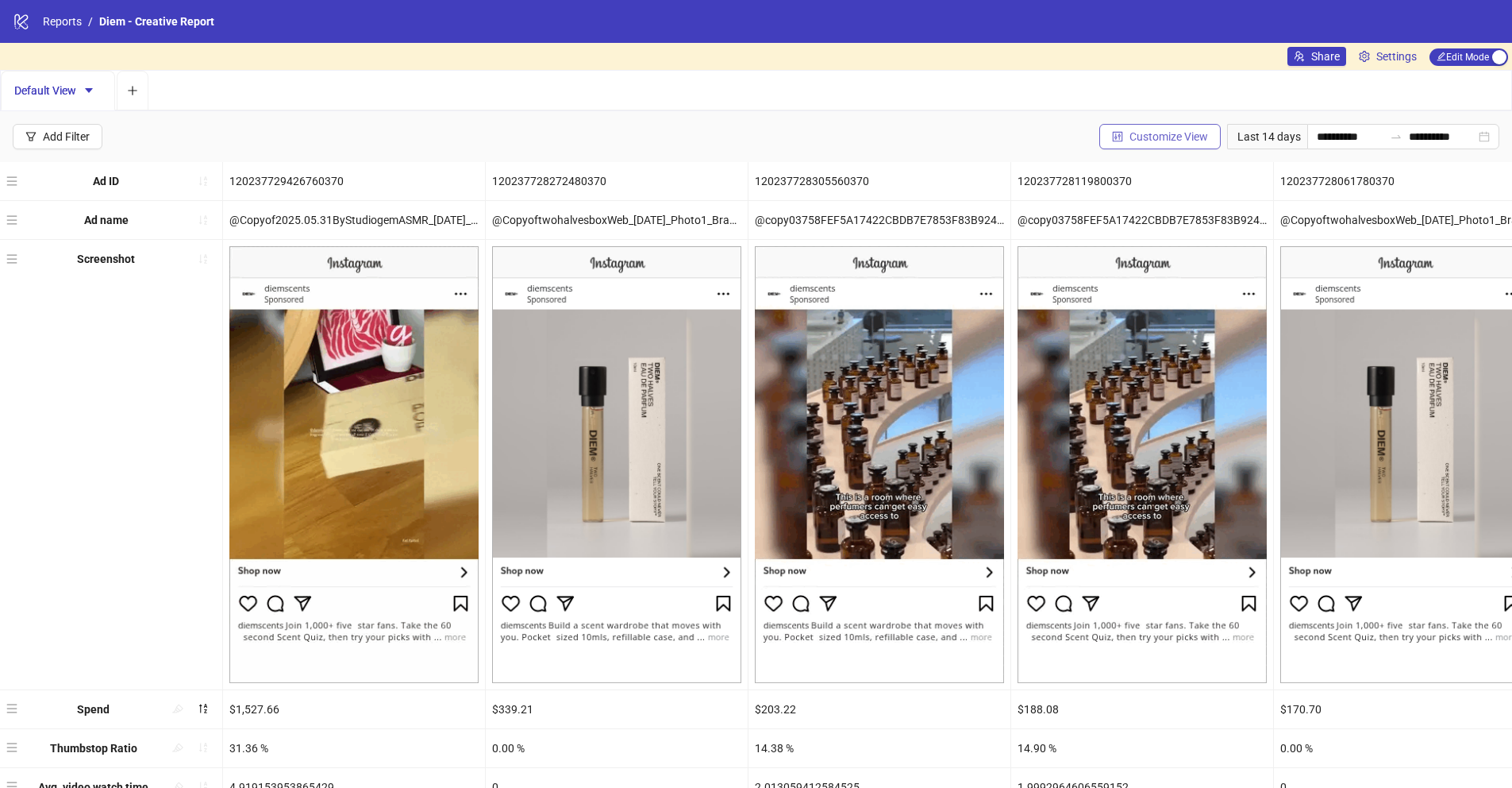
click at [1193, 139] on span "Customize View" at bounding box center [1169, 136] width 79 height 13
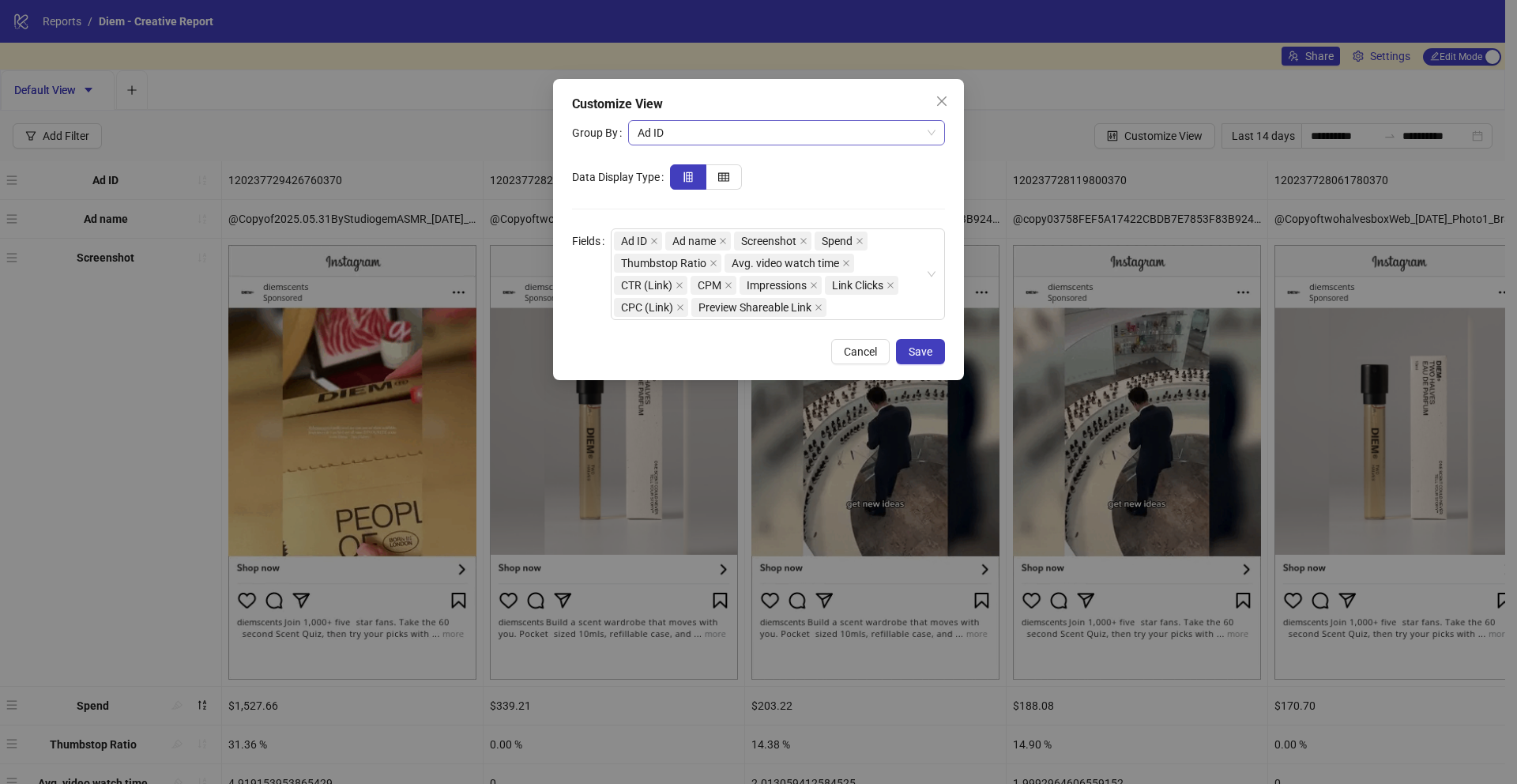
click at [777, 124] on span "Ad ID" at bounding box center [787, 133] width 298 height 23
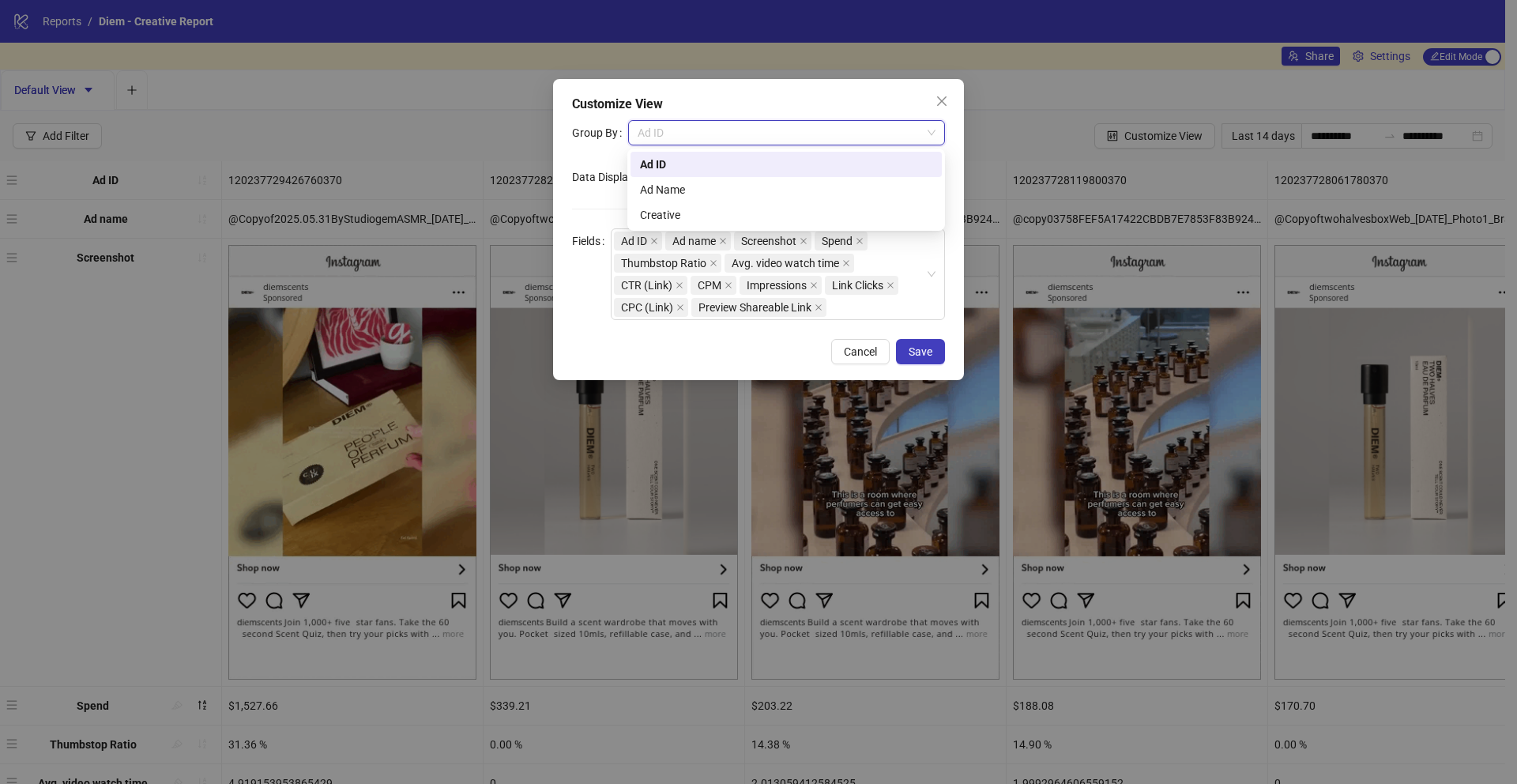
click at [812, 100] on div "Customize View" at bounding box center [759, 104] width 373 height 19
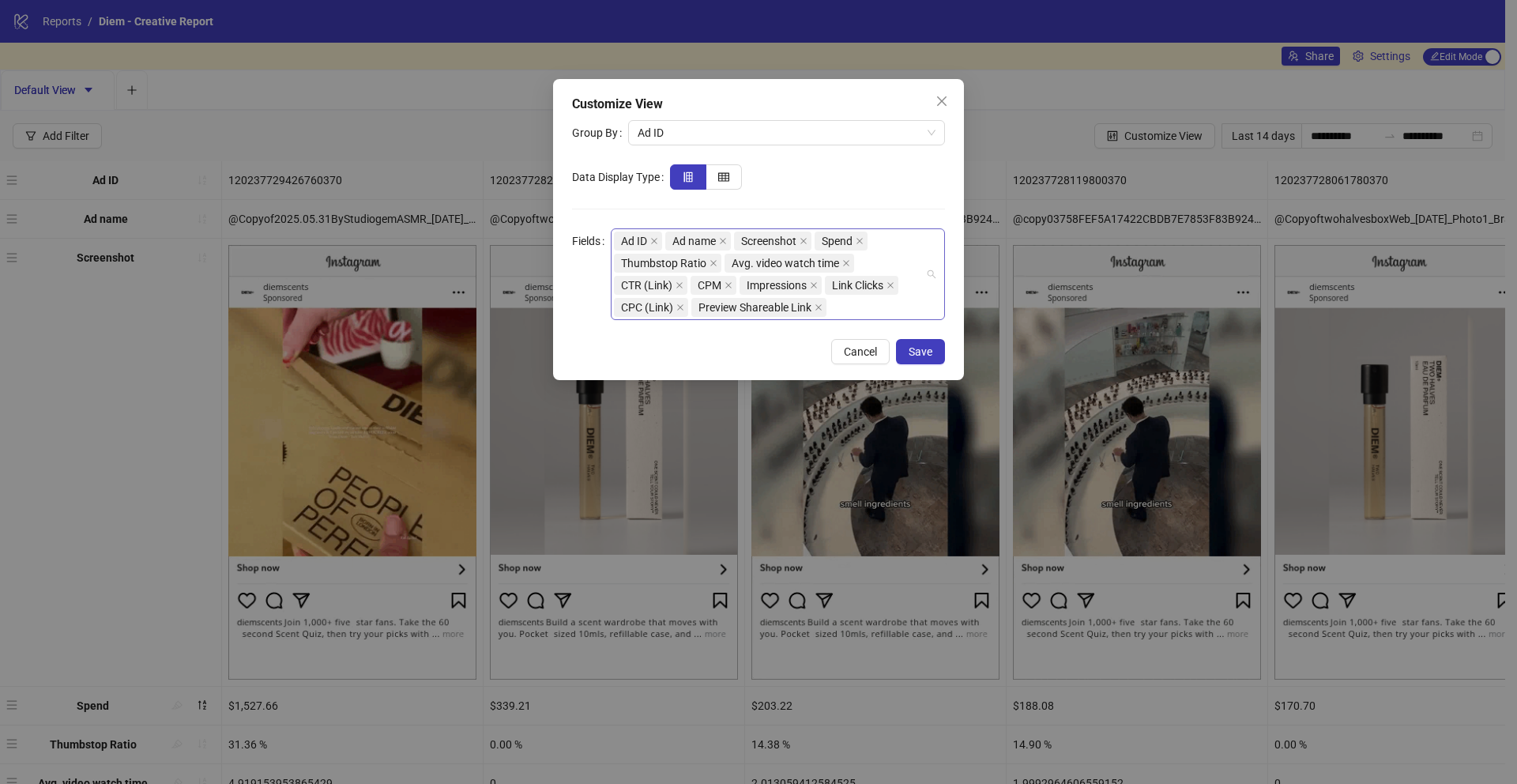
click at [879, 311] on div "Ad ID Ad name Screenshot Spend Thumbstop Ratio Avg. video watch time CTR (Link)…" at bounding box center [770, 274] width 311 height 89
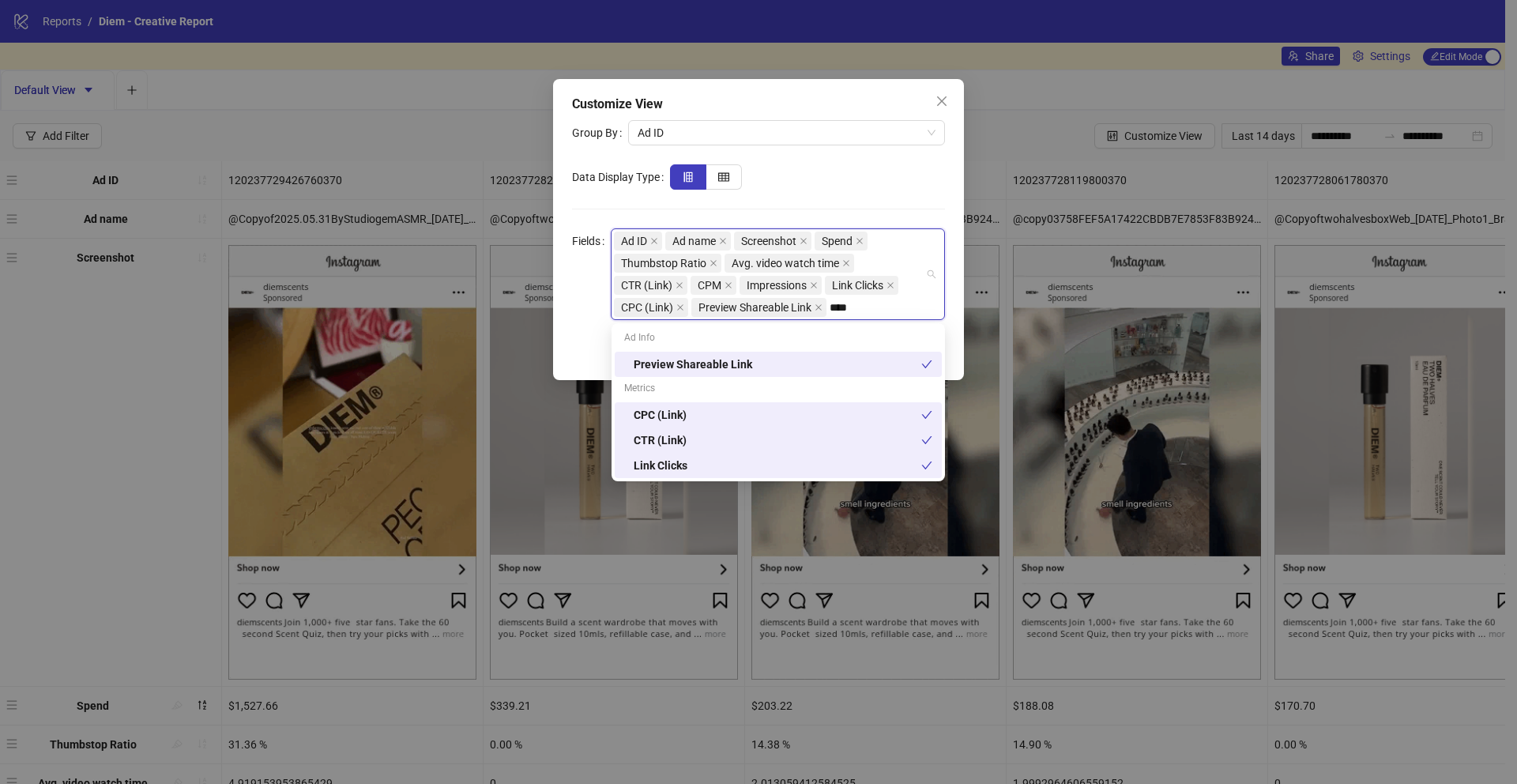
click at [842, 306] on input "****" at bounding box center [840, 307] width 20 height 19
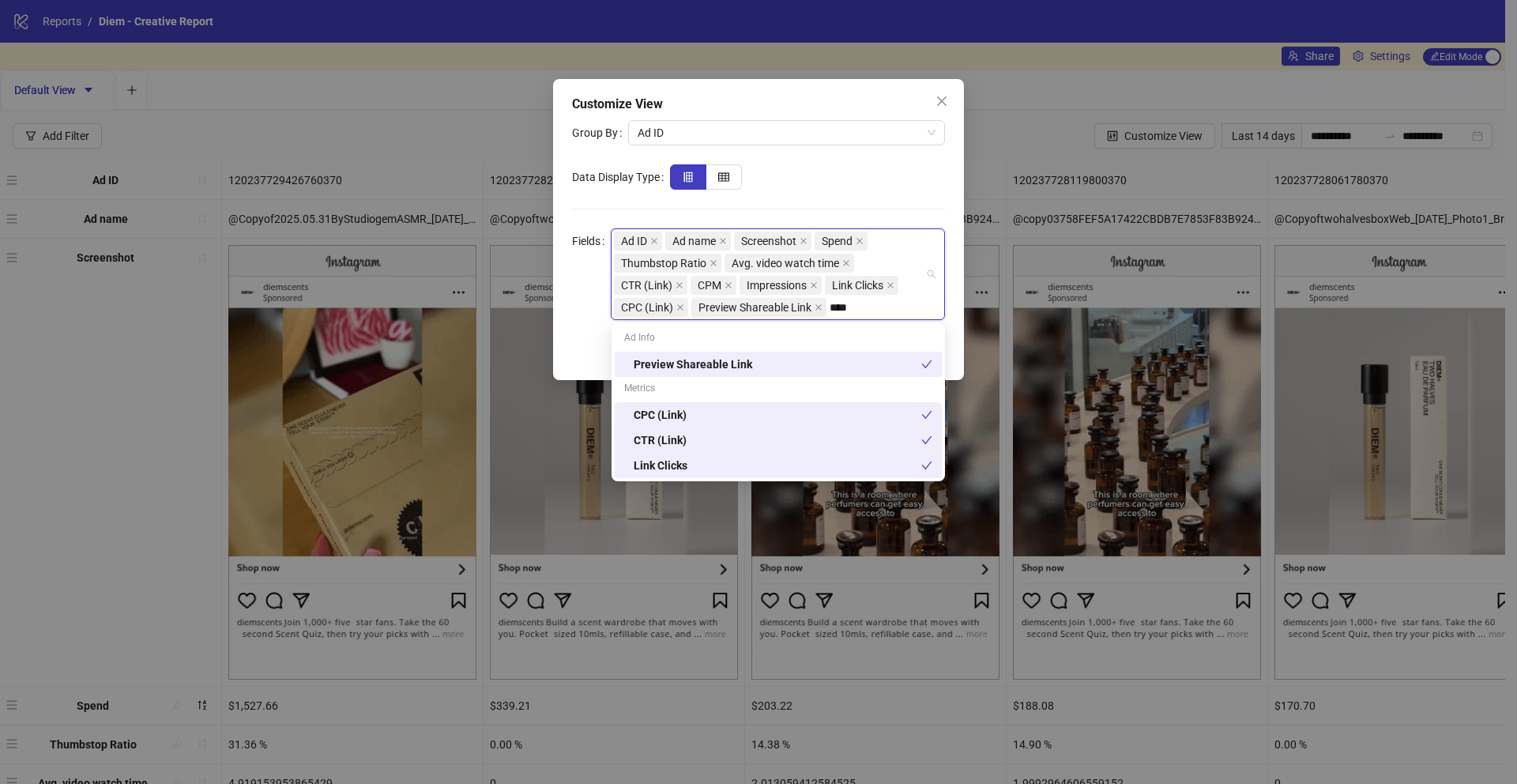
click at [842, 306] on input "****" at bounding box center [840, 307] width 20 height 19
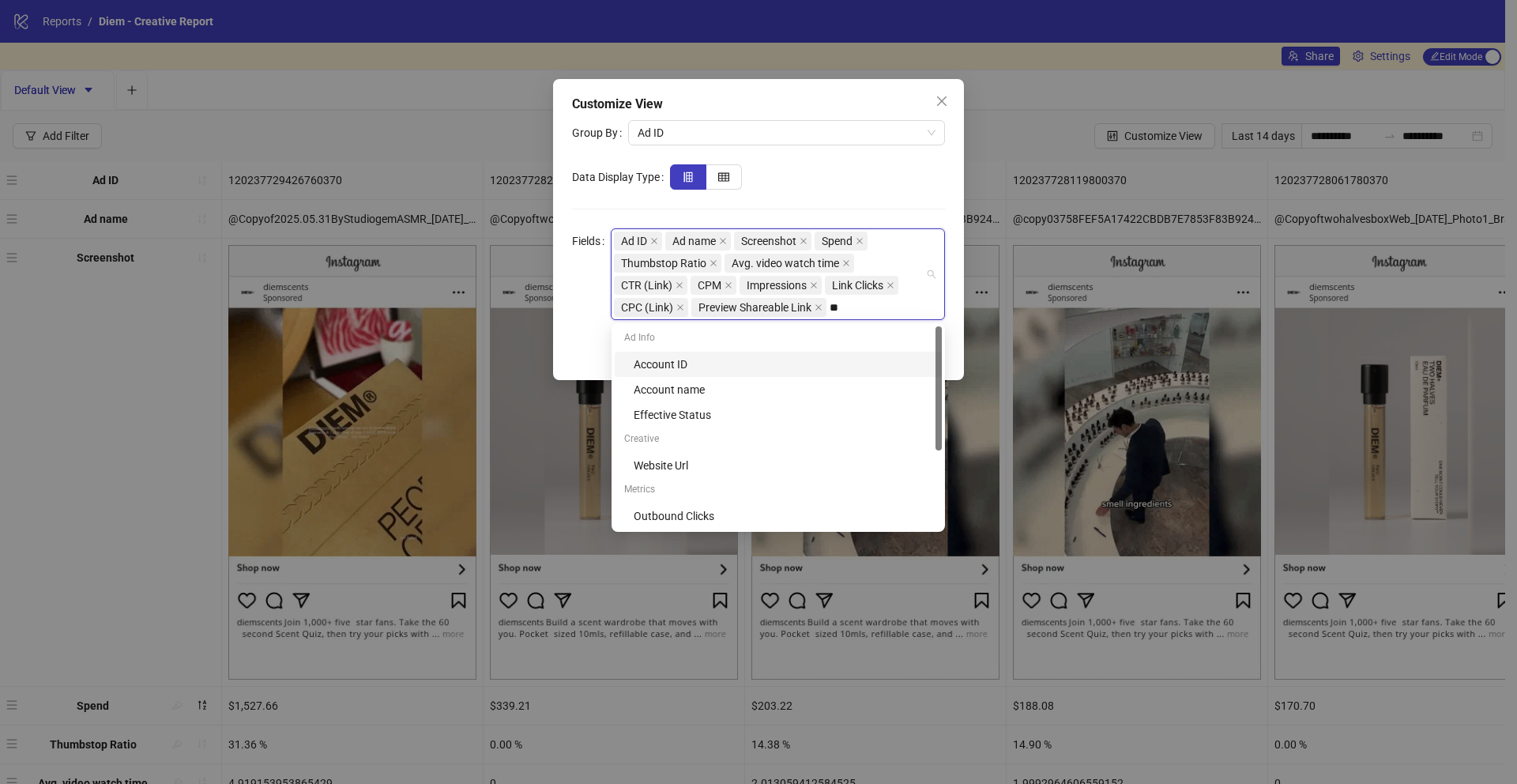
type input "***"
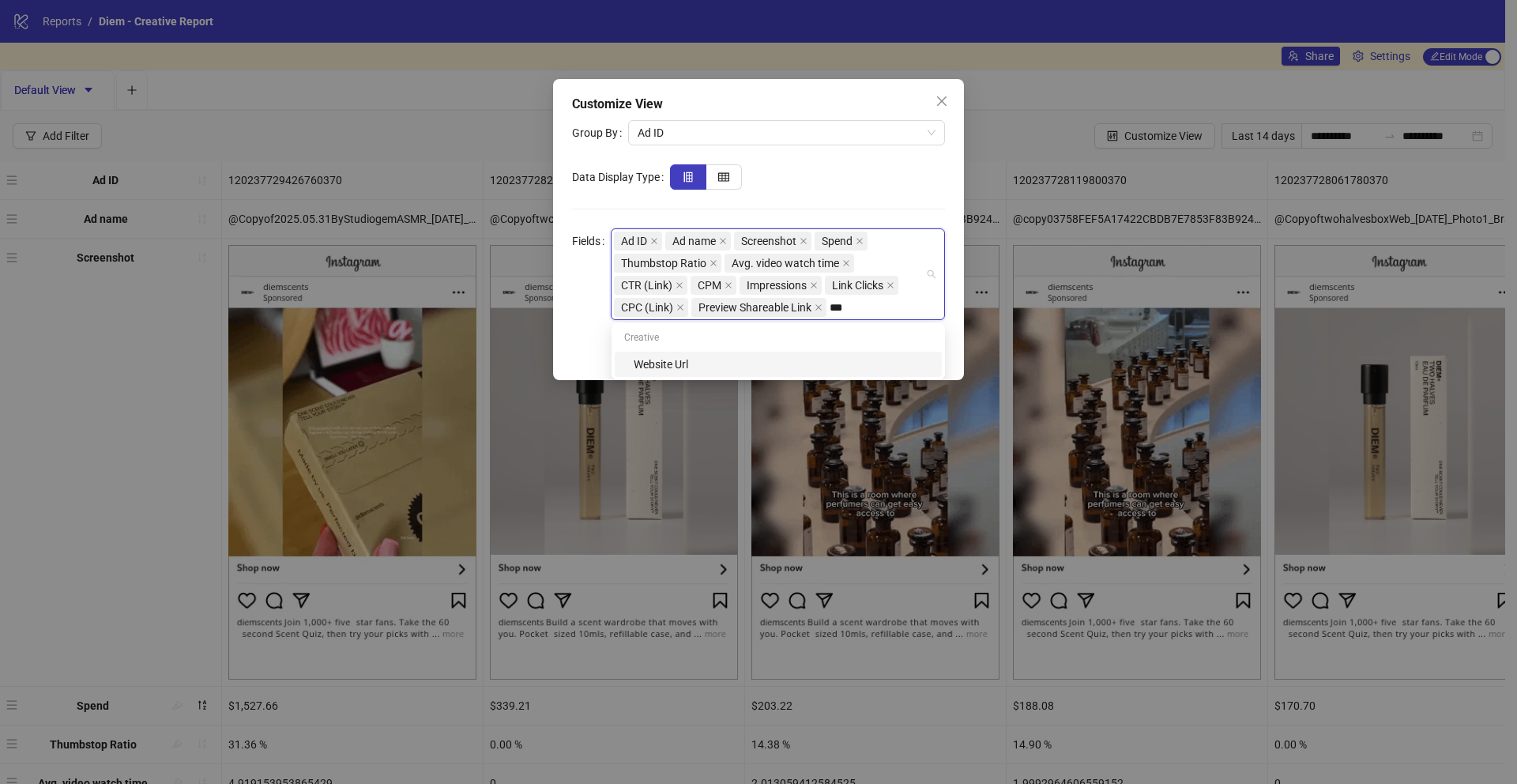
click at [824, 366] on div "Website Url" at bounding box center [782, 364] width 299 height 18
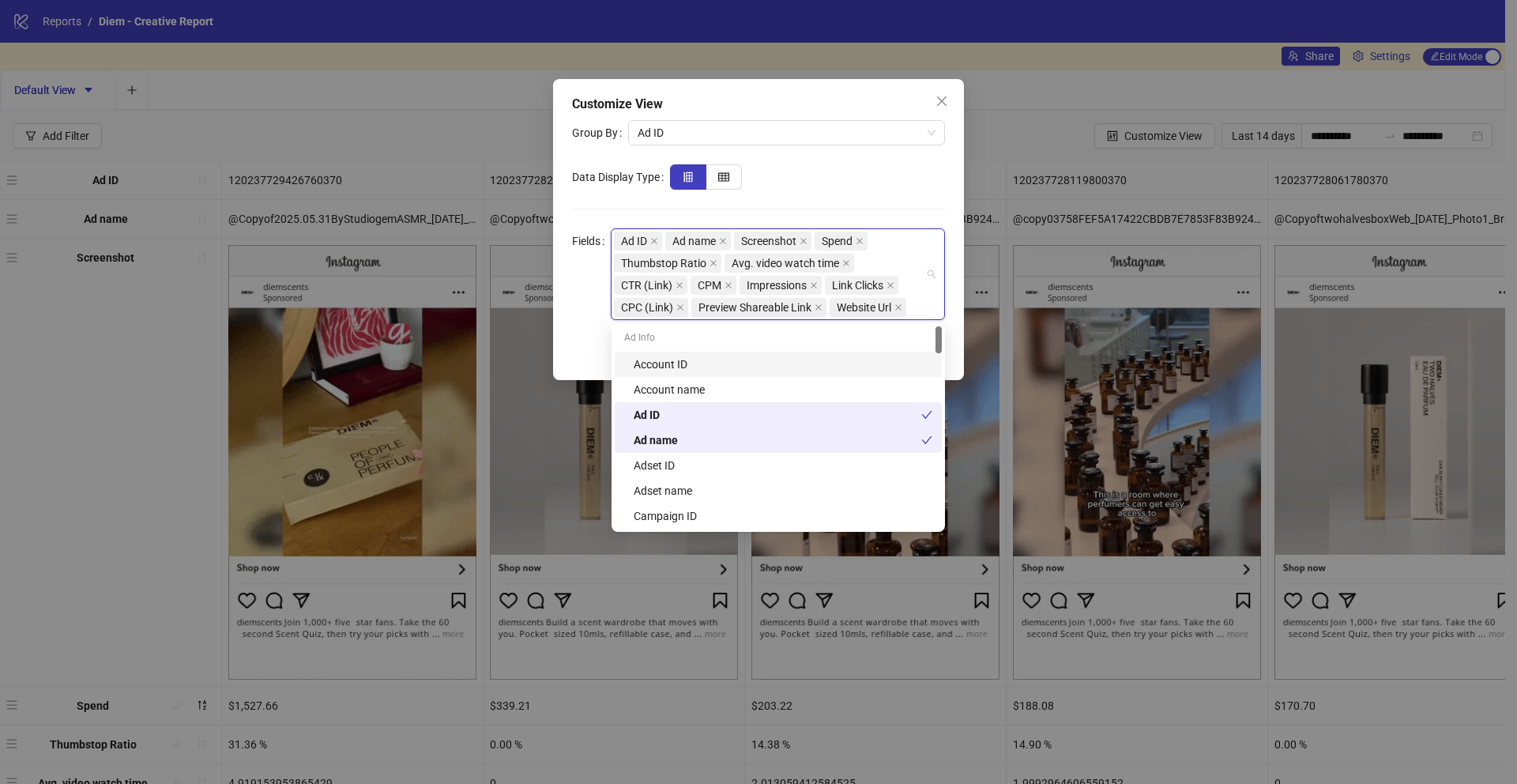
click at [937, 222] on form "Group By Ad ID Data Display Type Fields Ad ID Ad name Screenshot Spend Thumbsto…" at bounding box center [759, 220] width 373 height 200
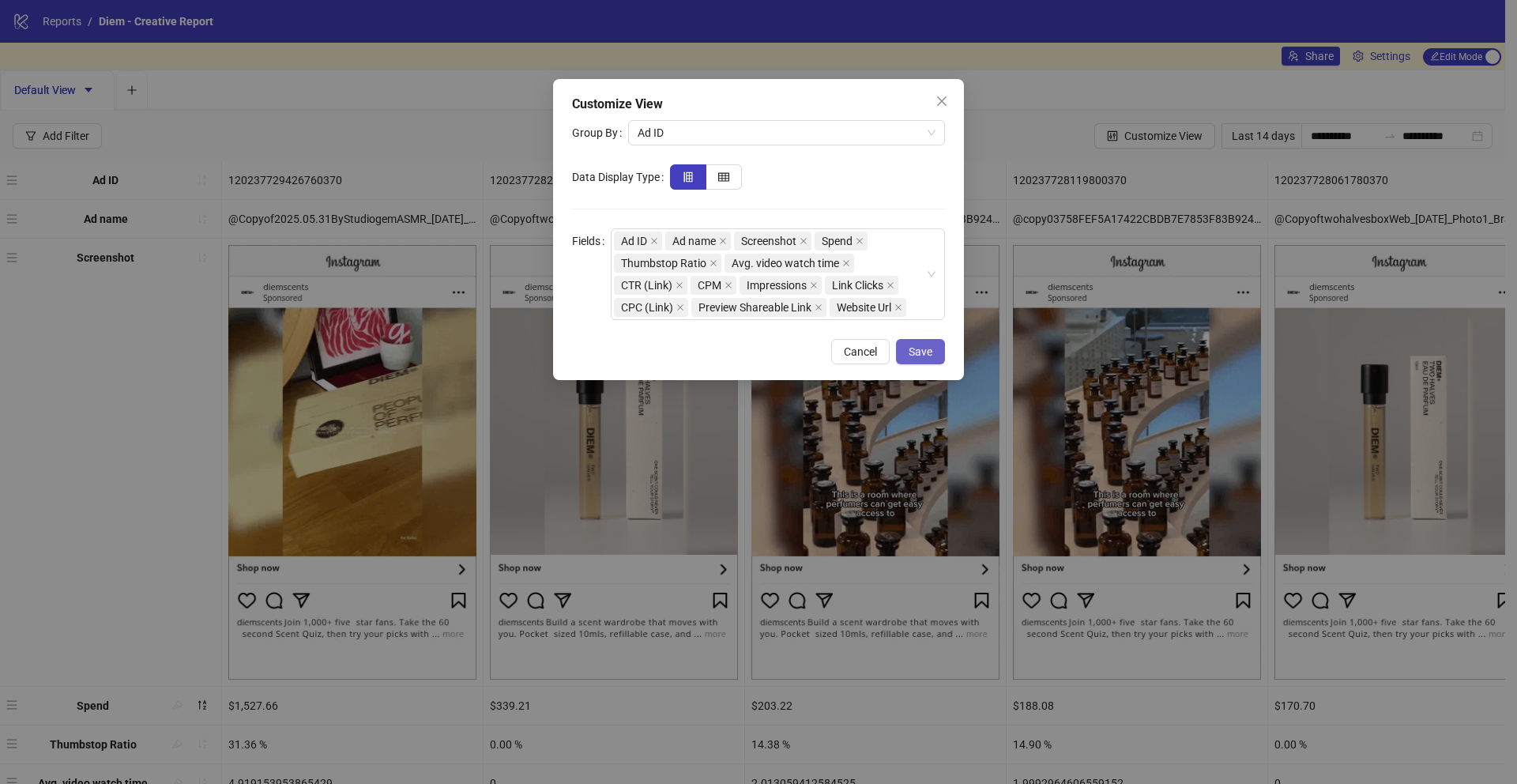
click at [930, 351] on span "Save" at bounding box center [920, 351] width 23 height 13
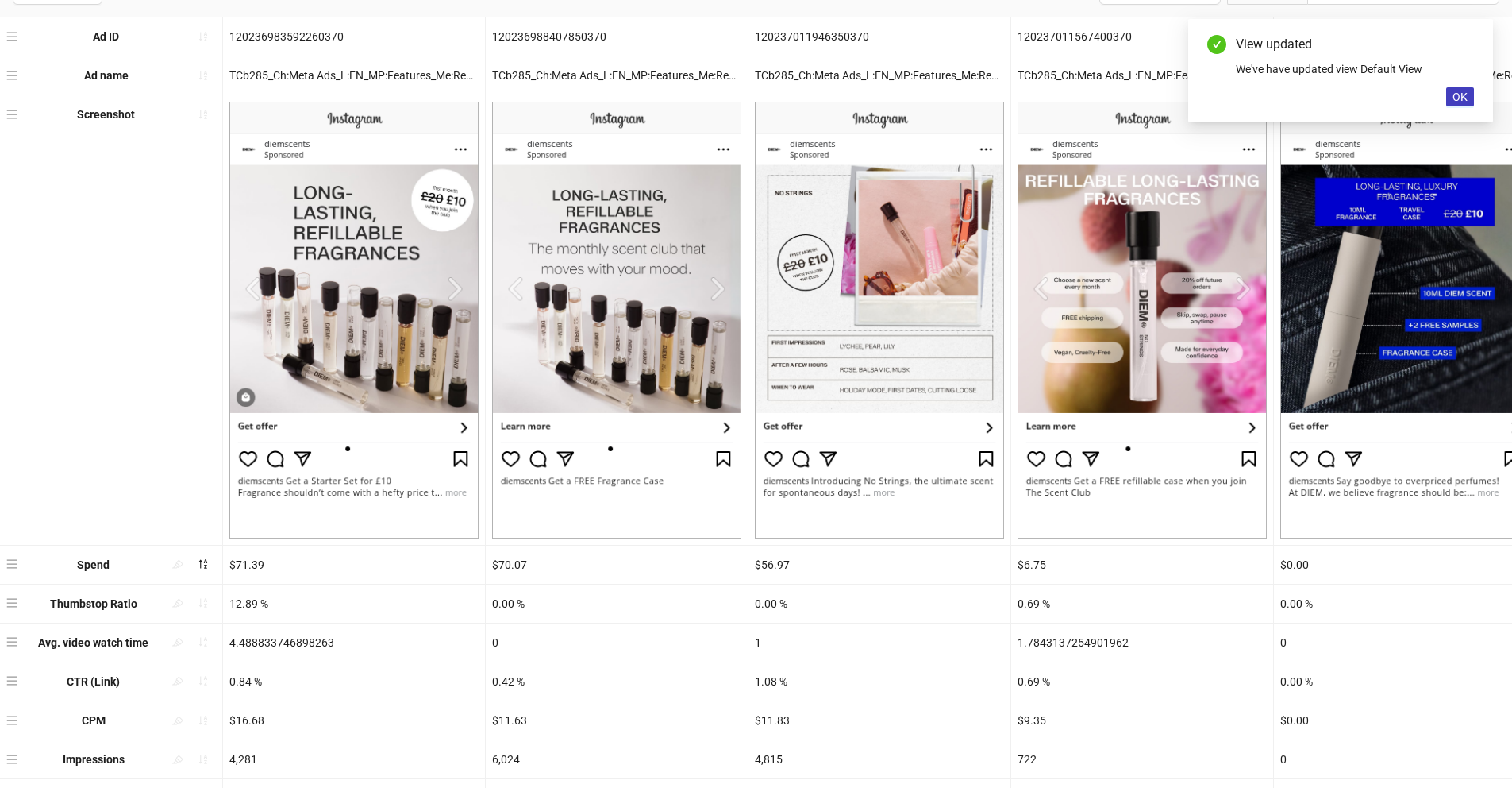
scroll to position [329, 0]
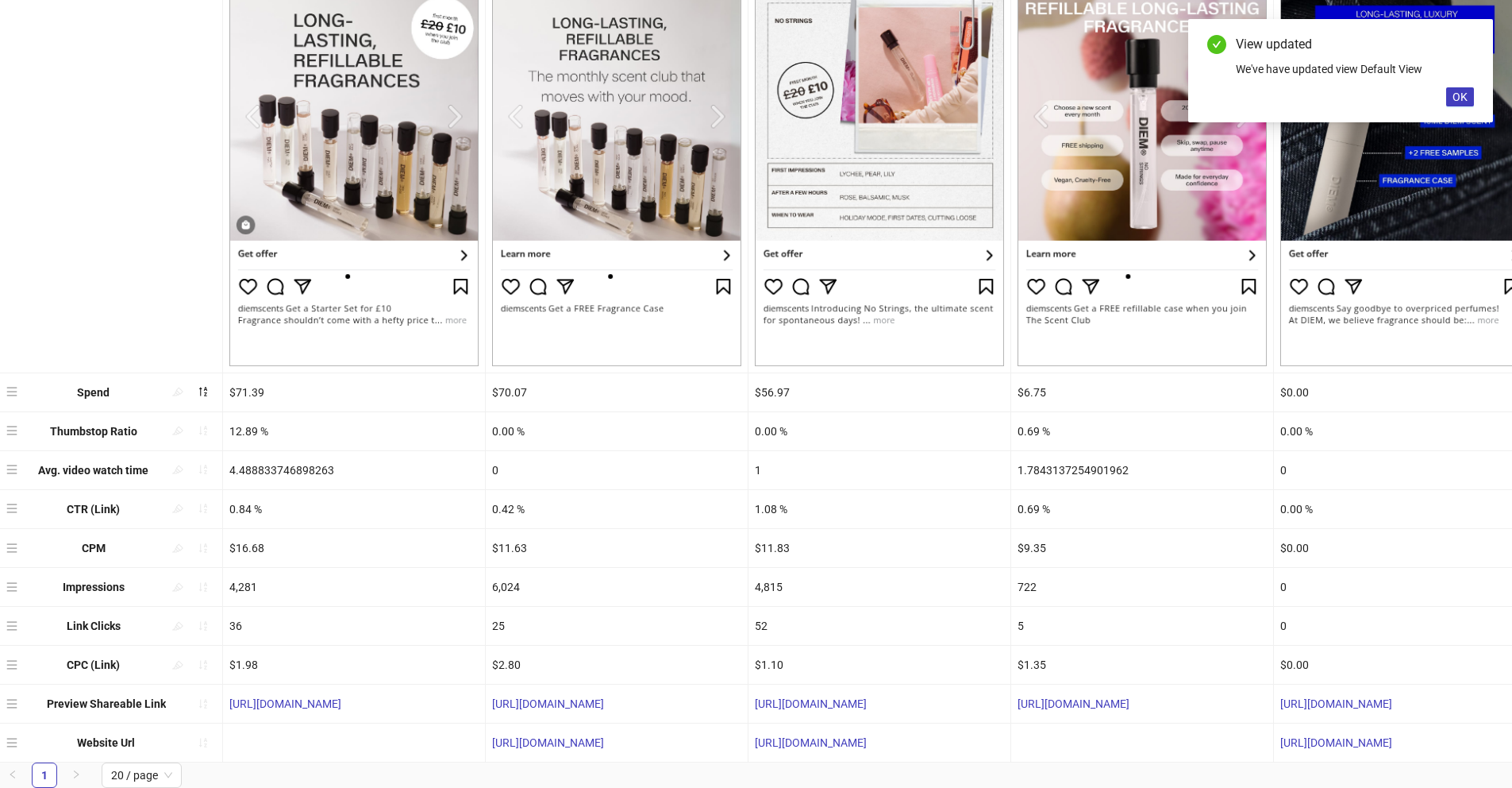
click at [15, 730] on div "Ad ID 120236983592260370 120236988407850370 120237011946350370 1202370115674003…" at bounding box center [756, 304] width 1512 height 918
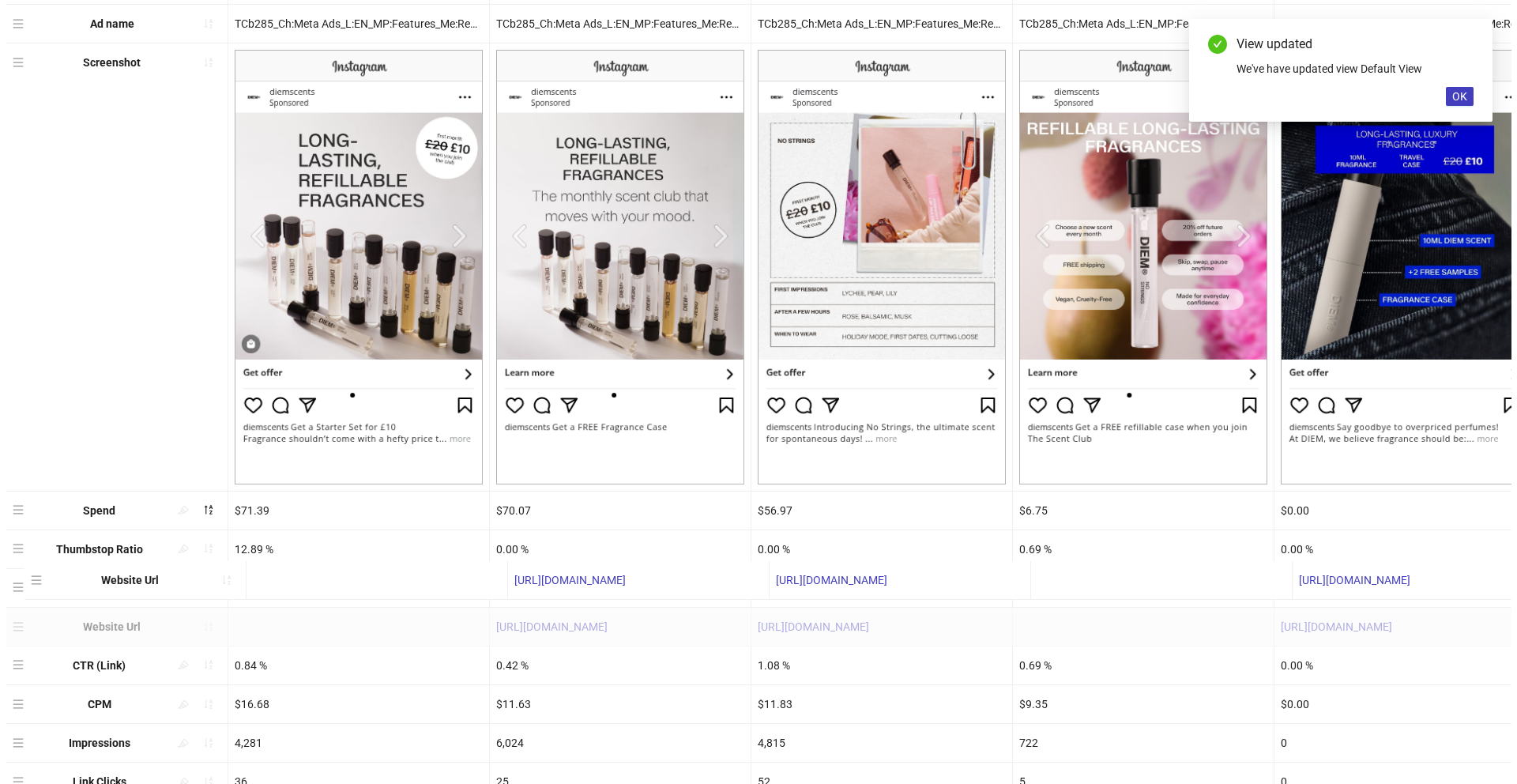
scroll to position [0, 0]
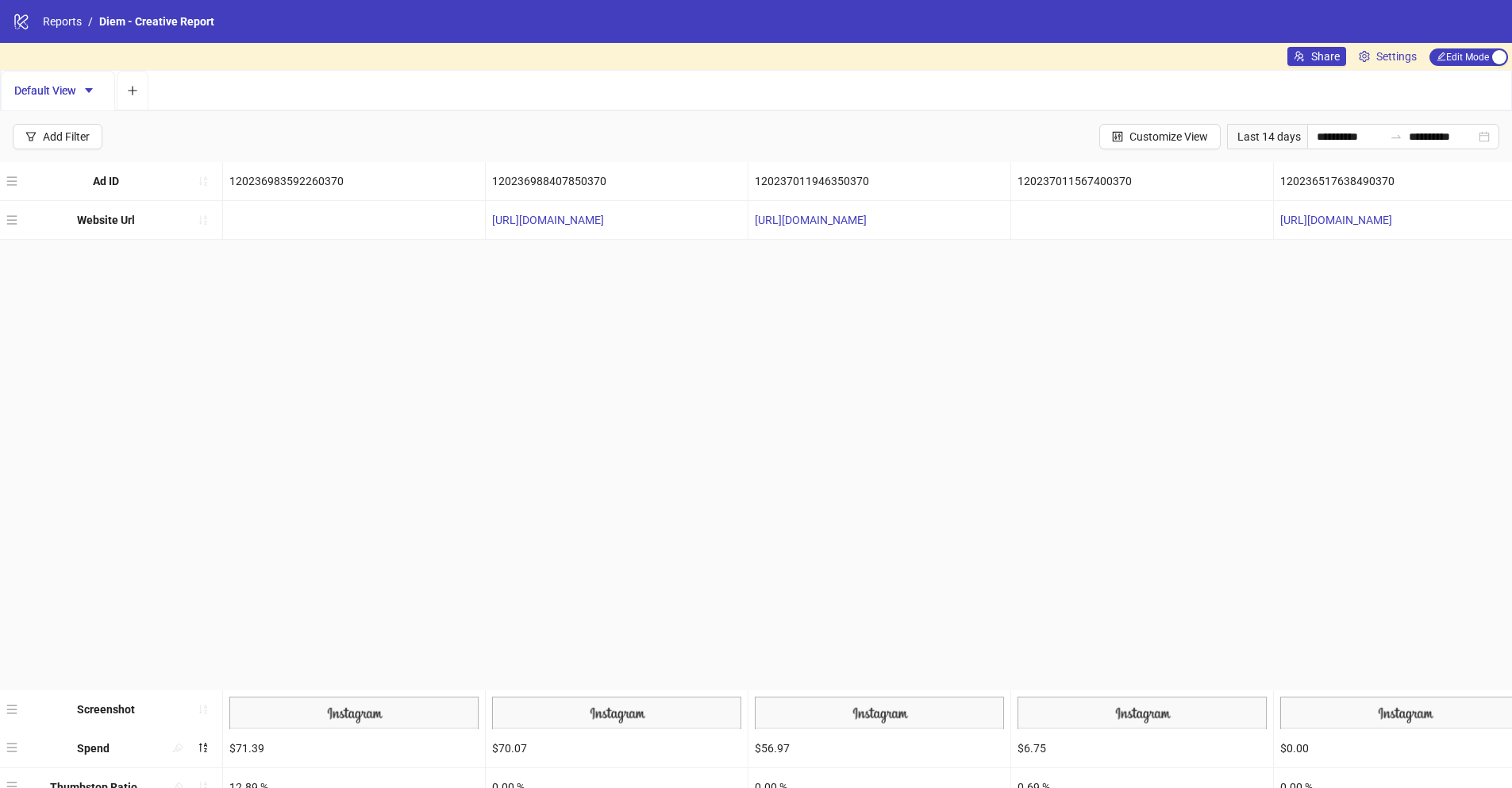
drag, startPoint x: 12, startPoint y: 733, endPoint x: 21, endPoint y: 251, distance: 482.1
click at [21, 251] on div "Ad ID 120236983592260370 120236988407850370 120237011946350370 1202370115674003…" at bounding box center [756, 621] width 1512 height 918
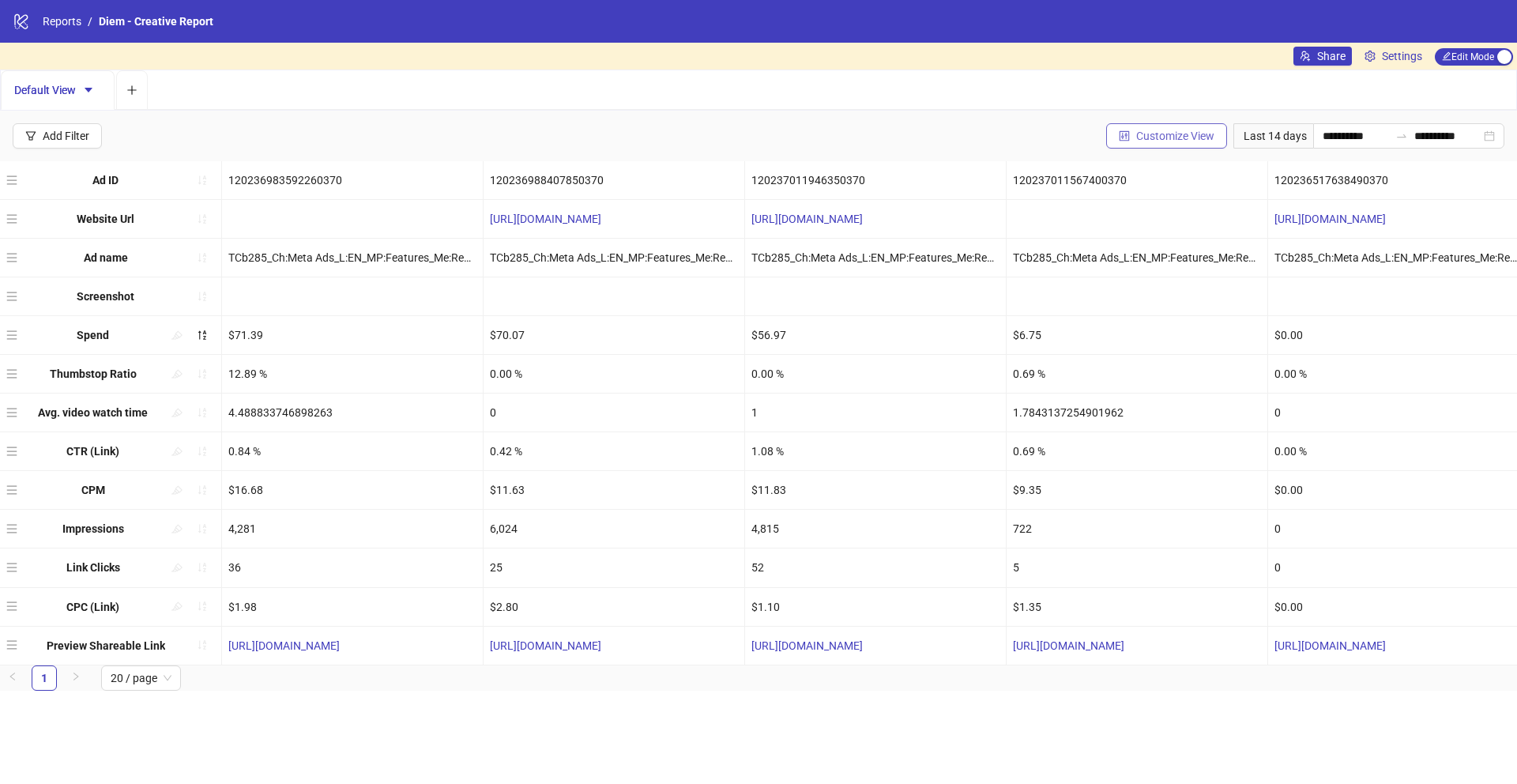
click at [1191, 136] on span "Customize View" at bounding box center [1176, 136] width 79 height 13
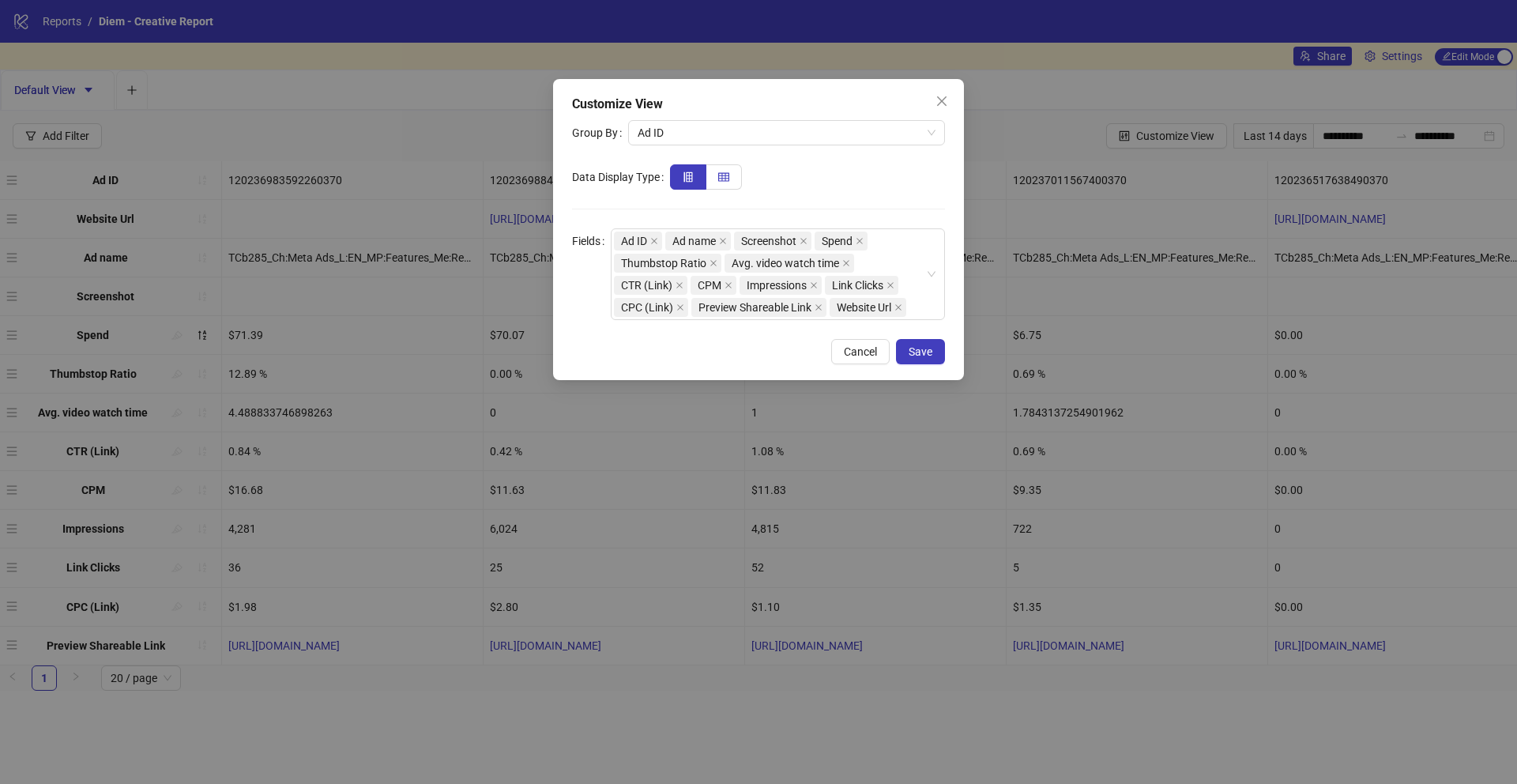
click at [719, 178] on icon "table" at bounding box center [724, 177] width 11 height 11
click at [683, 178] on icon "insert-row-left" at bounding box center [688, 177] width 11 height 11
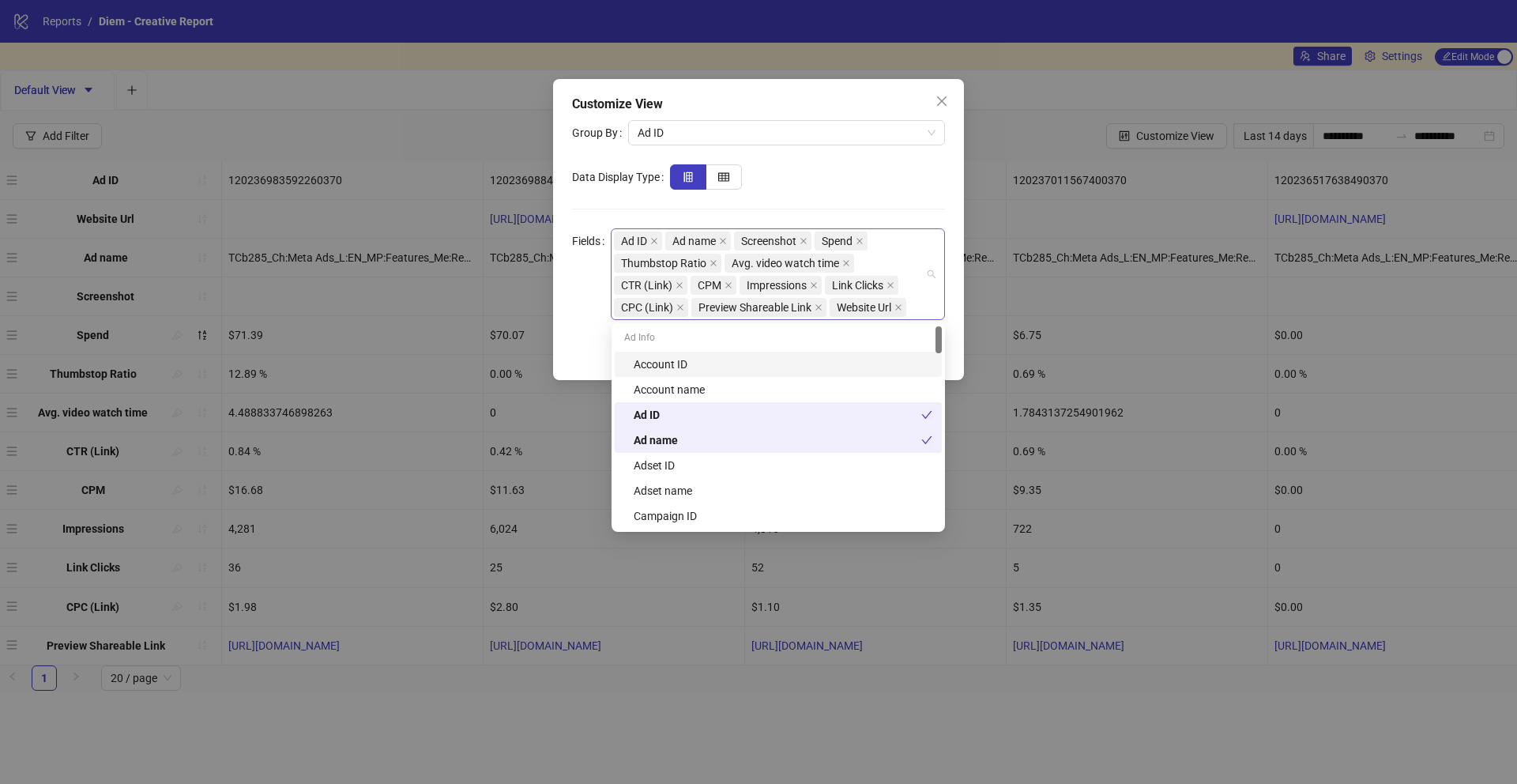
click at [905, 249] on div "Ad ID Ad name Screenshot Spend Thumbstop Ratio Avg. video watch time CTR (Link)…" at bounding box center [770, 274] width 311 height 89
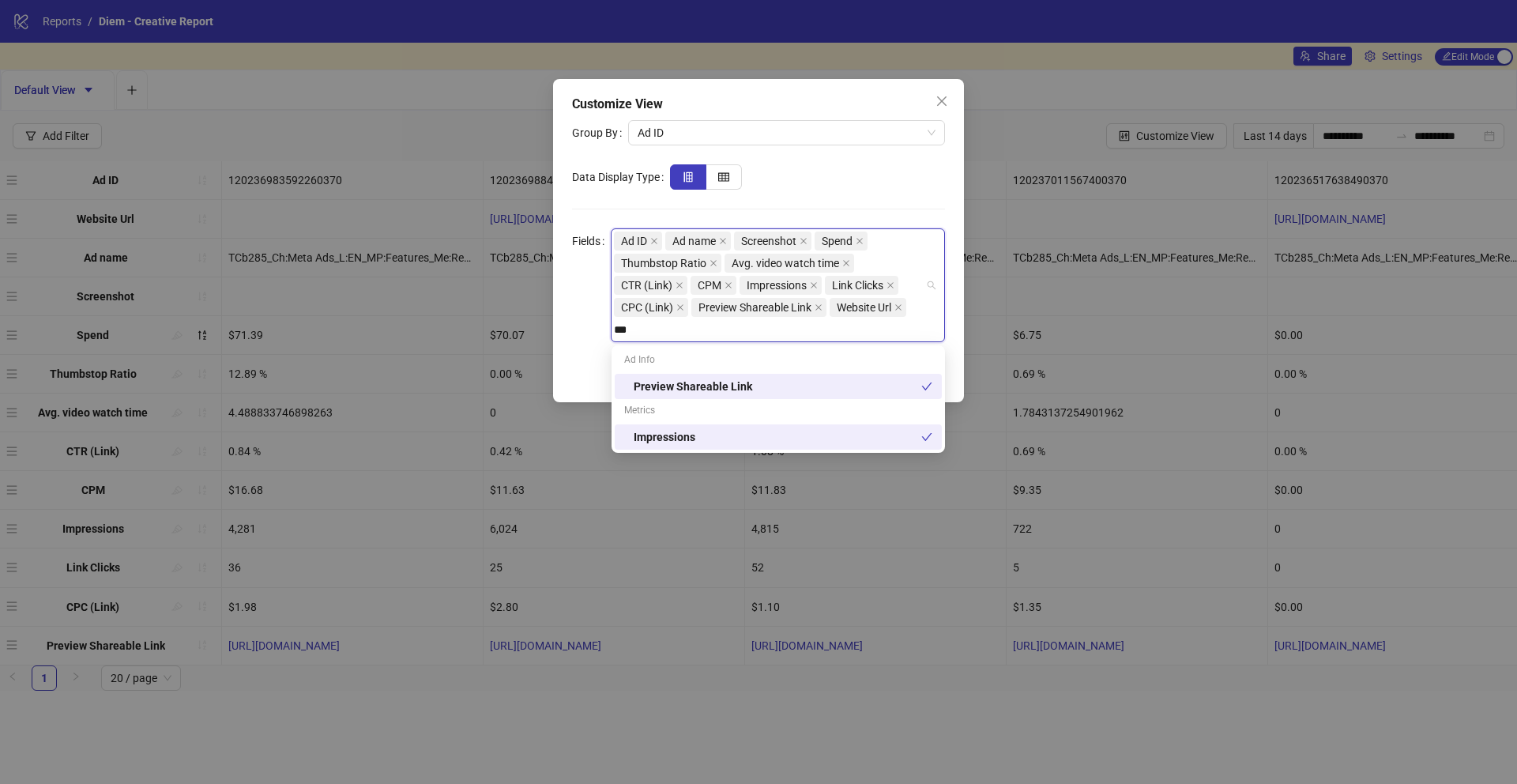
type input "****"
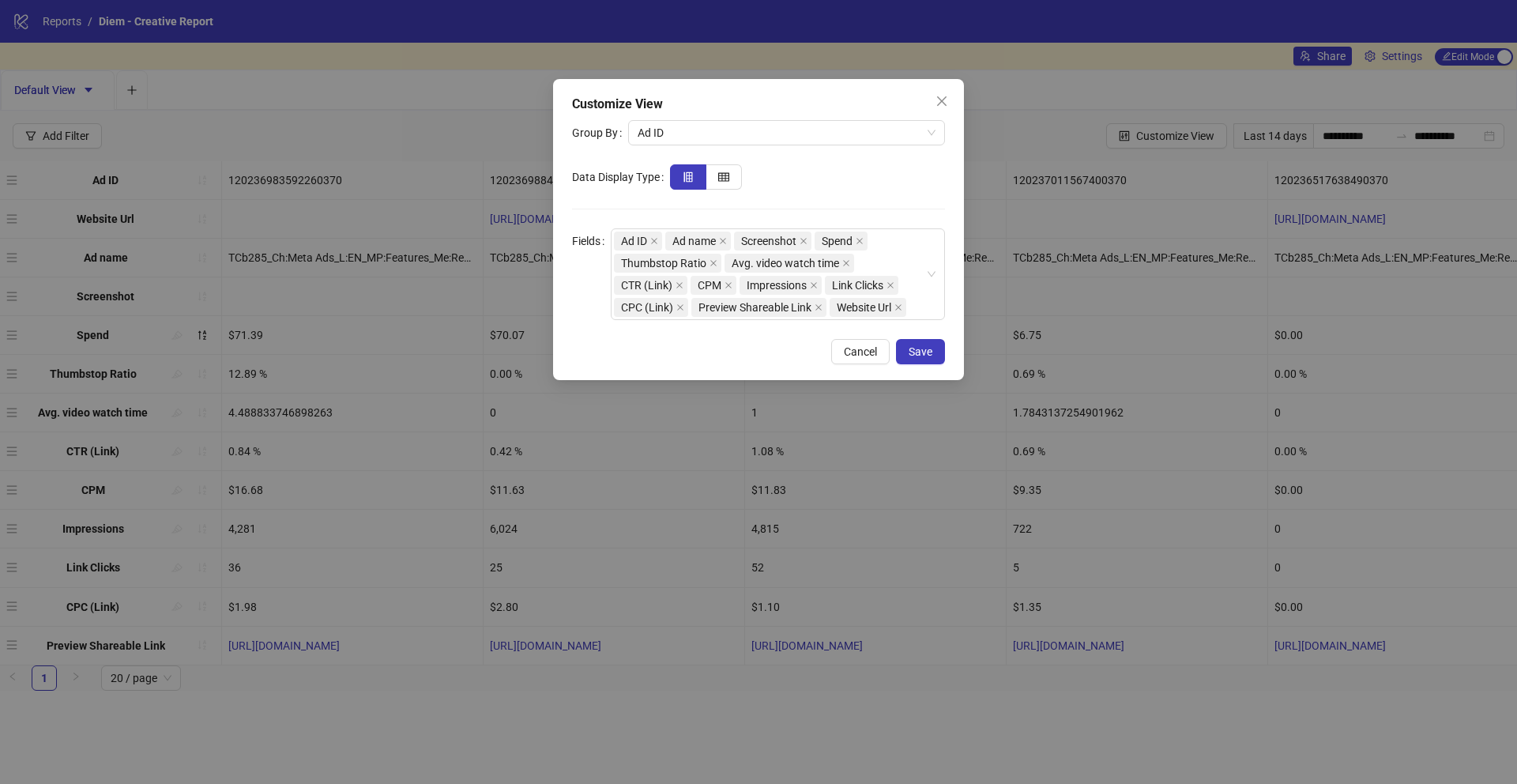
click at [1064, 167] on div "Customize View Group By Ad ID Data Display Type Fields Ad ID Ad name Screenshot…" at bounding box center [758, 392] width 1517 height 784
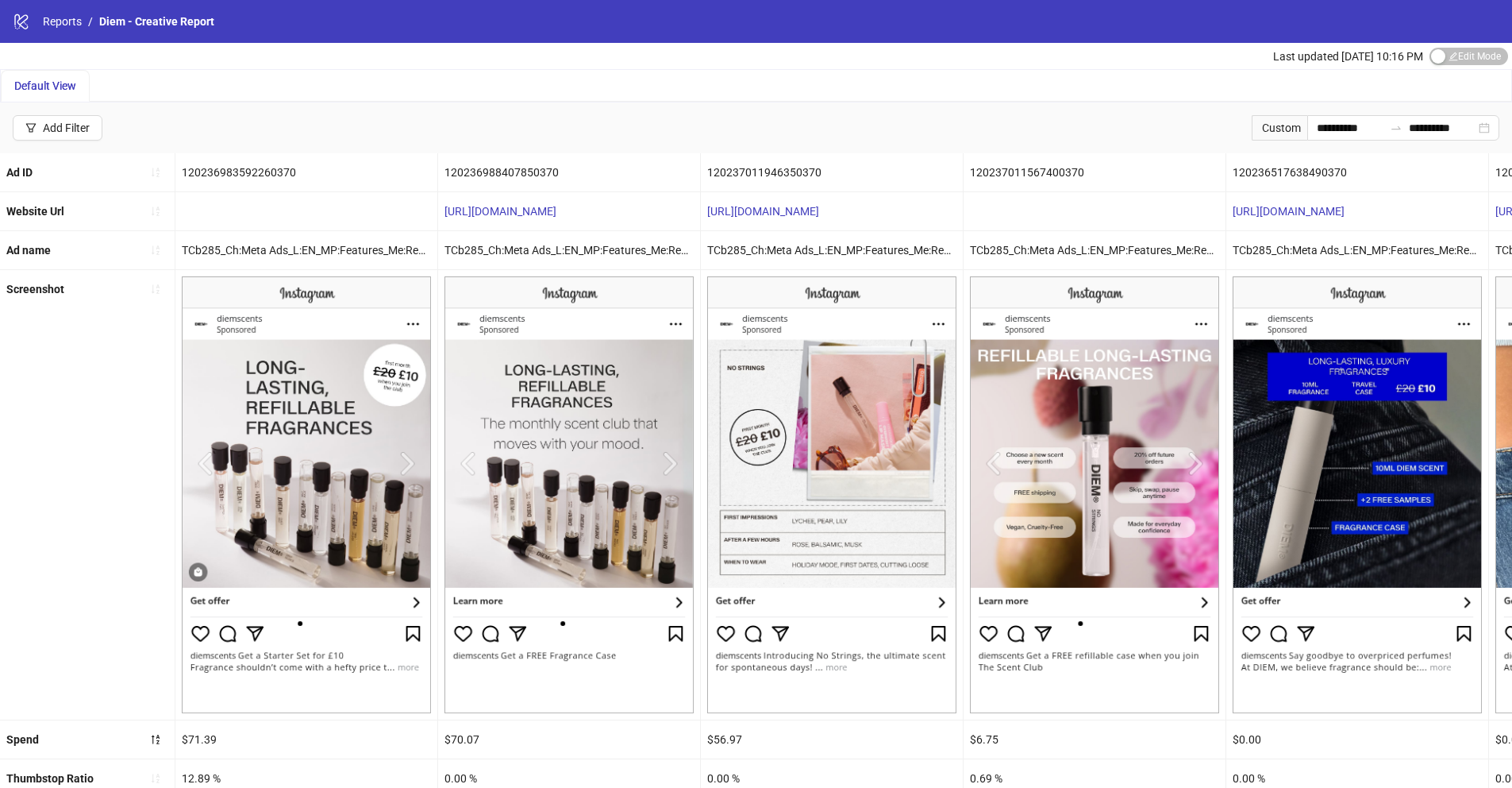
click at [1292, 129] on div "Custom" at bounding box center [1279, 128] width 55 height 25
click at [1462, 124] on input "**********" at bounding box center [1441, 128] width 66 height 18
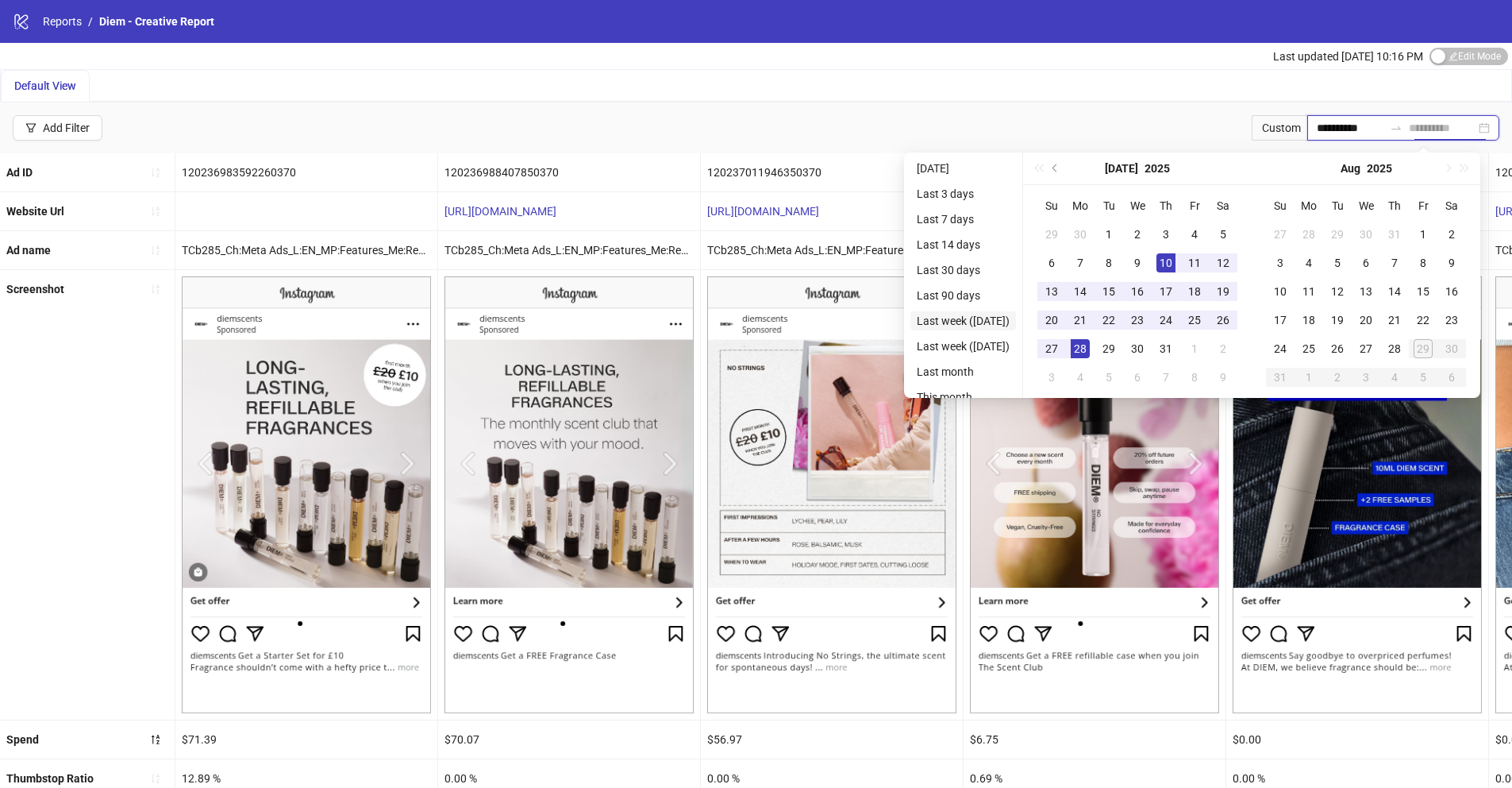
type input "**********"
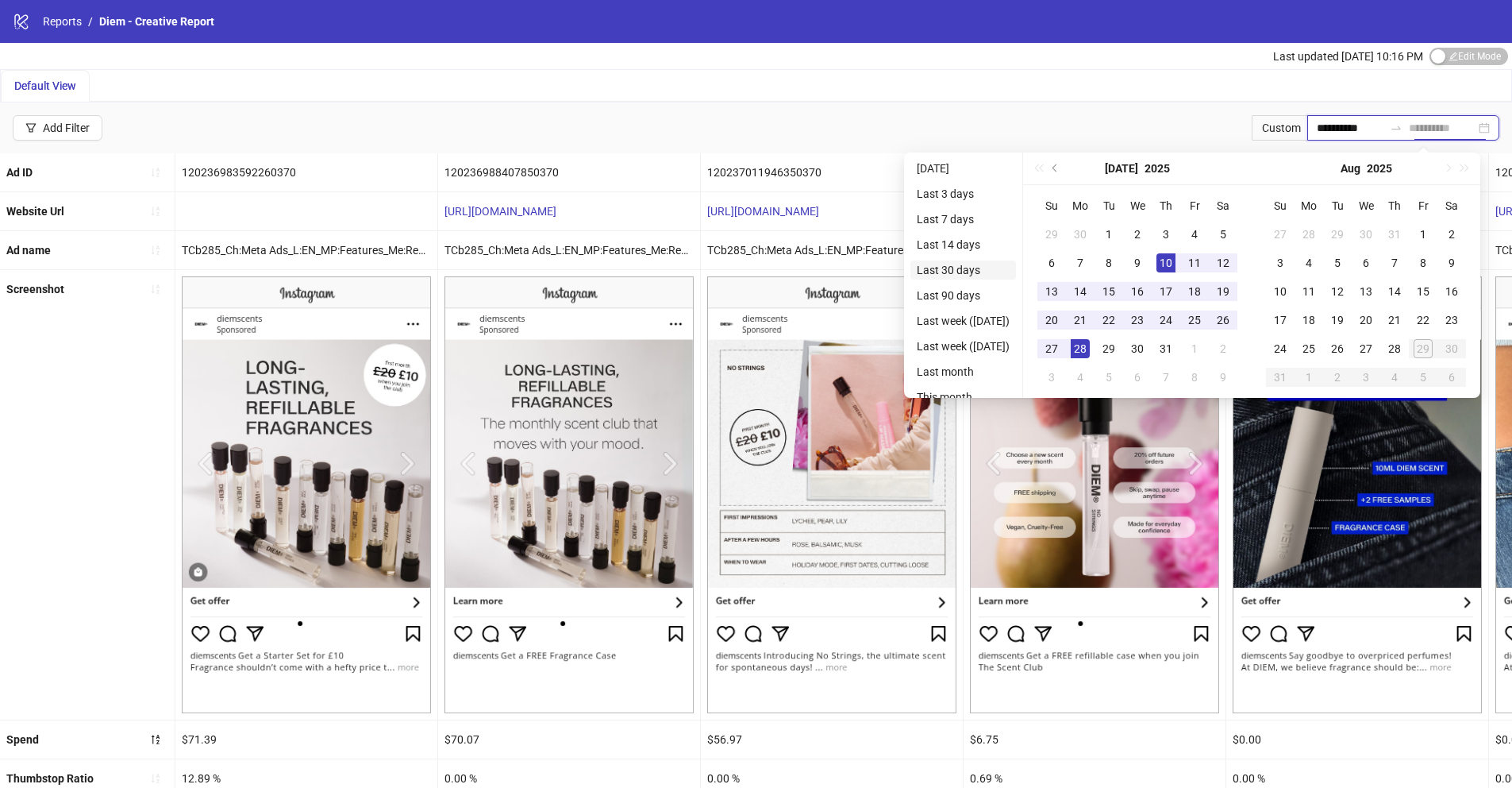
type input "**********"
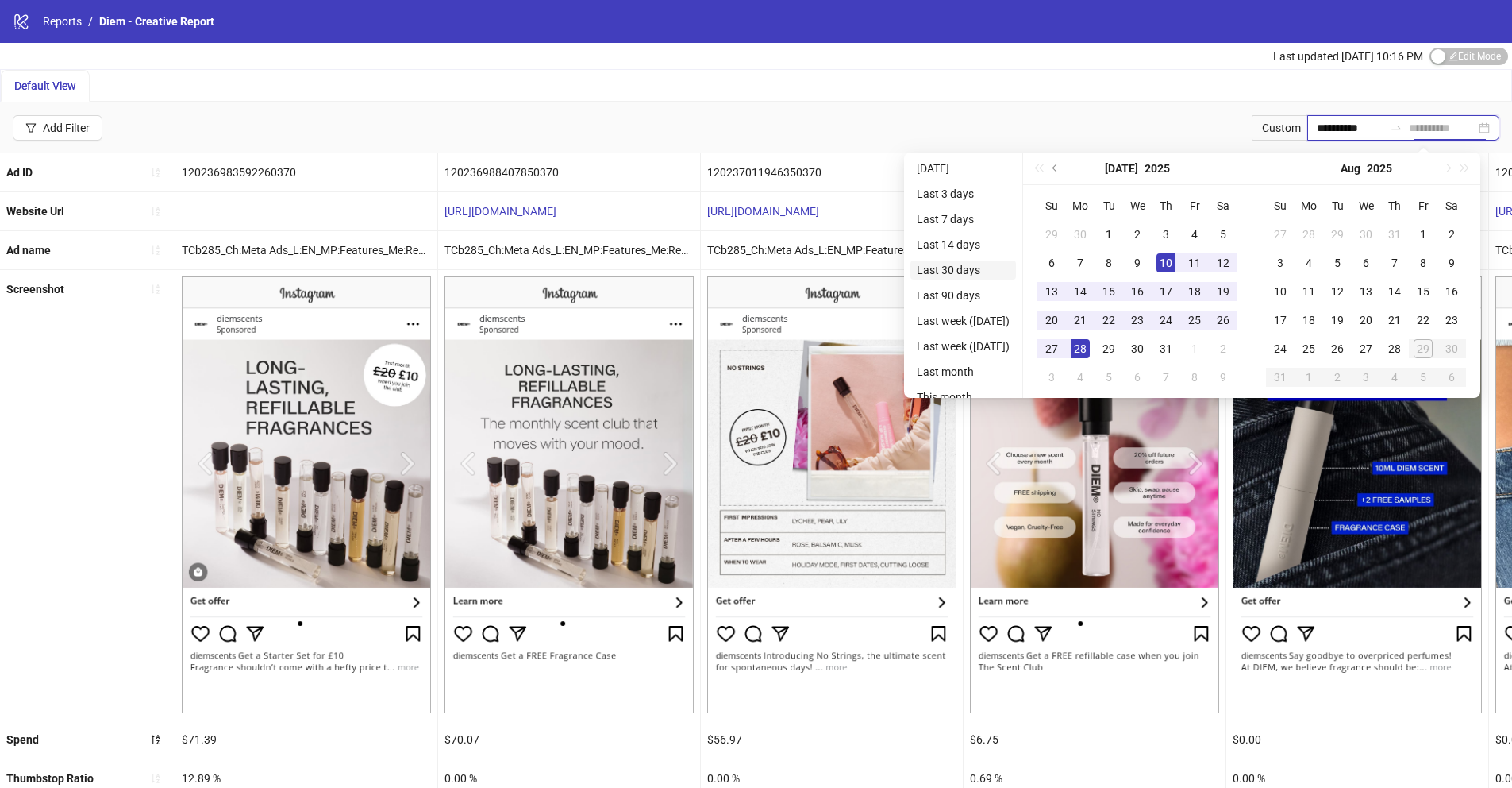
type input "**********"
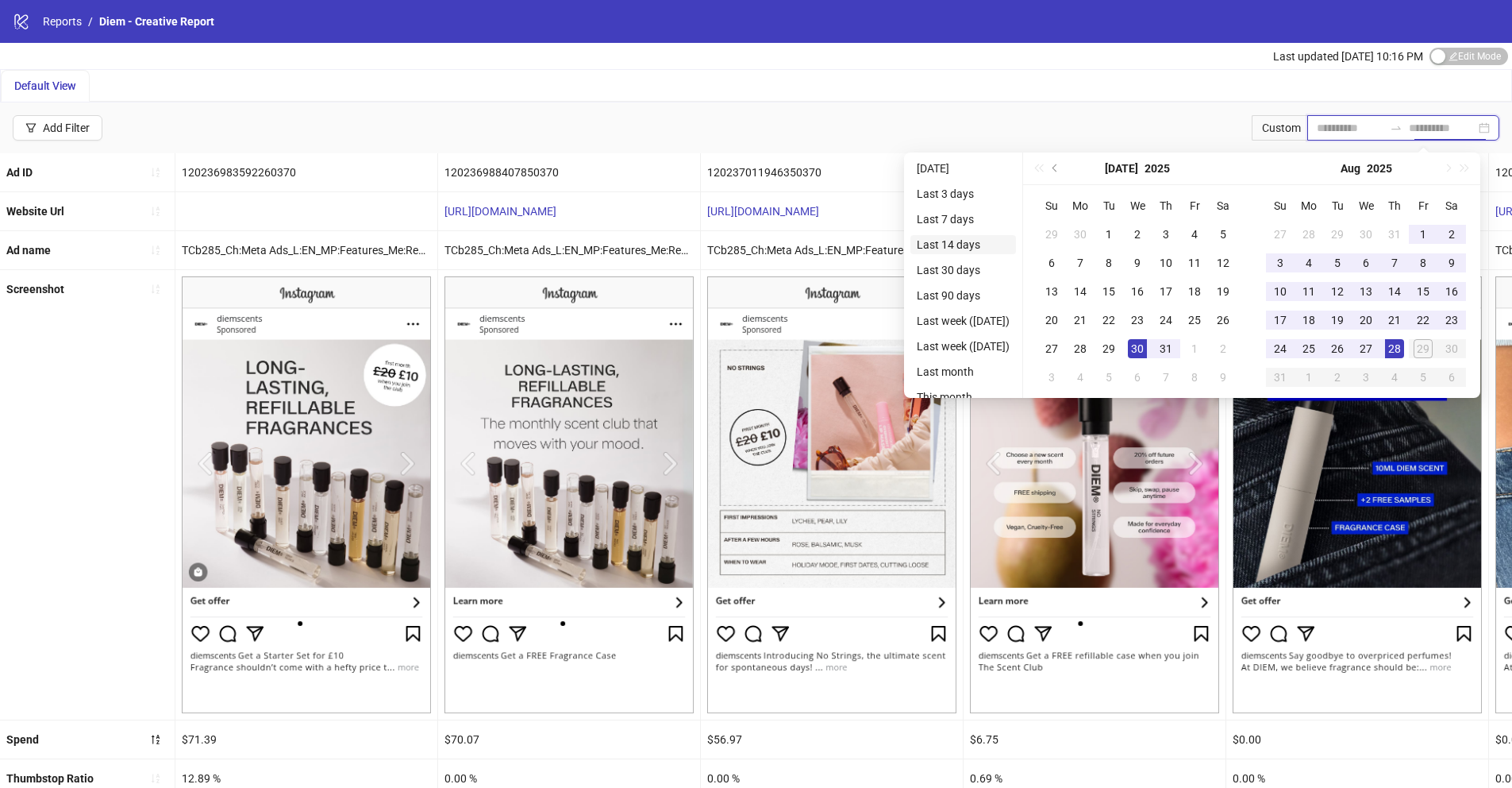
type input "**********"
click at [962, 240] on li "Last 14 days" at bounding box center [963, 245] width 106 height 19
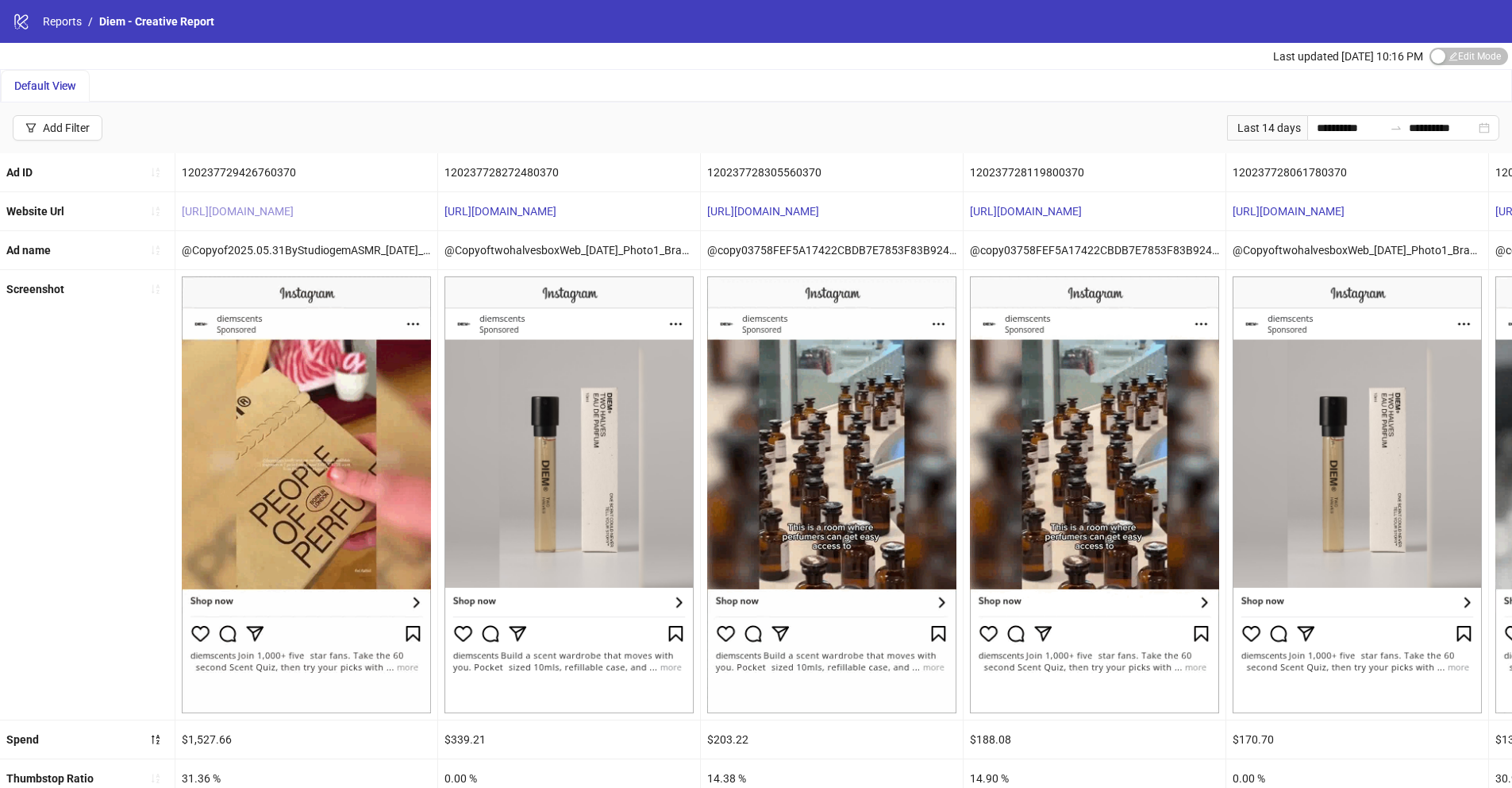
copy link "https://www.diemscents.com/pages/landing-quiz"
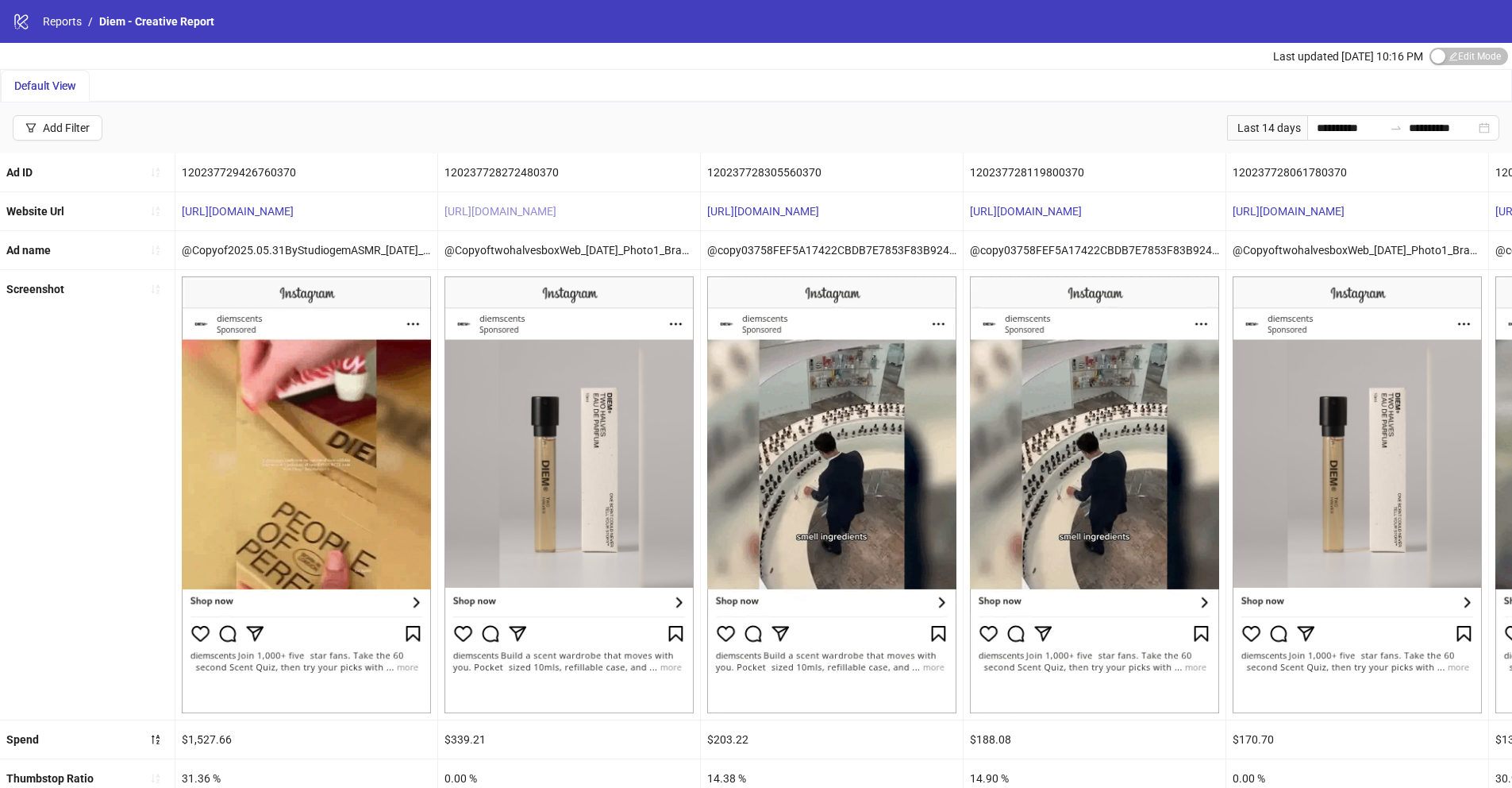
copy link "http://diemscents.com/pages/landing-buildset"
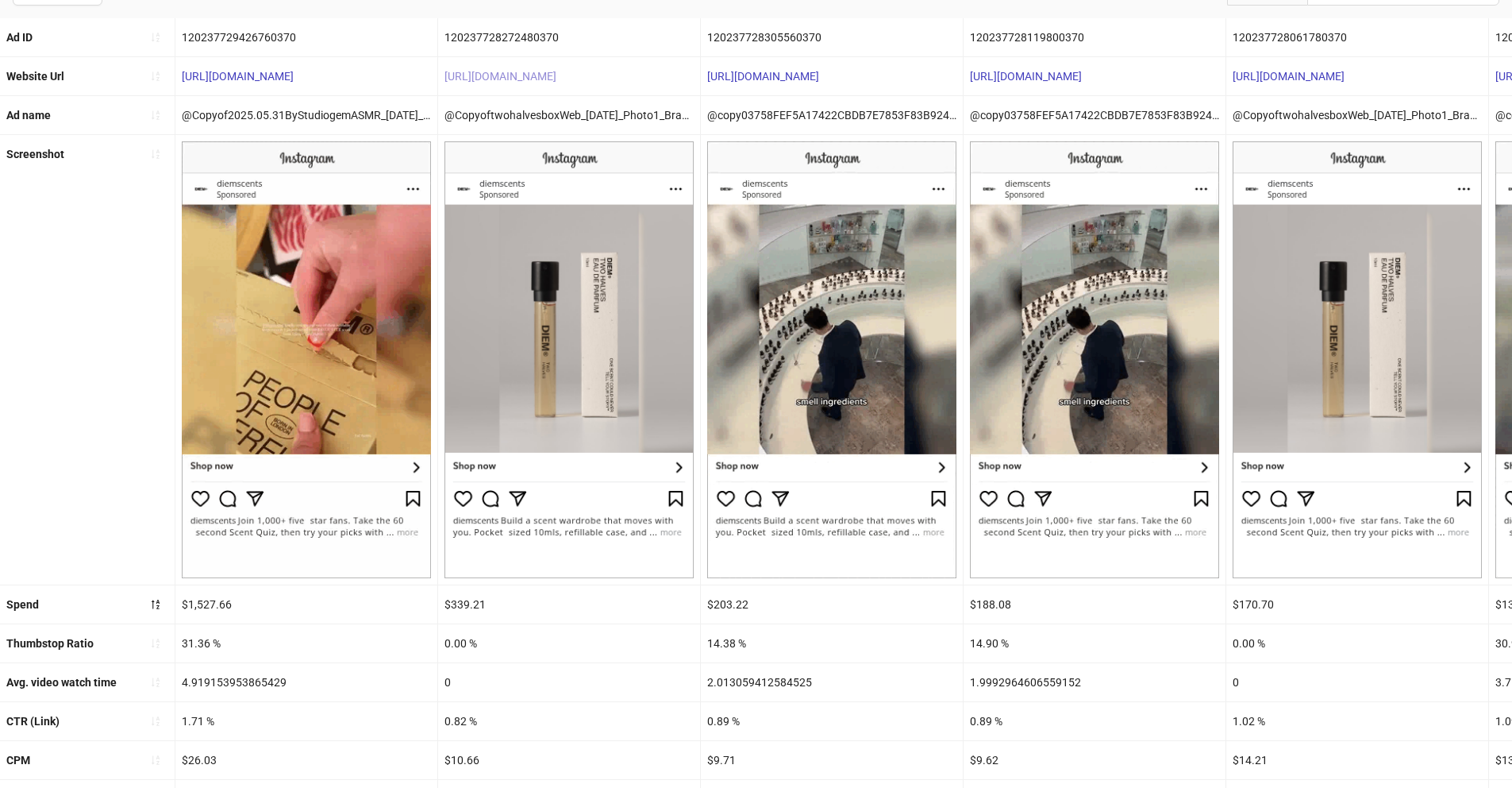
scroll to position [320, 0]
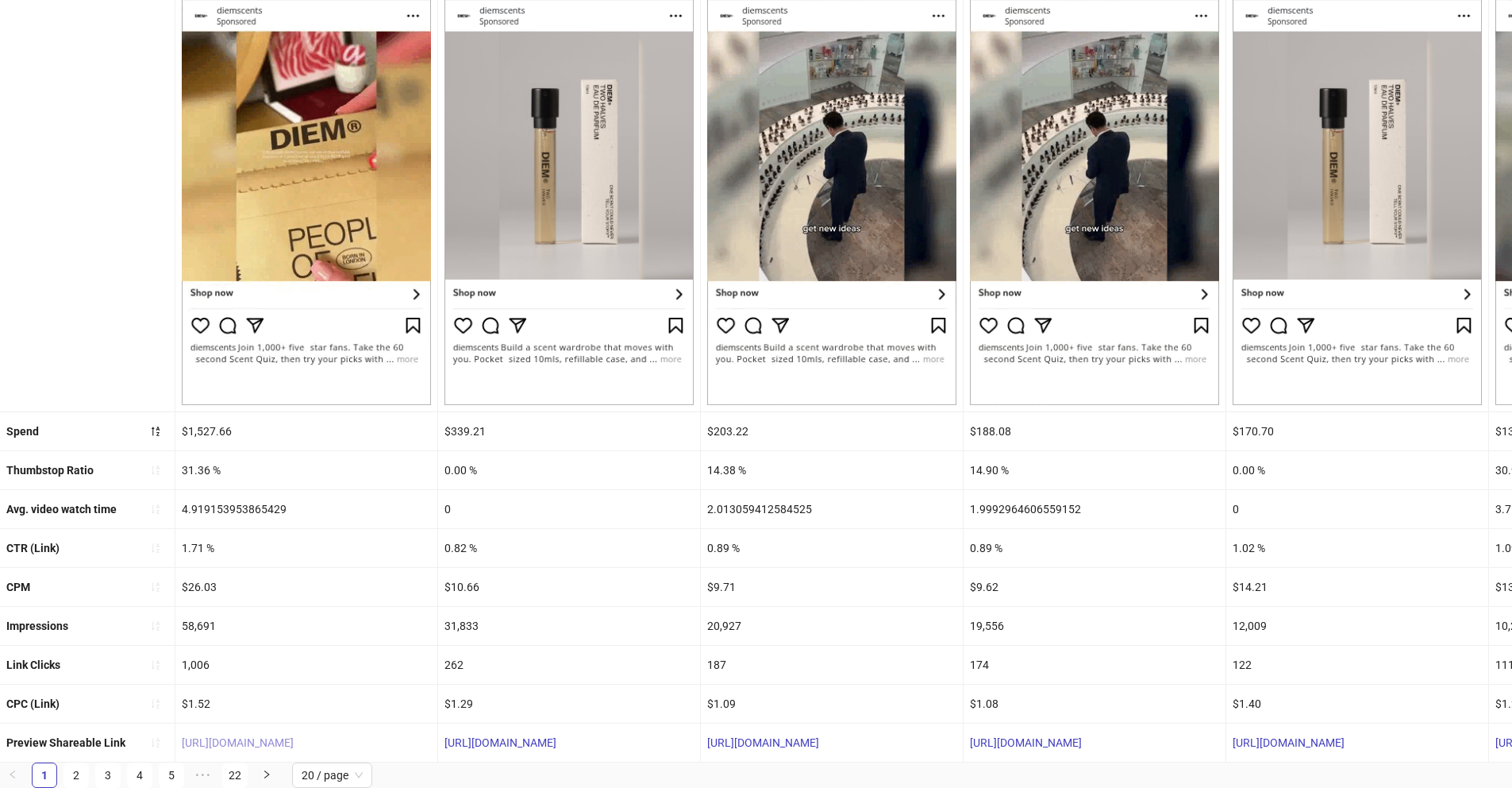
click at [245, 737] on link "https://fb.me/1WhnxeGH8HgLIdp" at bounding box center [237, 743] width 112 height 13
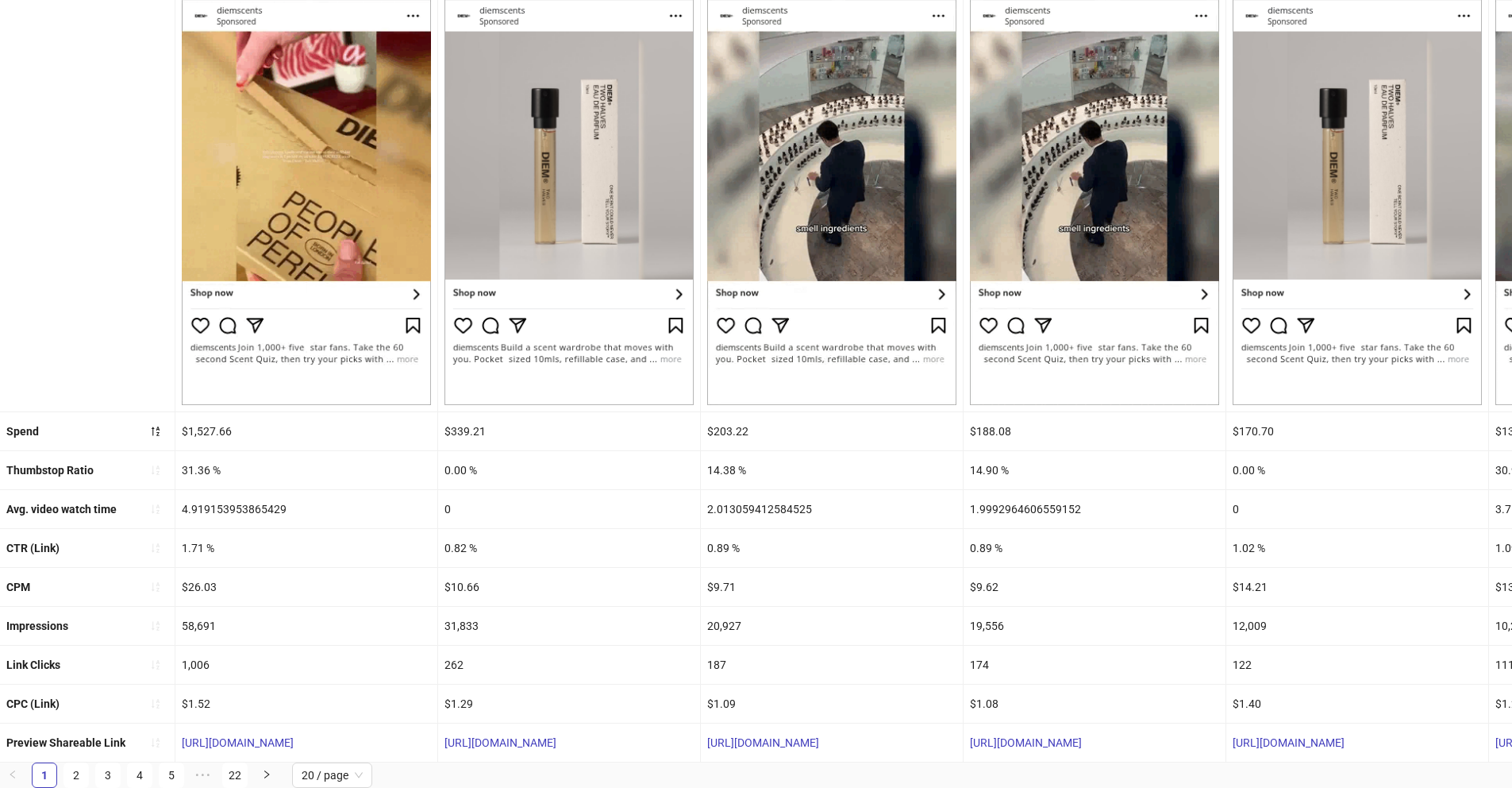
click at [193, 456] on div "31.36 %" at bounding box center [307, 469] width 262 height 38
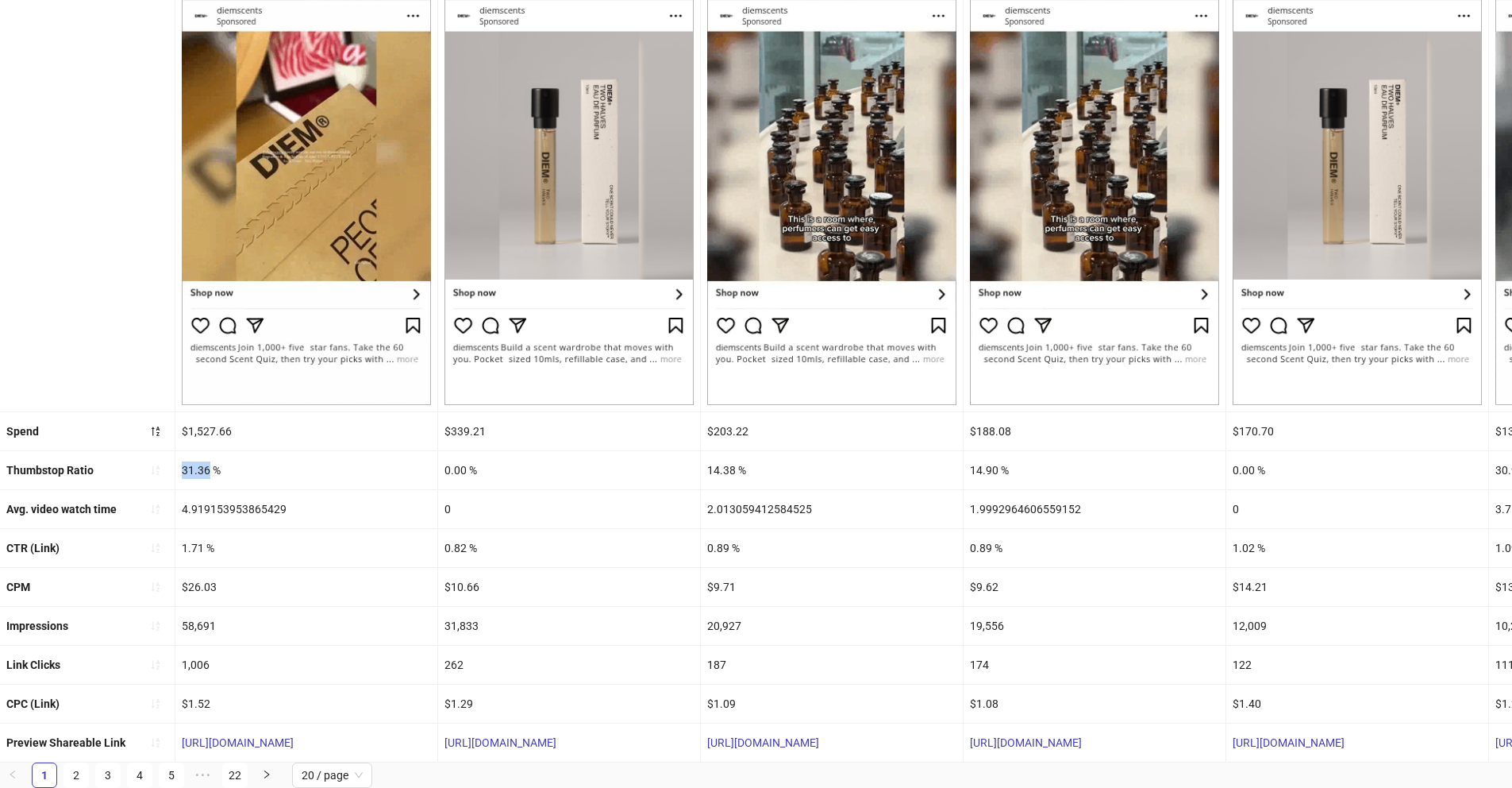
click at [193, 456] on div "31.36 %" at bounding box center [307, 469] width 262 height 38
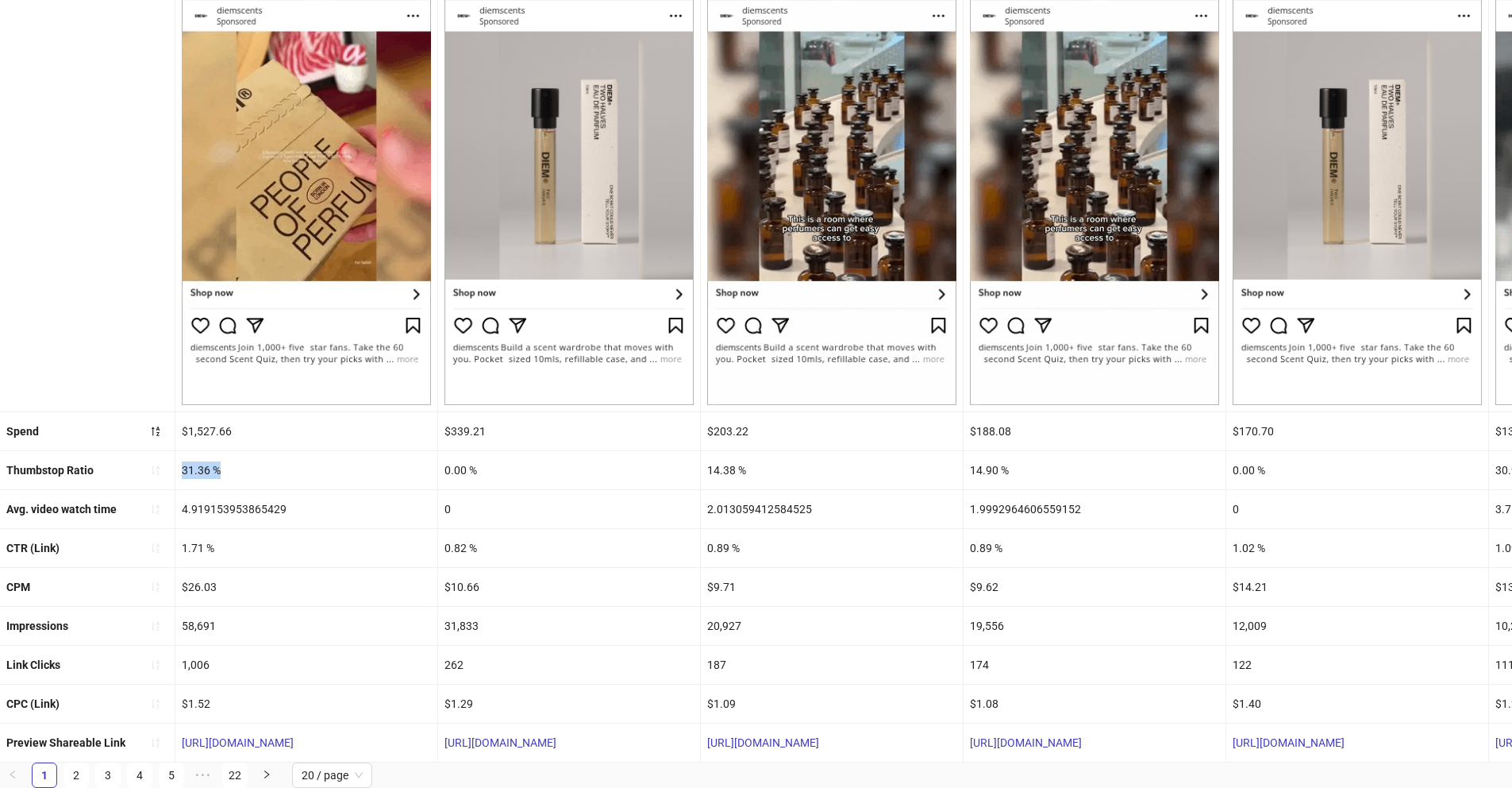
click at [193, 456] on div "31.36 %" at bounding box center [307, 469] width 262 height 38
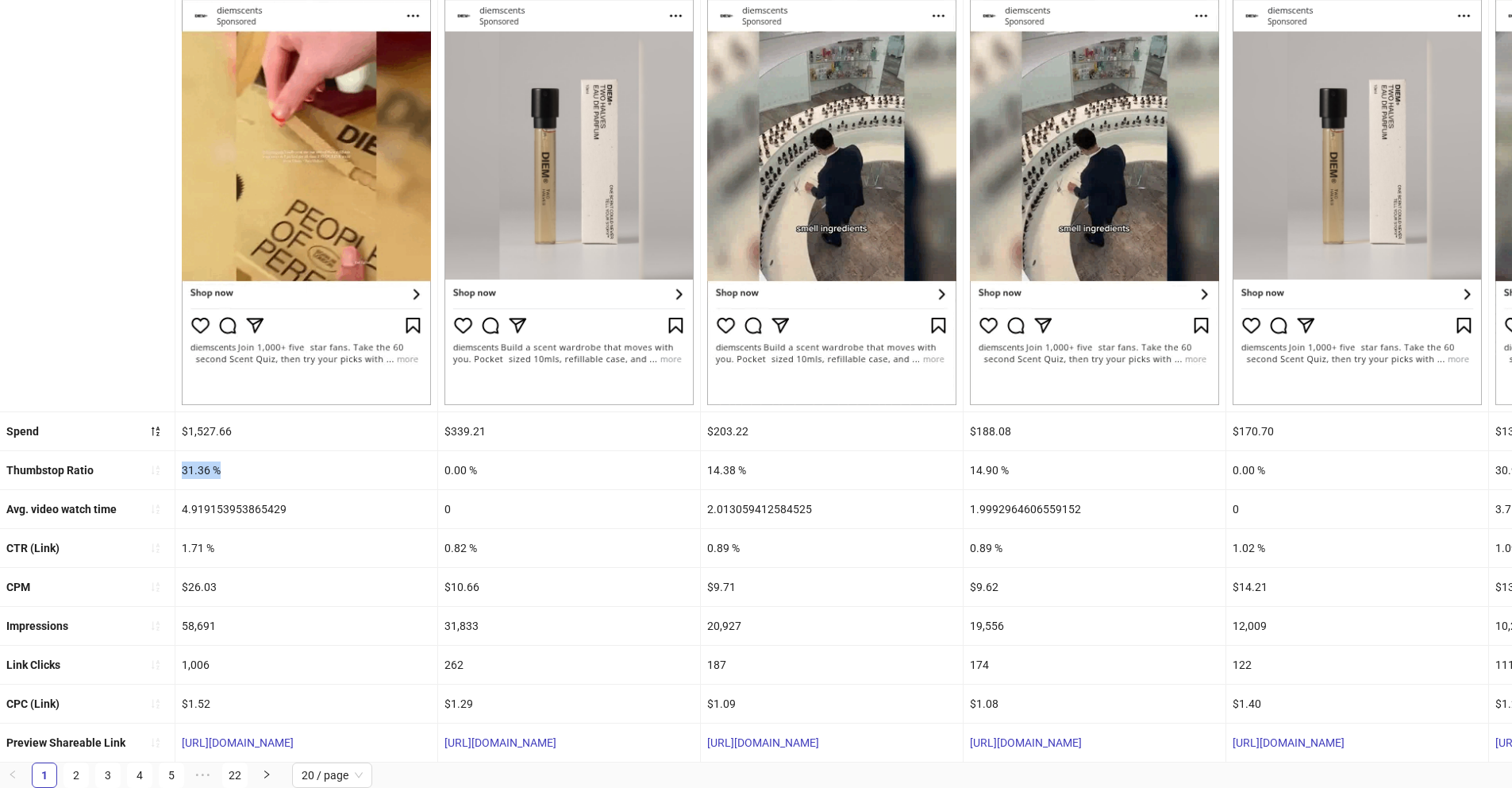
copy div "31.36 %"
click at [220, 496] on div "4.919153953865429" at bounding box center [307, 509] width 262 height 38
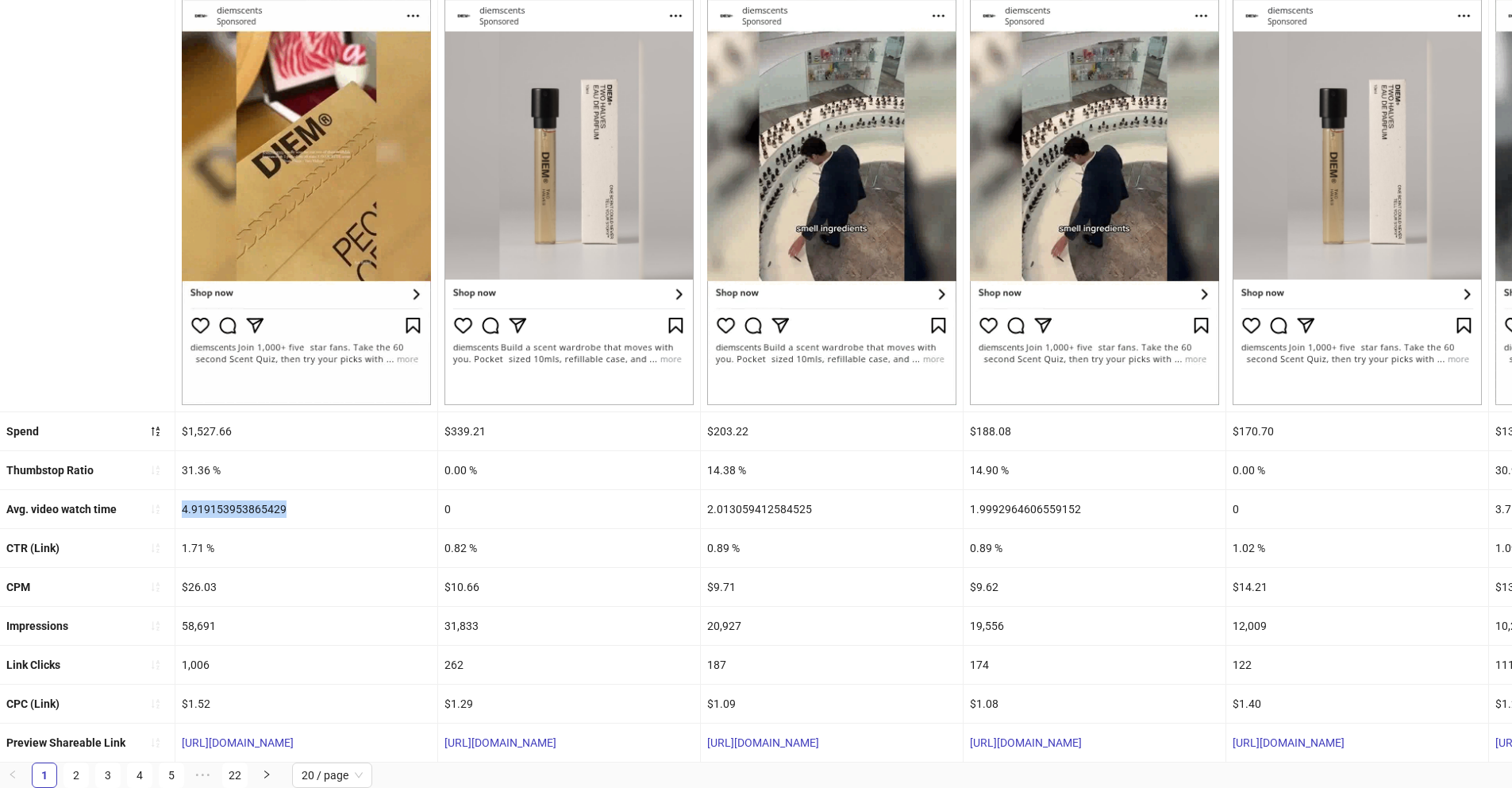
click at [220, 496] on div "4.919153953865429" at bounding box center [307, 509] width 262 height 38
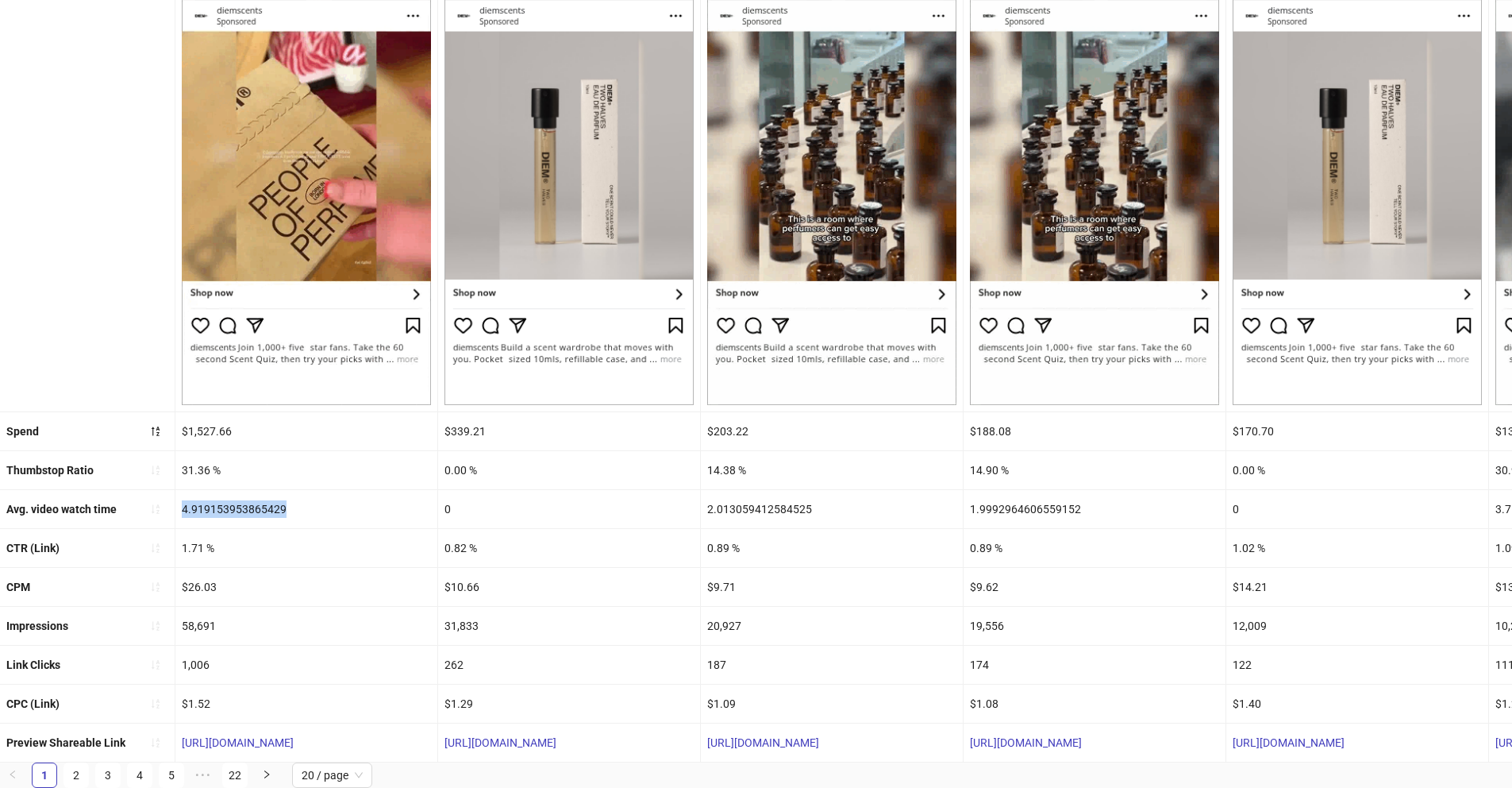
click at [220, 496] on div "4.919153953865429" at bounding box center [307, 509] width 262 height 38
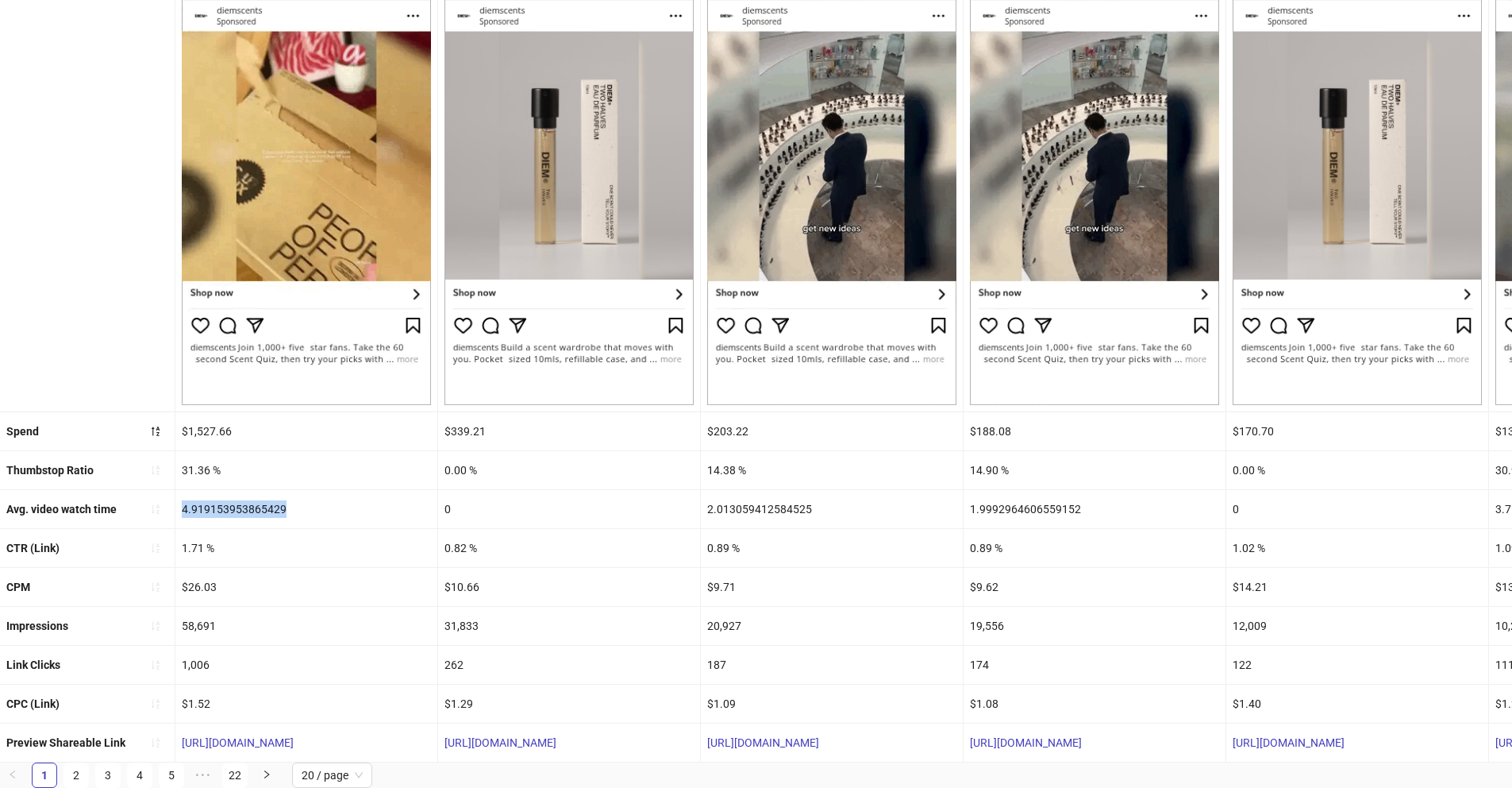
copy div "4.919153953865429"
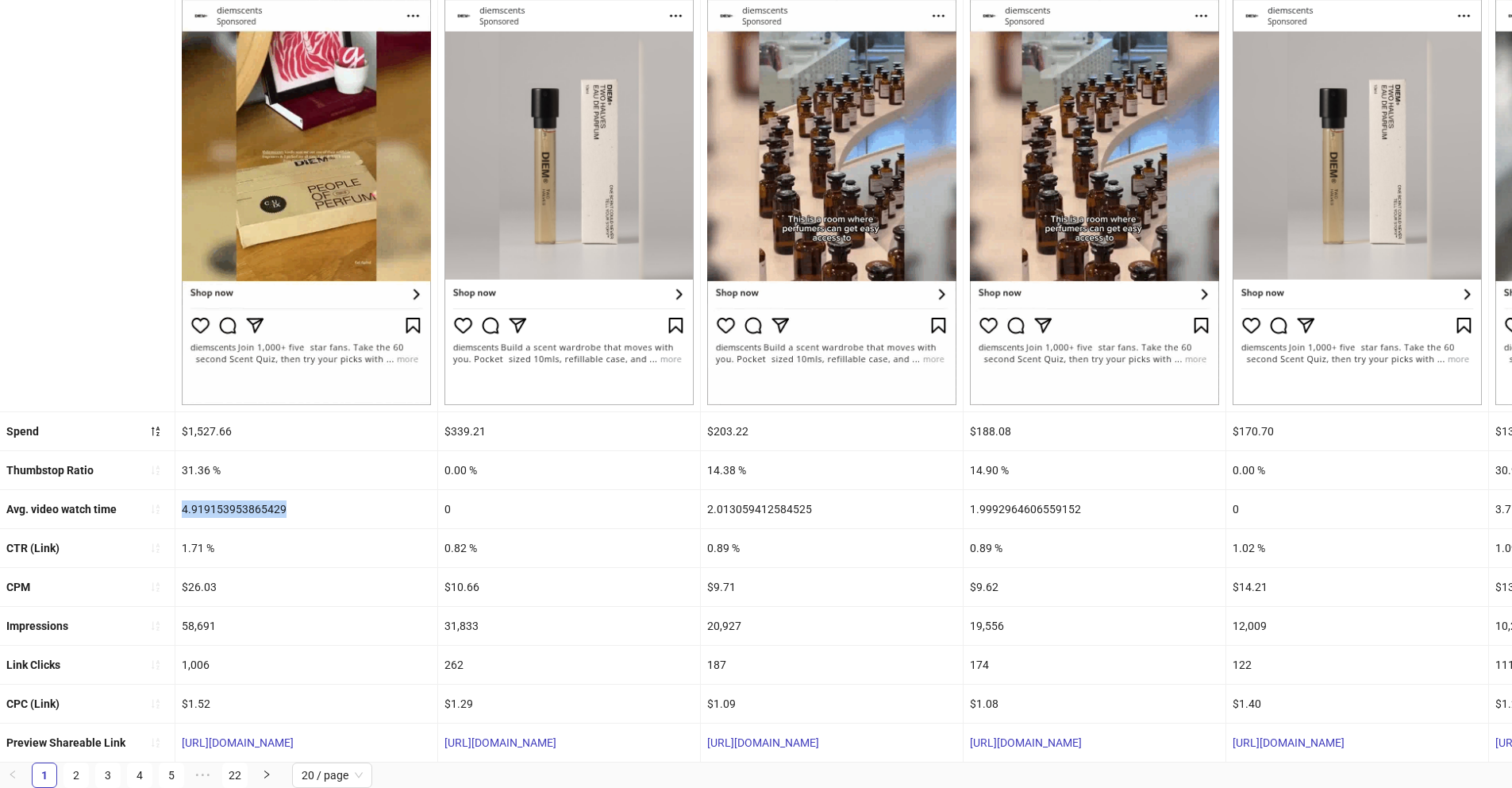
copy div "4.919153953865429"
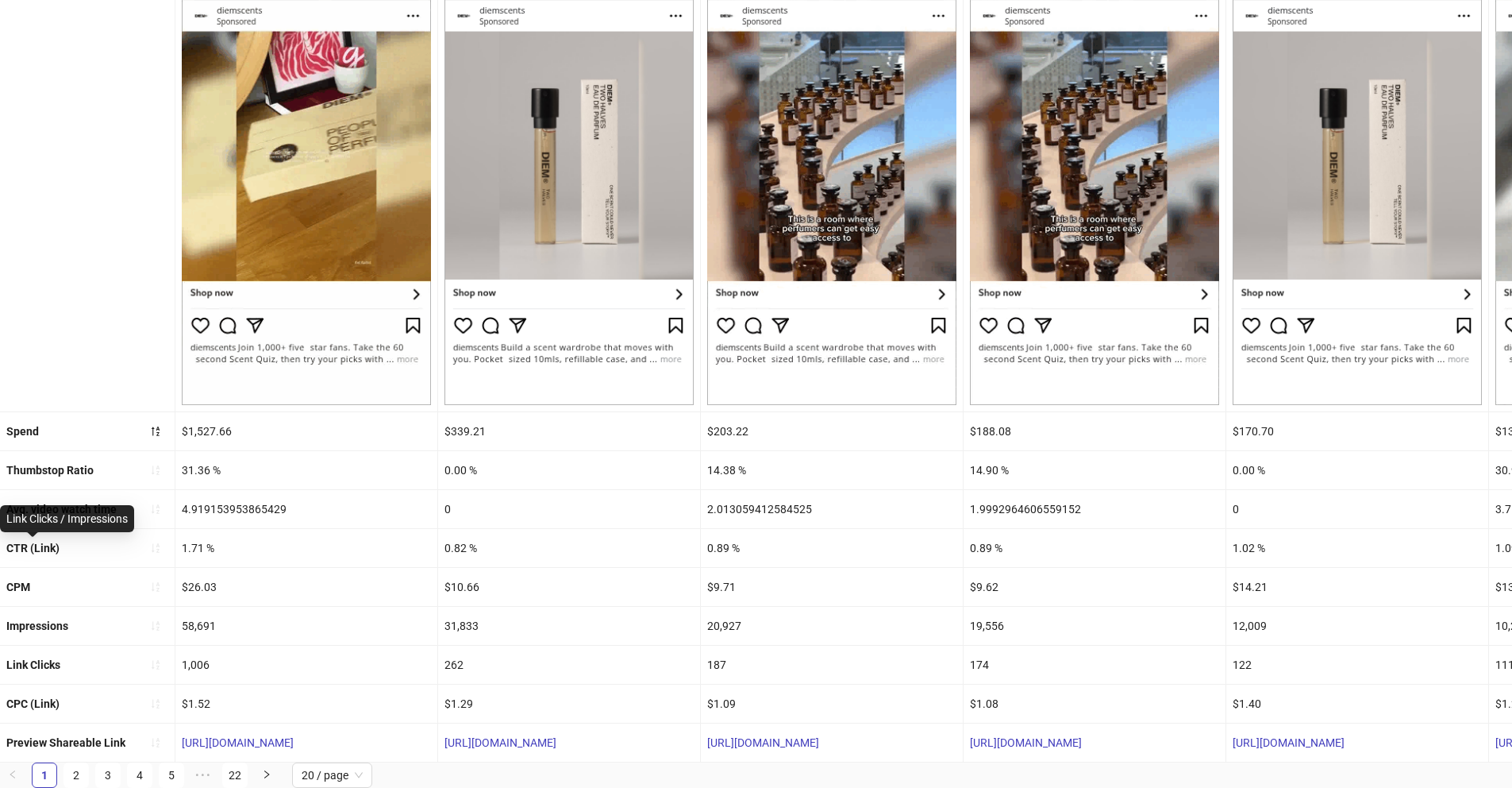
click at [28, 542] on b "CTR (Link)" at bounding box center [33, 547] width 53 height 13
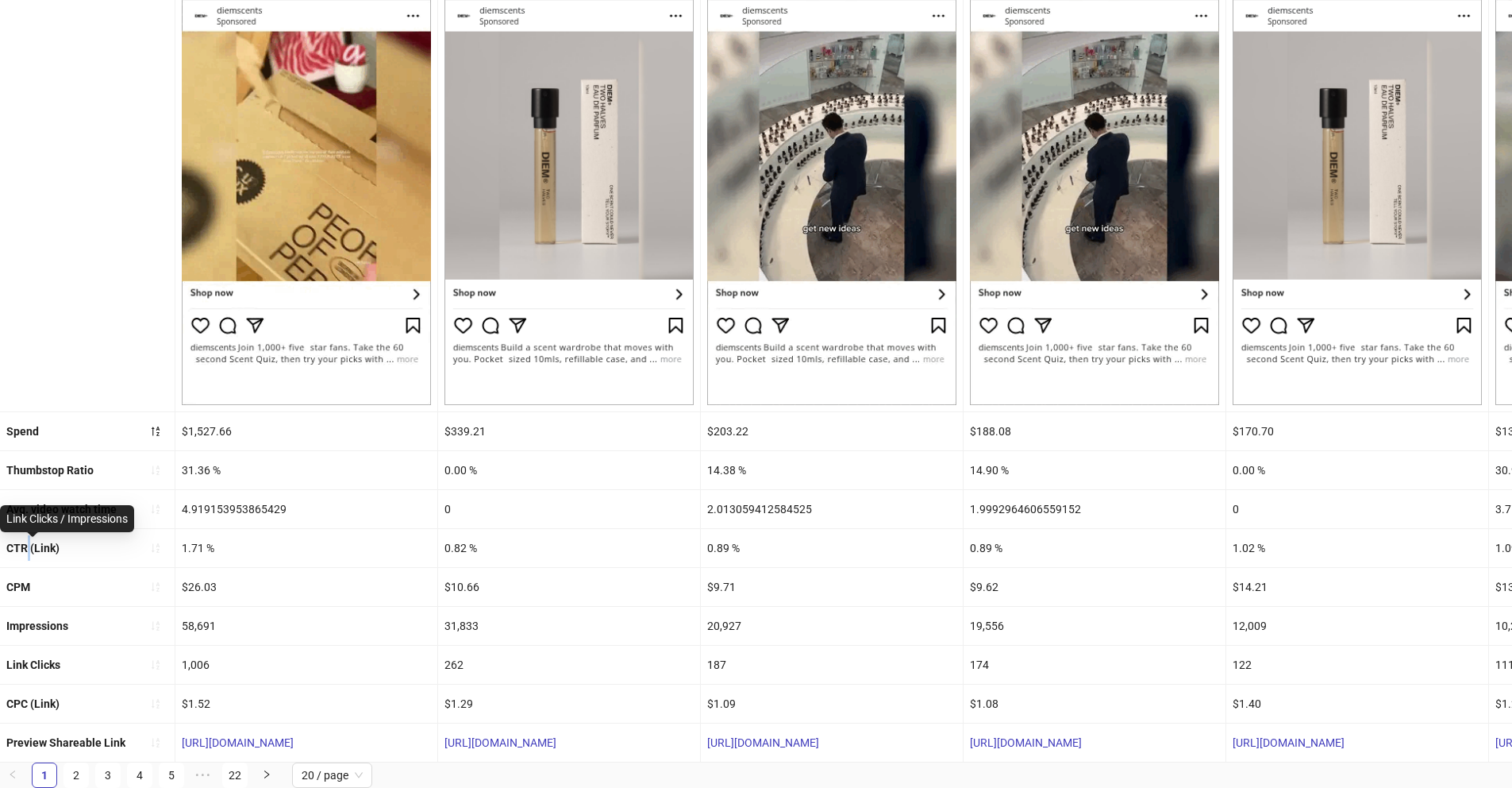
click at [28, 542] on b "CTR (Link)" at bounding box center [33, 547] width 53 height 13
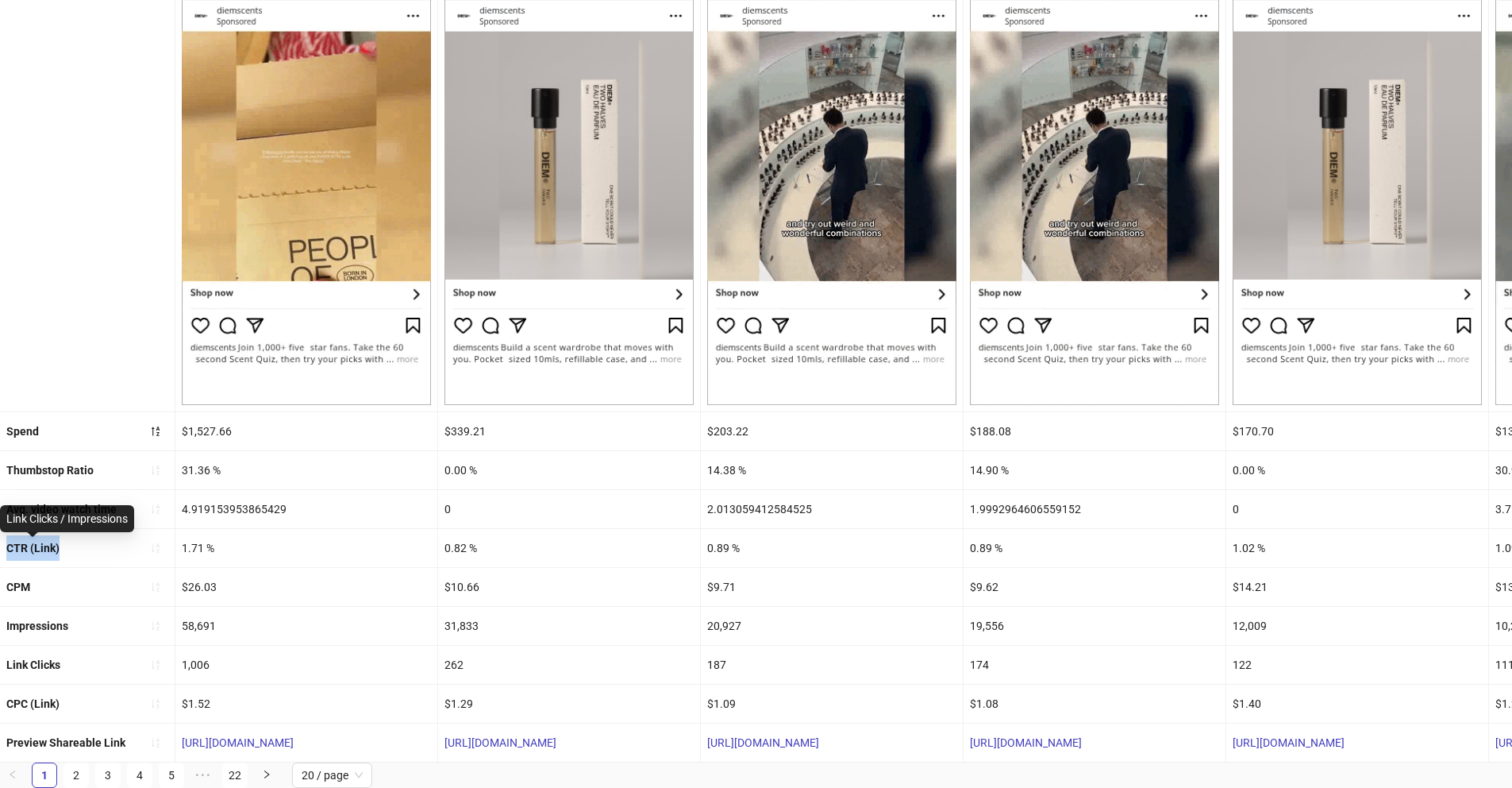
click at [28, 542] on b "CTR (Link)" at bounding box center [33, 547] width 53 height 13
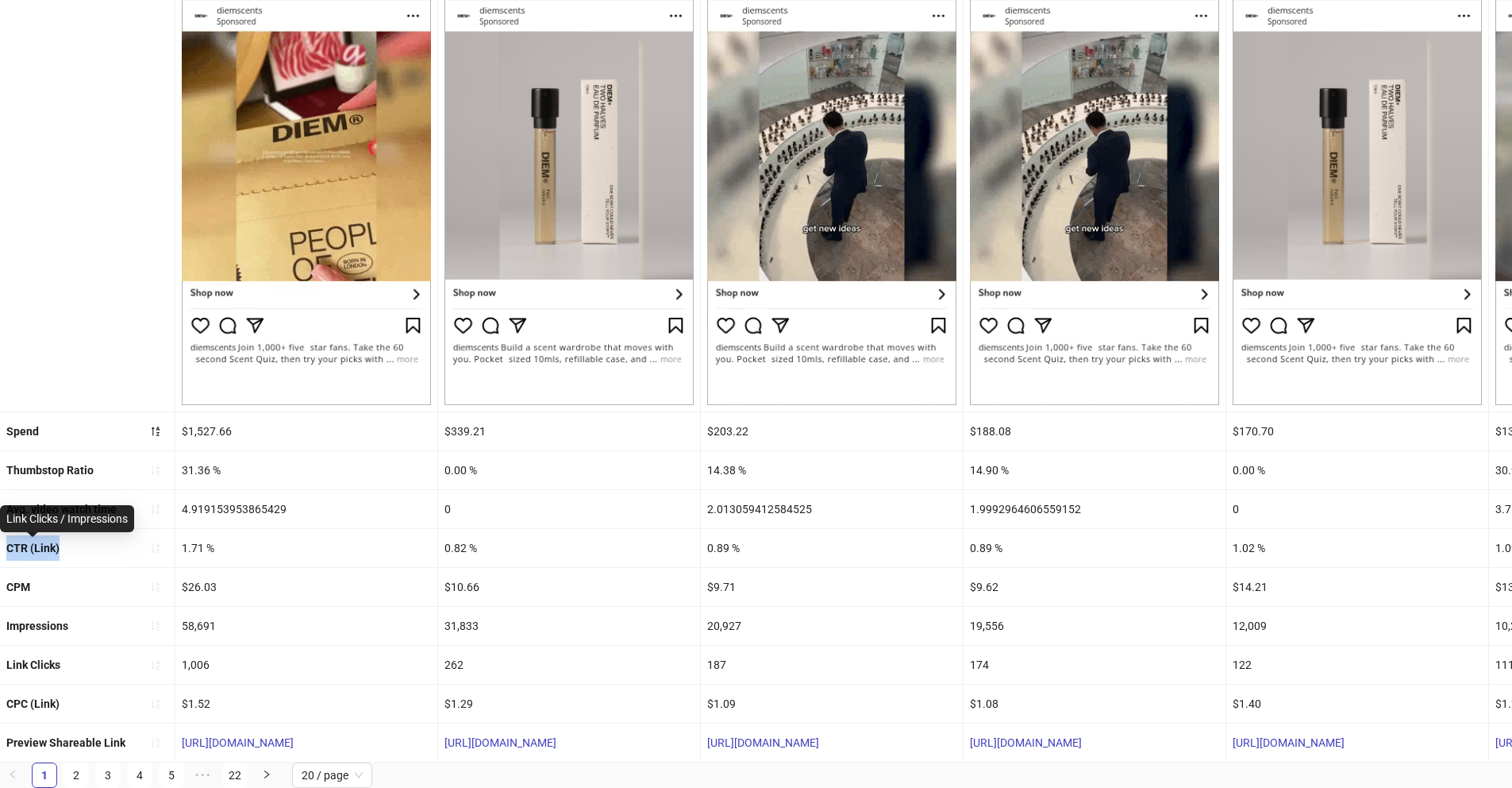
click at [28, 542] on b "CTR (Link)" at bounding box center [33, 547] width 53 height 13
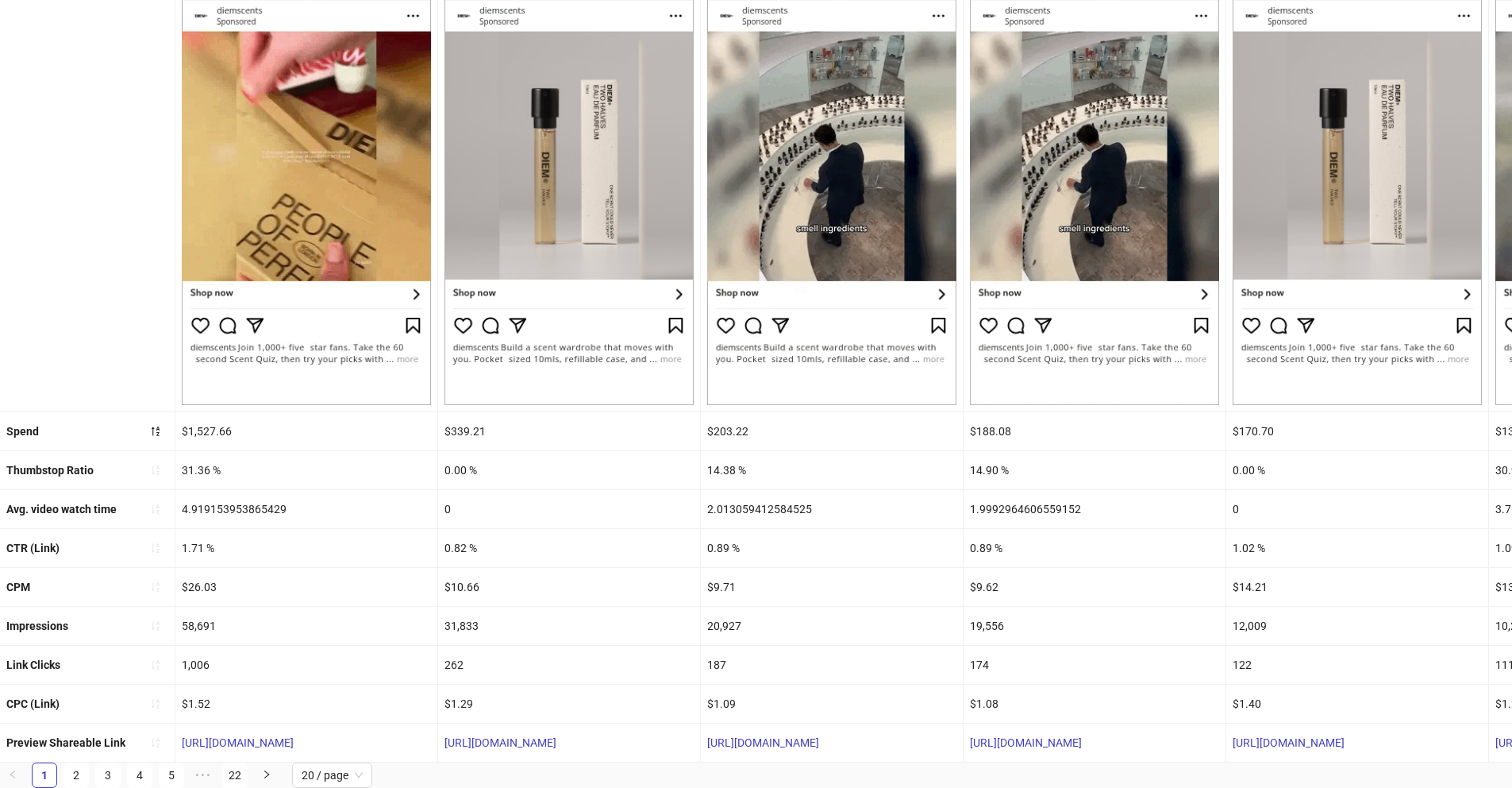
click at [182, 536] on div "1.71 %" at bounding box center [307, 547] width 262 height 38
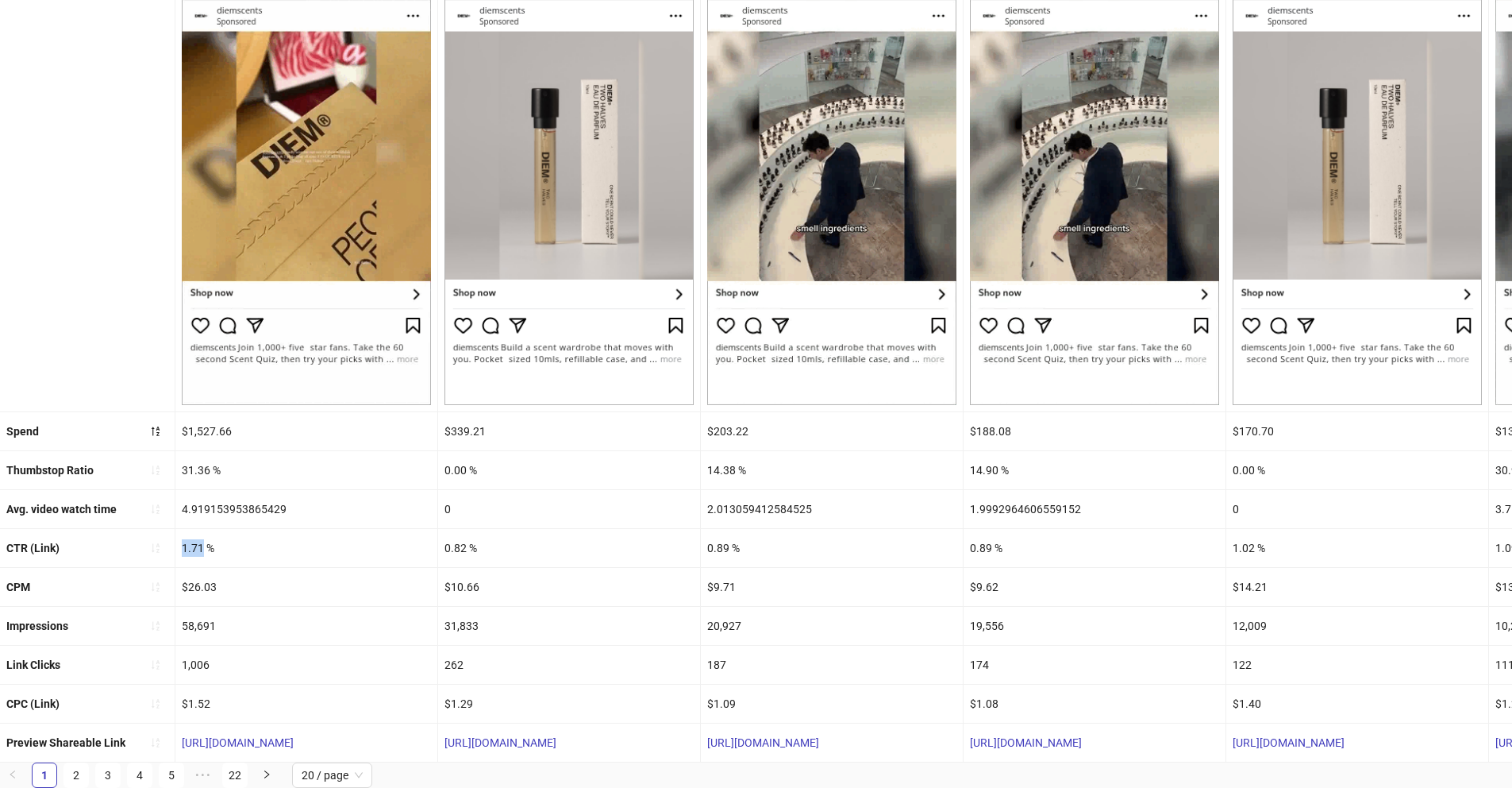
click at [182, 536] on div "1.71 %" at bounding box center [307, 547] width 262 height 38
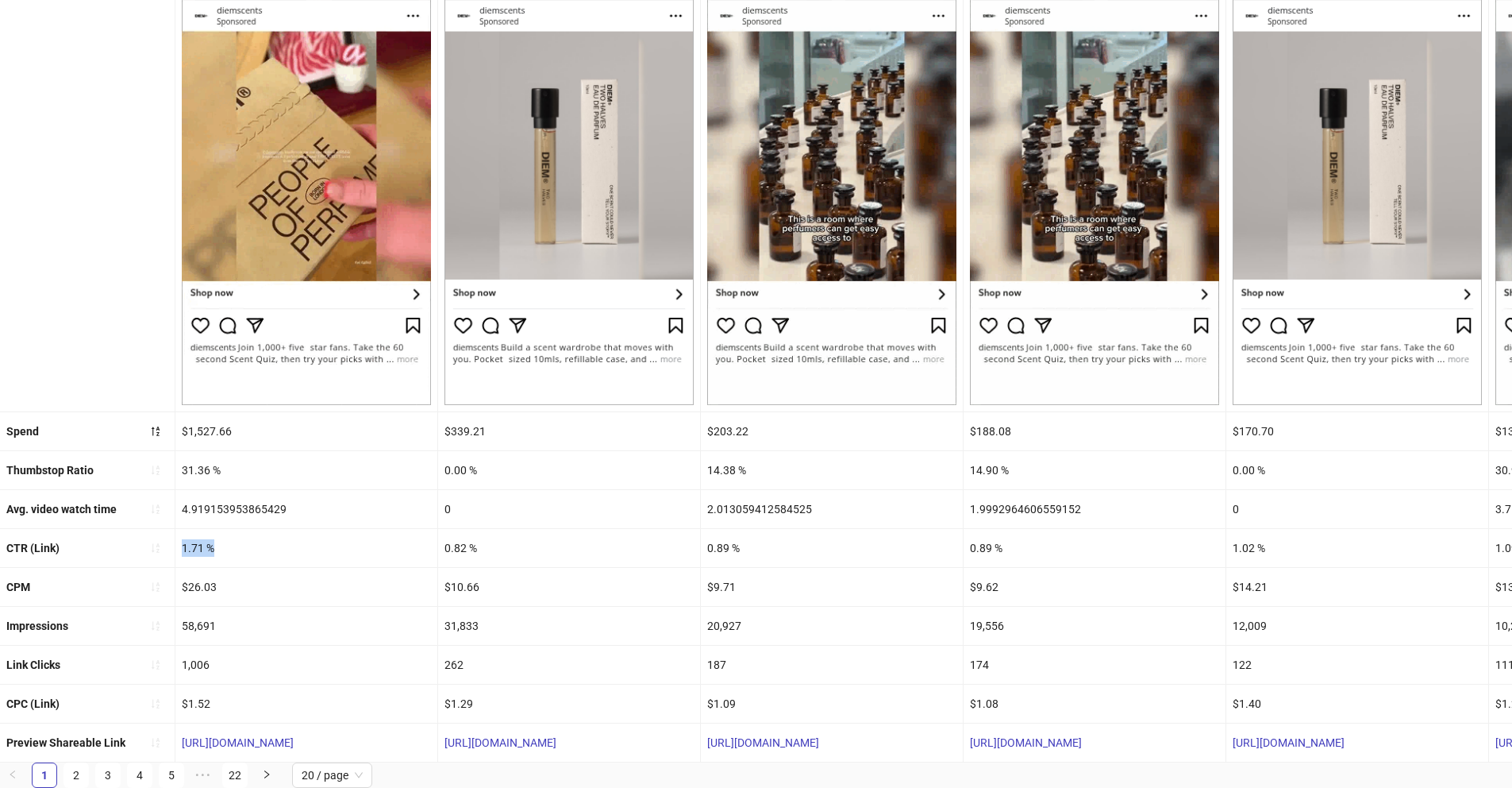
click at [182, 536] on div "1.71 %" at bounding box center [307, 547] width 262 height 38
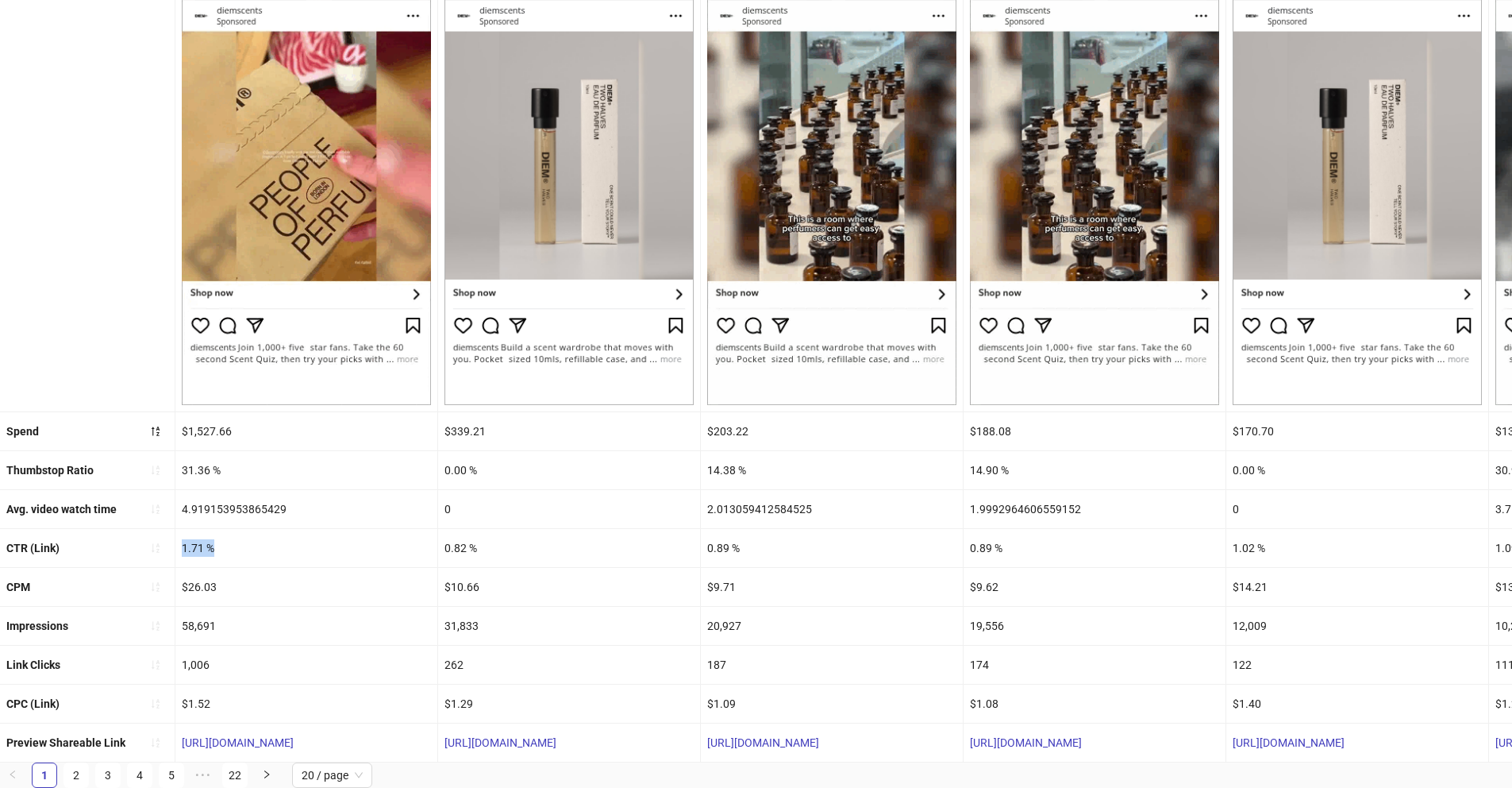
click at [182, 539] on div "1.71 %" at bounding box center [307, 547] width 262 height 38
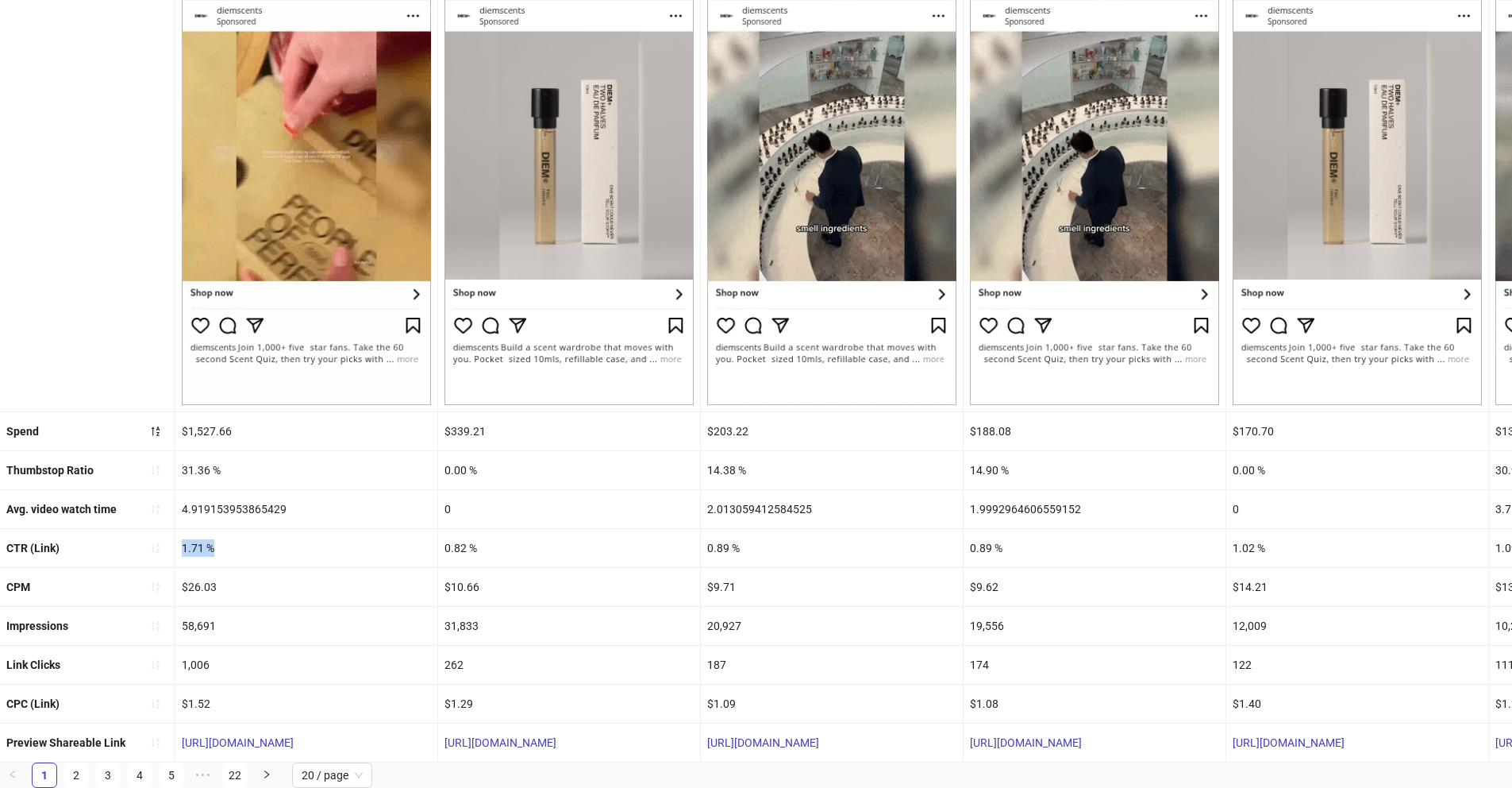
copy div "1.71 %"
